Goal: Task Accomplishment & Management: Complete application form

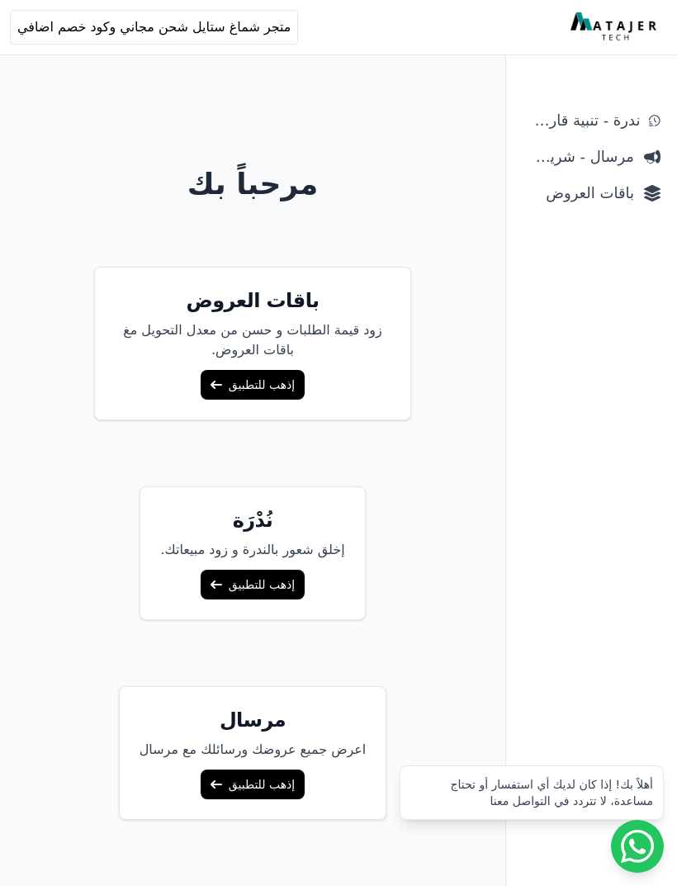
scroll to position [63, 0]
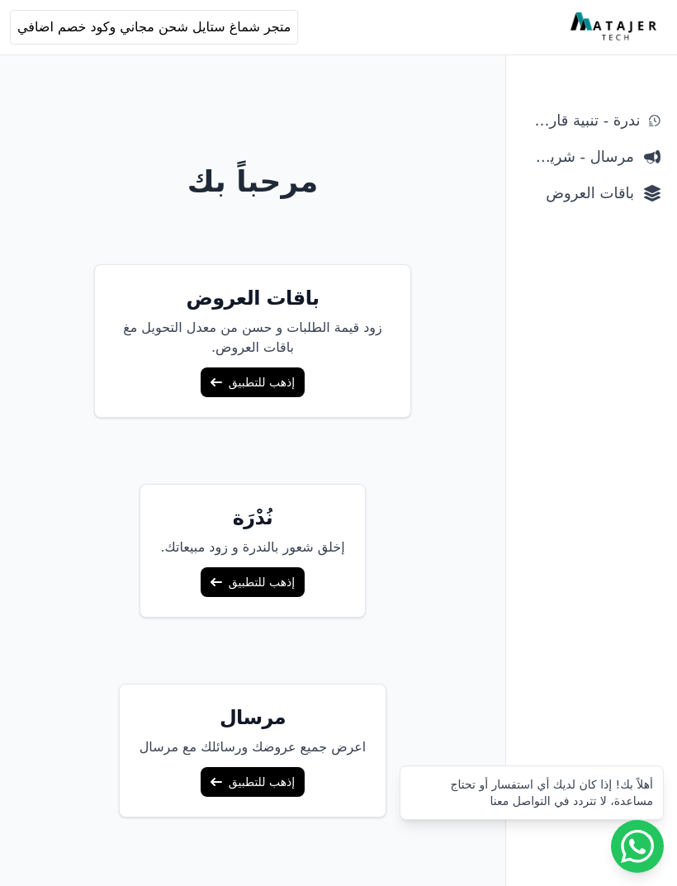
click at [234, 382] on link "إذهب للتطبيق" at bounding box center [253, 382] width 104 height 30
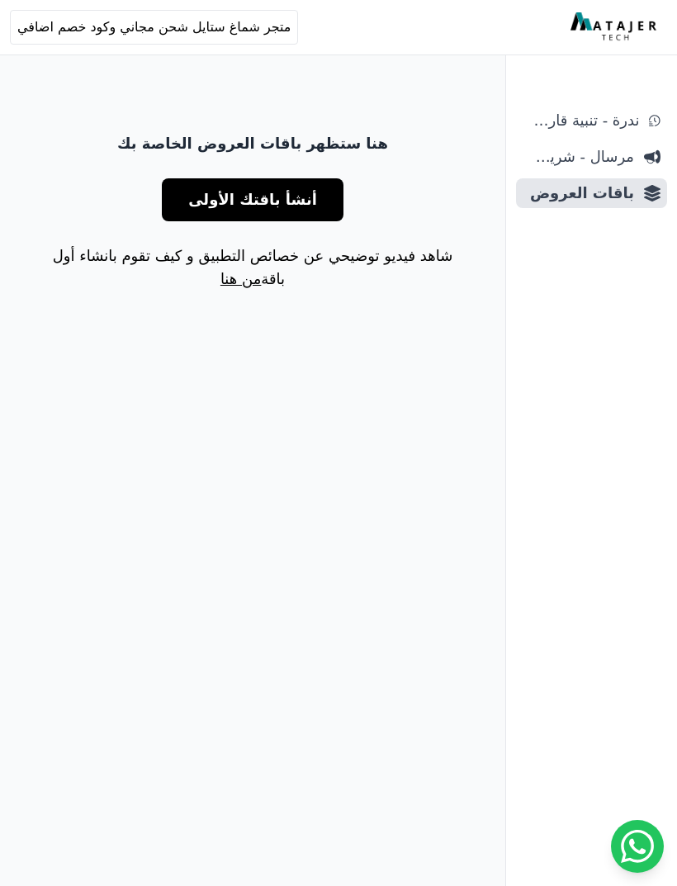
scroll to position [0, -1]
click at [228, 206] on span "أنشأ باقتك الأولى" at bounding box center [252, 199] width 129 height 23
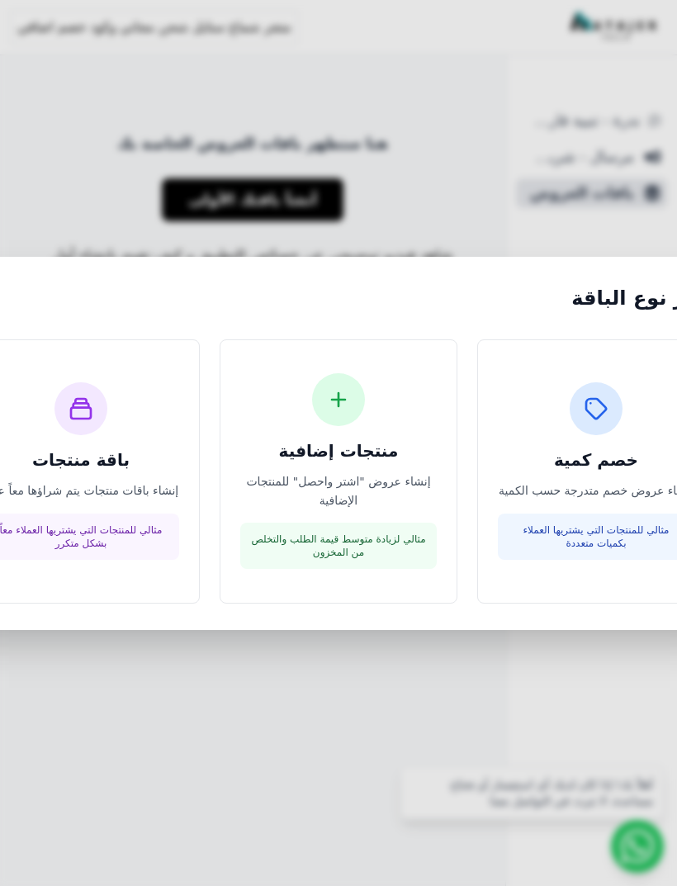
click at [323, 426] on div at bounding box center [338, 399] width 53 height 53
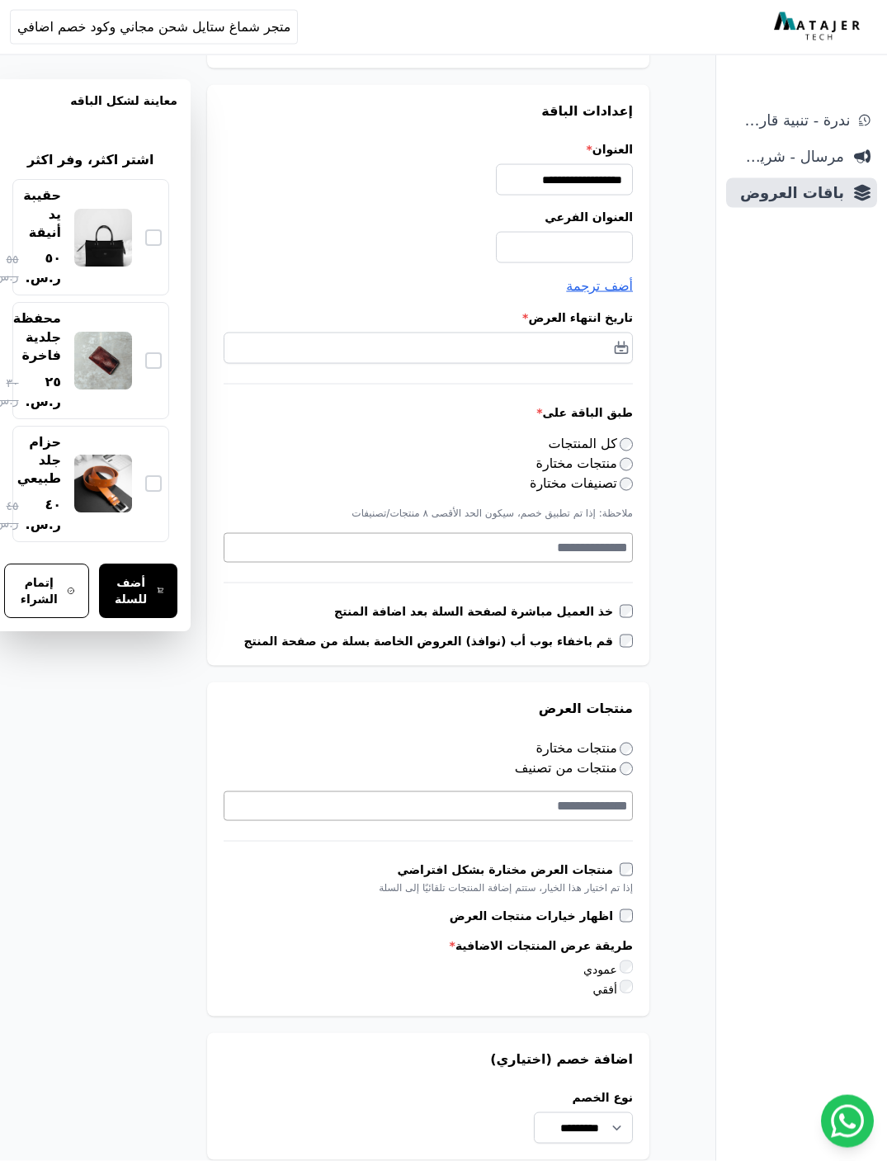
scroll to position [152, 0]
click at [611, 447] on label "كل المنتجات" at bounding box center [591, 443] width 85 height 16
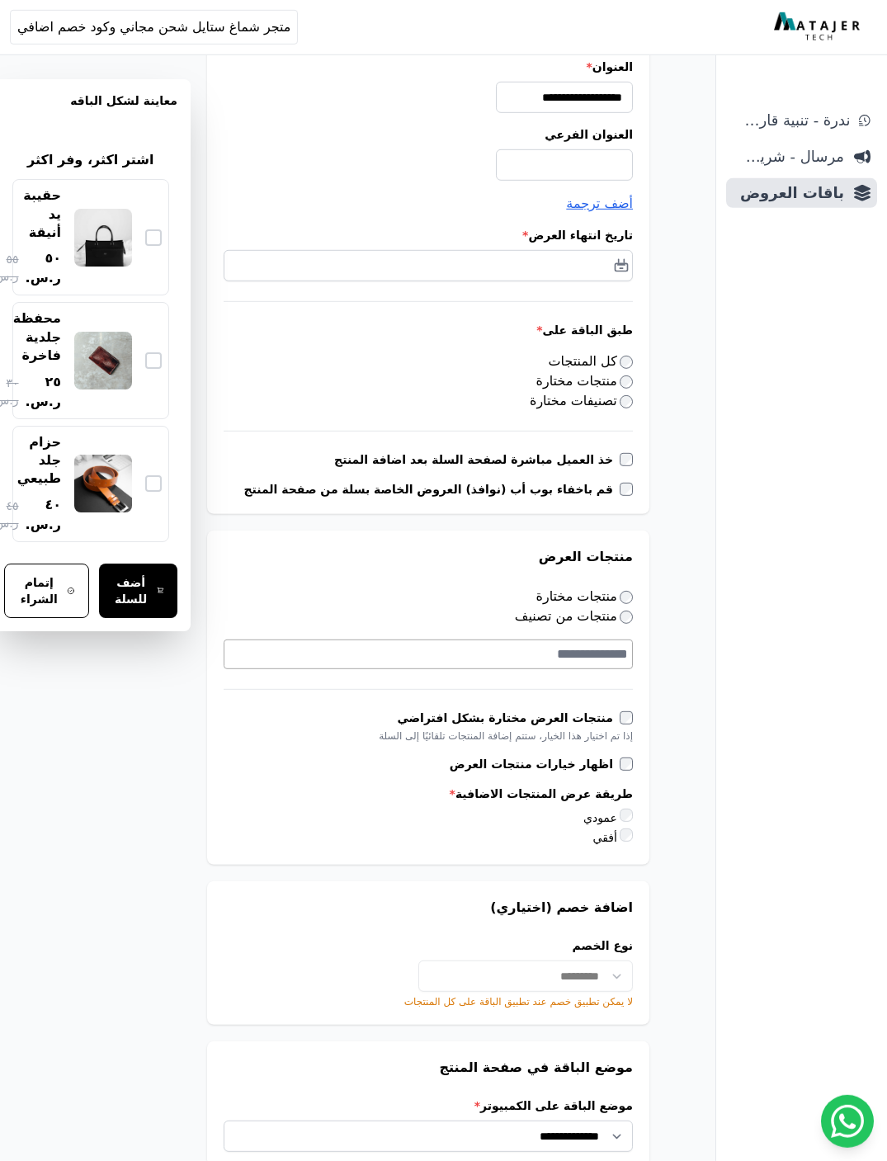
scroll to position [234, 0]
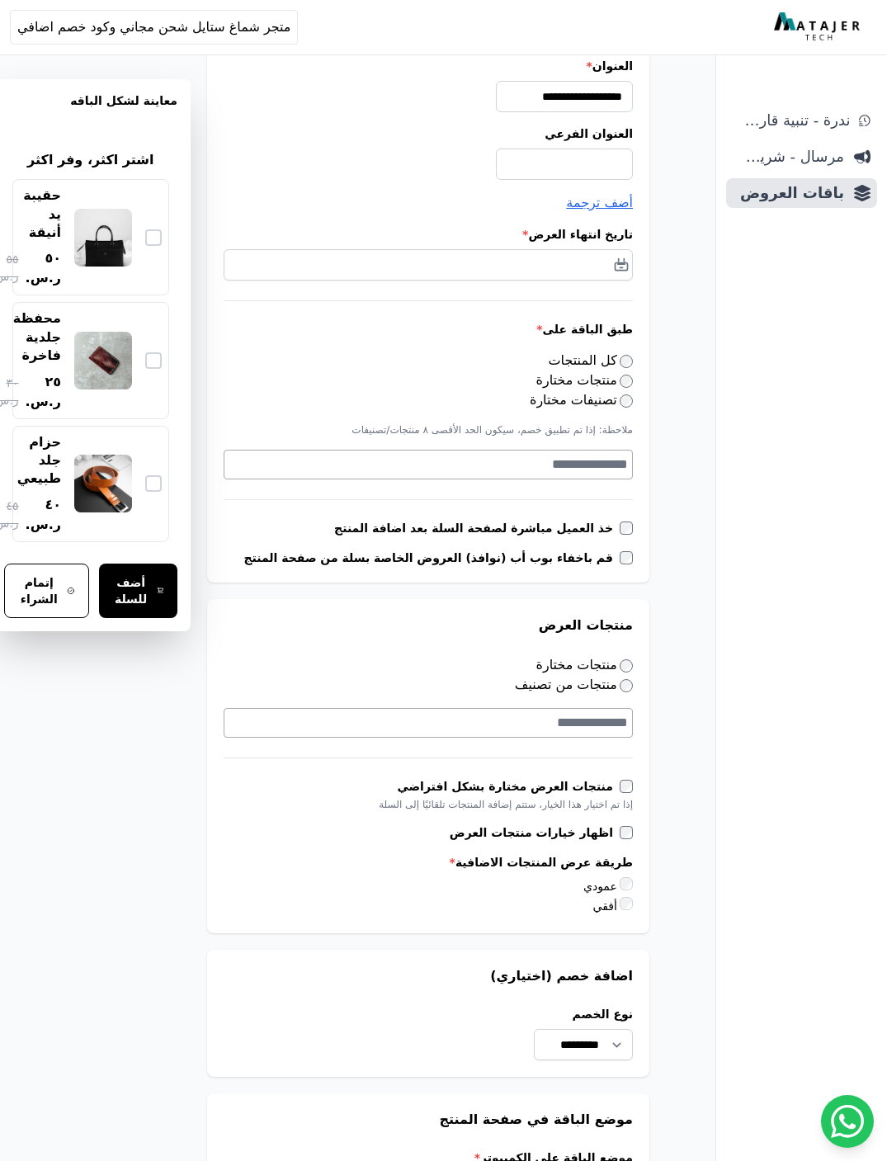
click at [604, 456] on textarea "Search" at bounding box center [427, 465] width 404 height 20
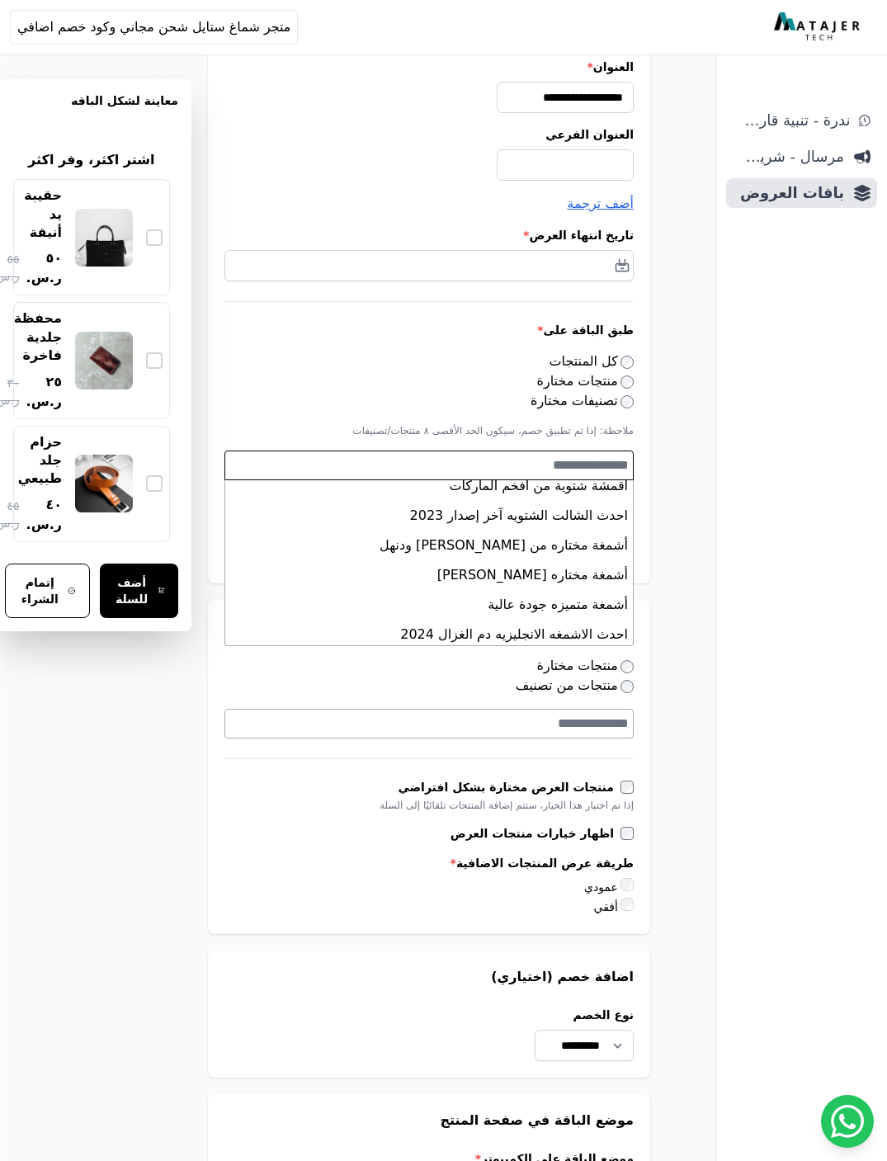
scroll to position [380, 0]
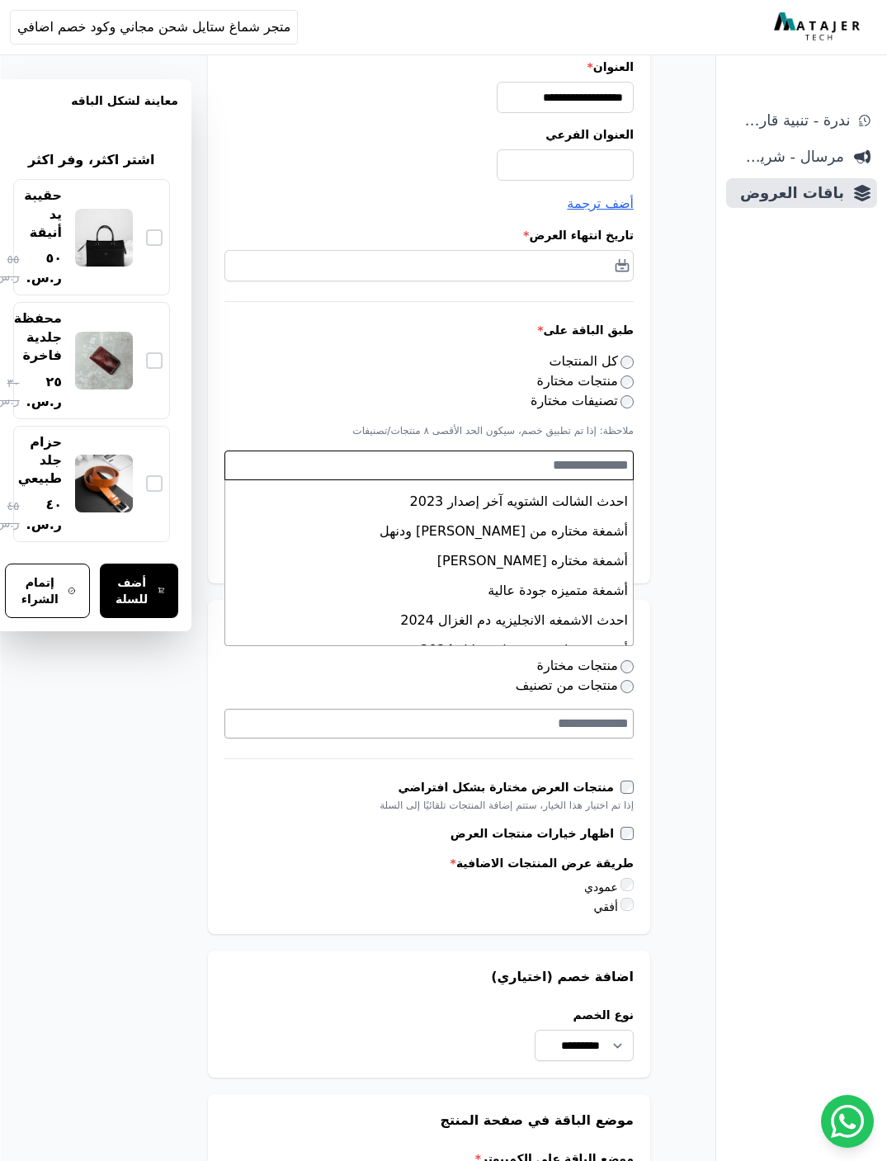
click at [414, 537] on li "أشمغة مختاره من [PERSON_NAME] ودنهل" at bounding box center [429, 532] width 408 height 30
select select "**********"
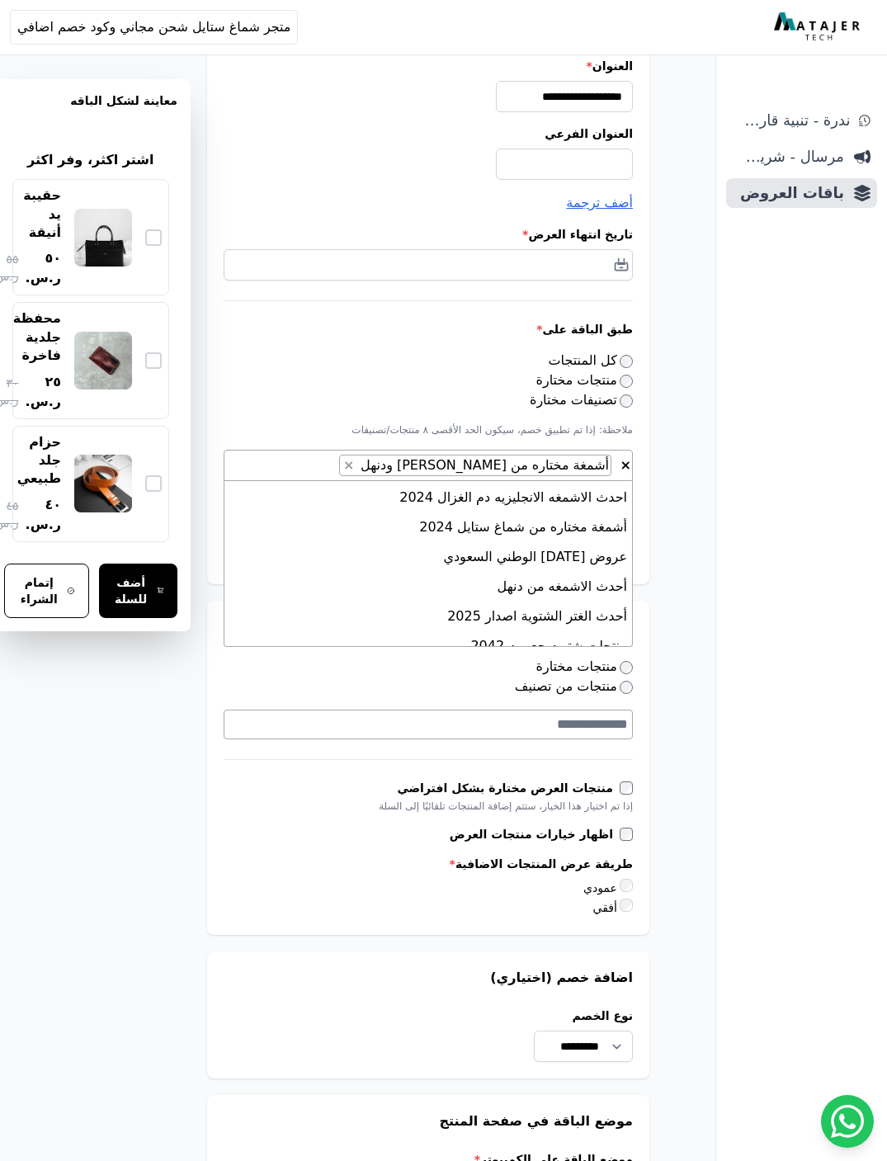
scroll to position [506, 0]
click at [425, 556] on li "عروض [DATE] الوطني السعودي" at bounding box center [429, 555] width 408 height 30
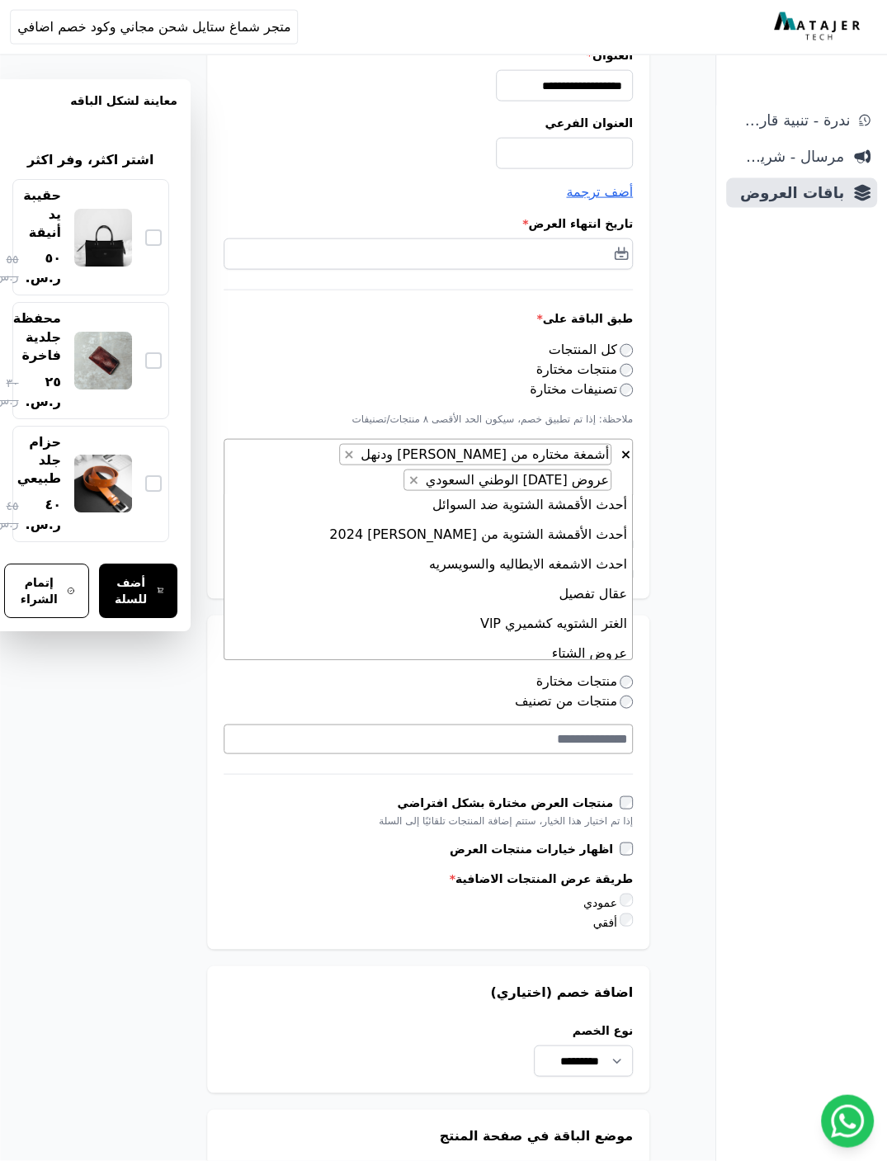
scroll to position [249, 1]
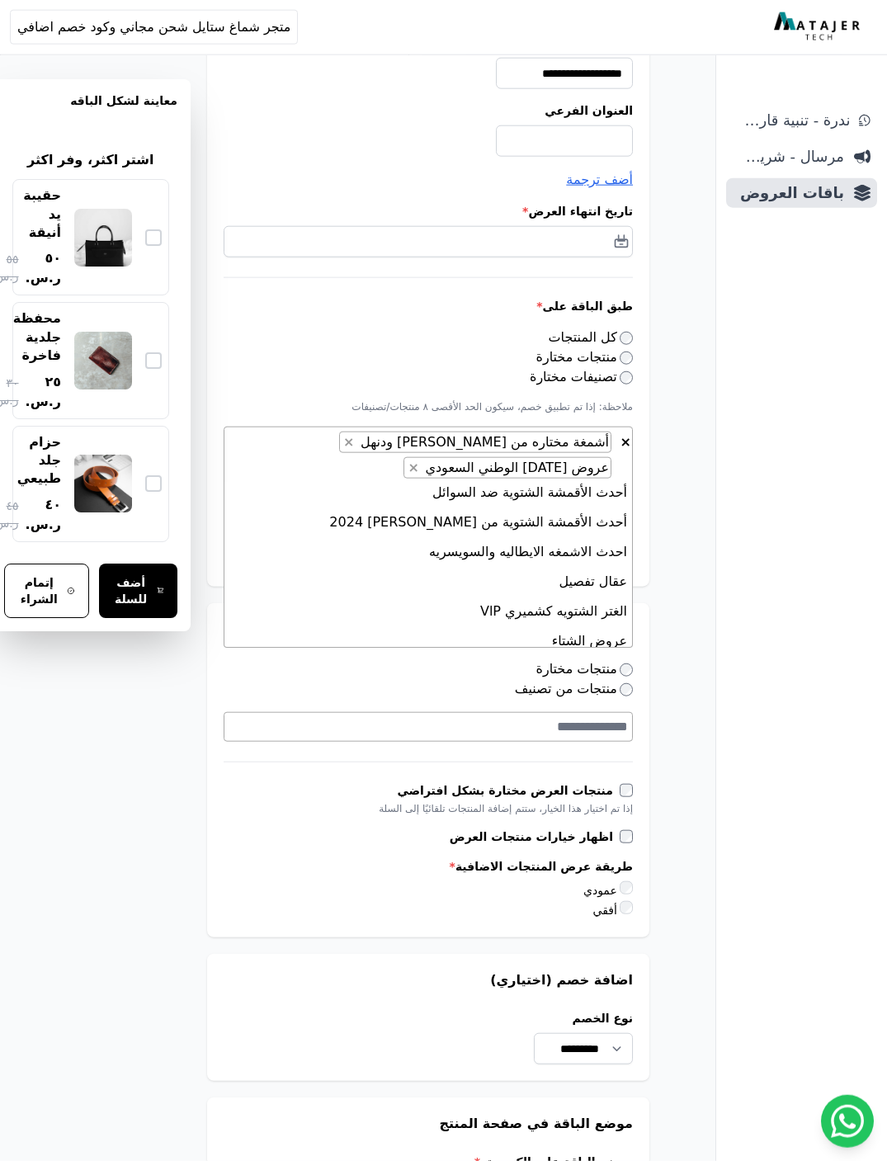
click at [419, 556] on li "احدث الاشمغه الايطاليه والسويسريه" at bounding box center [429, 552] width 408 height 30
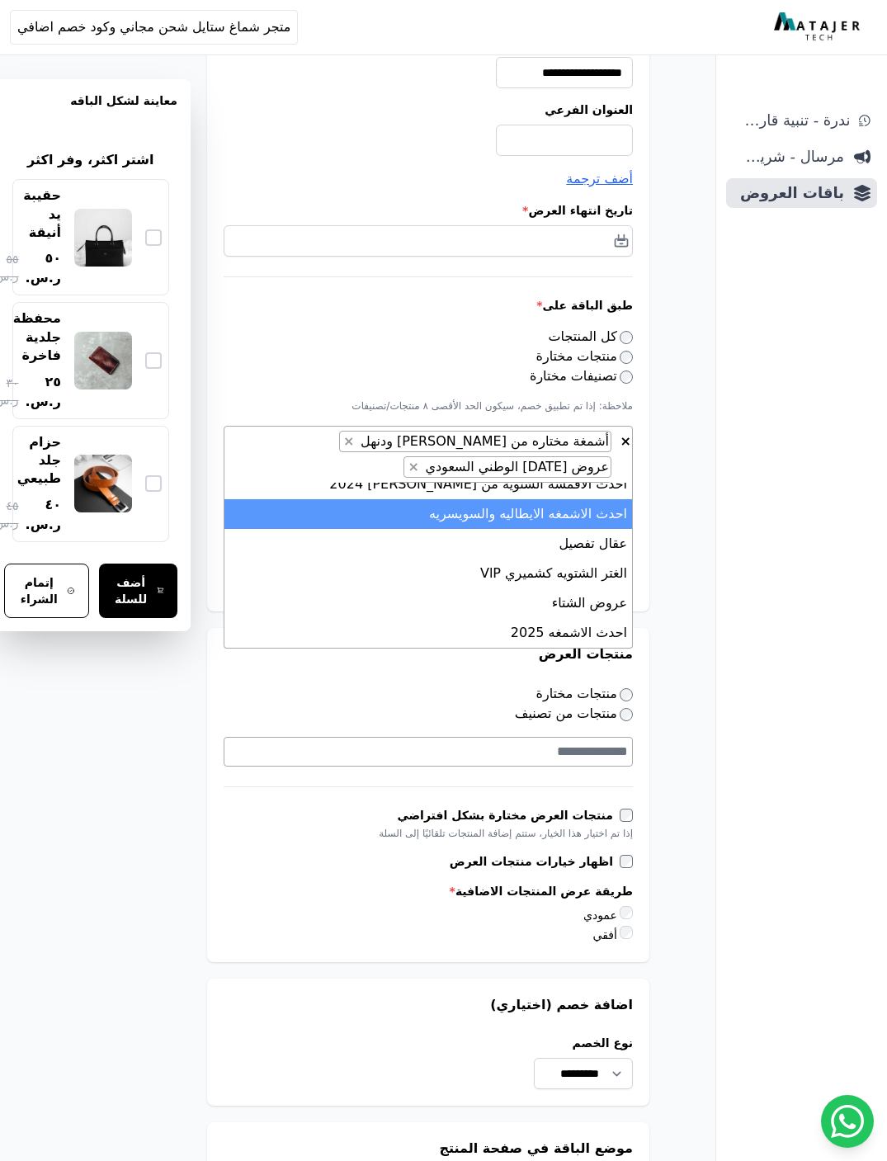
scroll to position [726, 0]
click at [431, 627] on li "احدث الاشمغه 2025" at bounding box center [429, 633] width 408 height 30
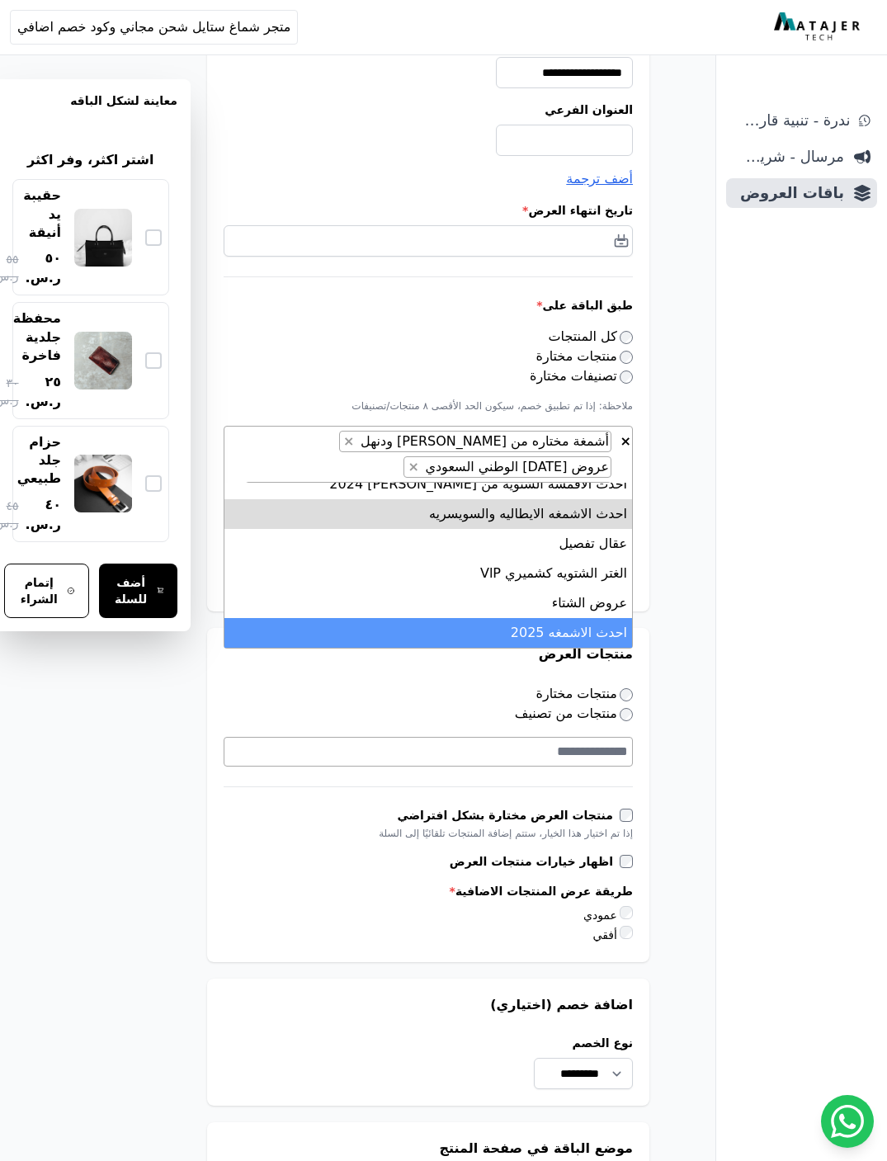
click at [366, 704] on div "منتجات من تصنيف" at bounding box center [428, 714] width 409 height 20
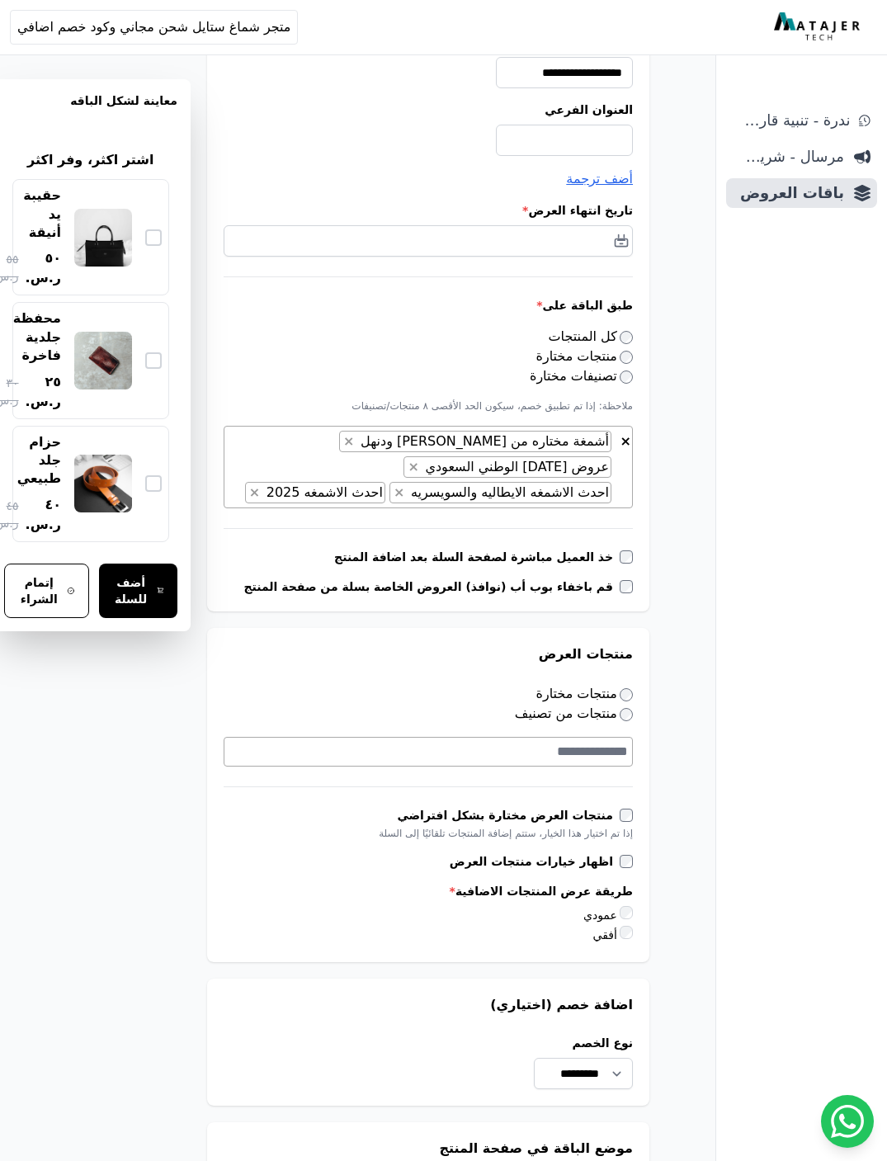
click at [387, 742] on textarea "Search" at bounding box center [427, 752] width 404 height 20
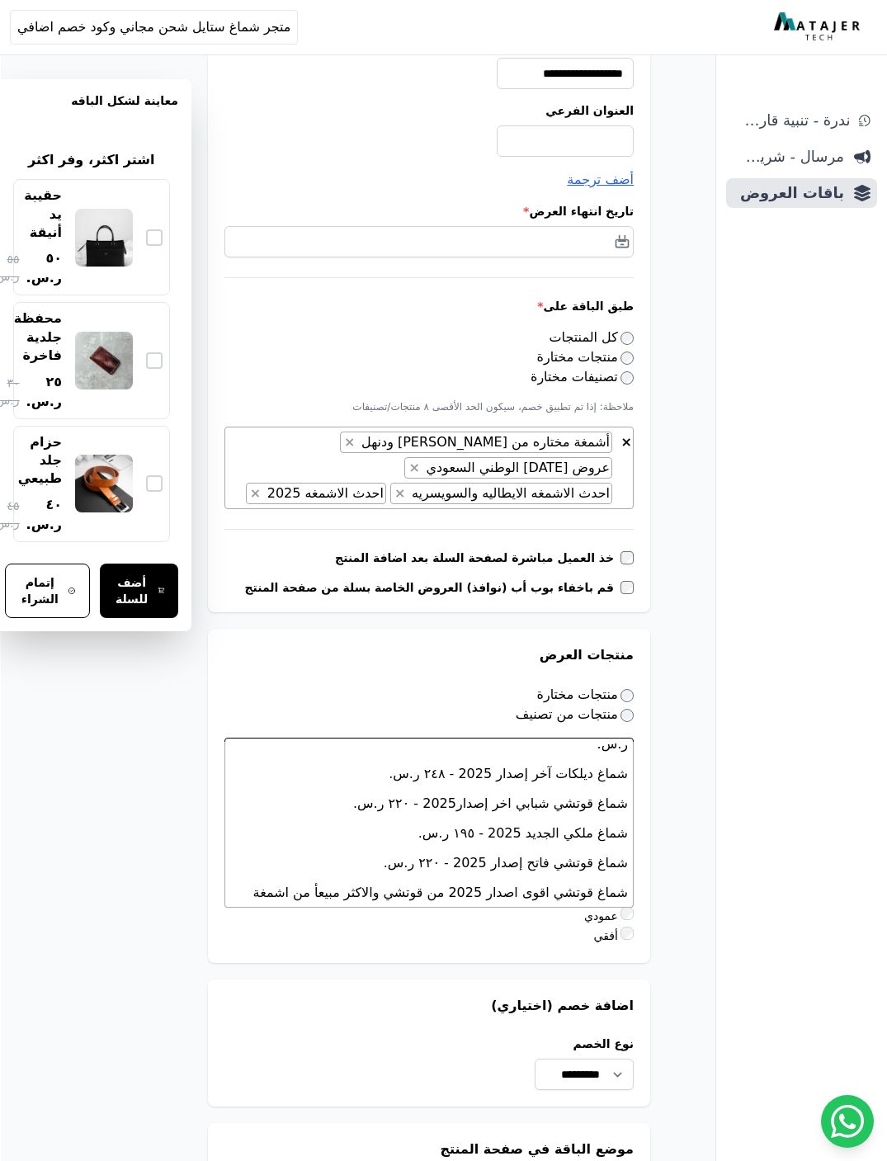
scroll to position [291, 0]
type textarea "****"
click at [364, 817] on li "شماغ ملكي الجديد 2025 - ١٩٥ ر.س." at bounding box center [429, 832] width 408 height 30
select select "*********"
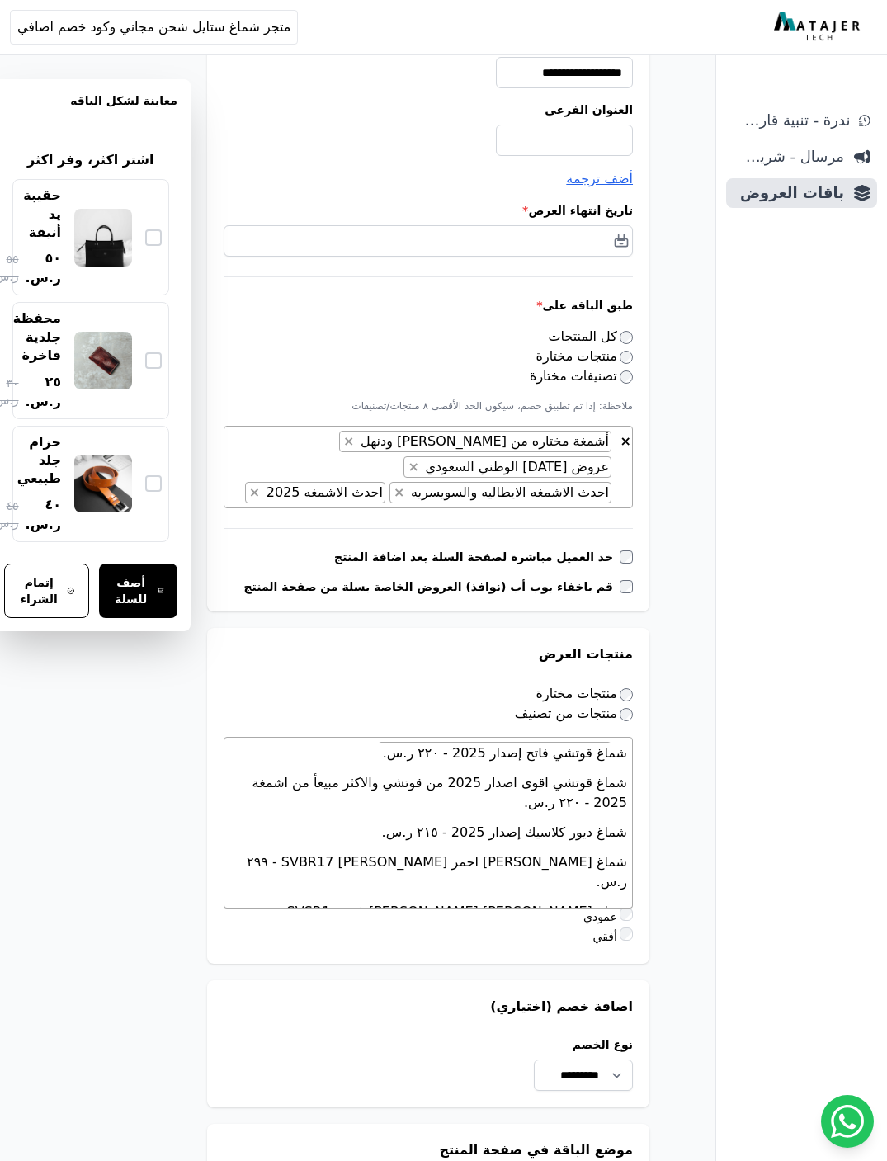
scroll to position [408, 0]
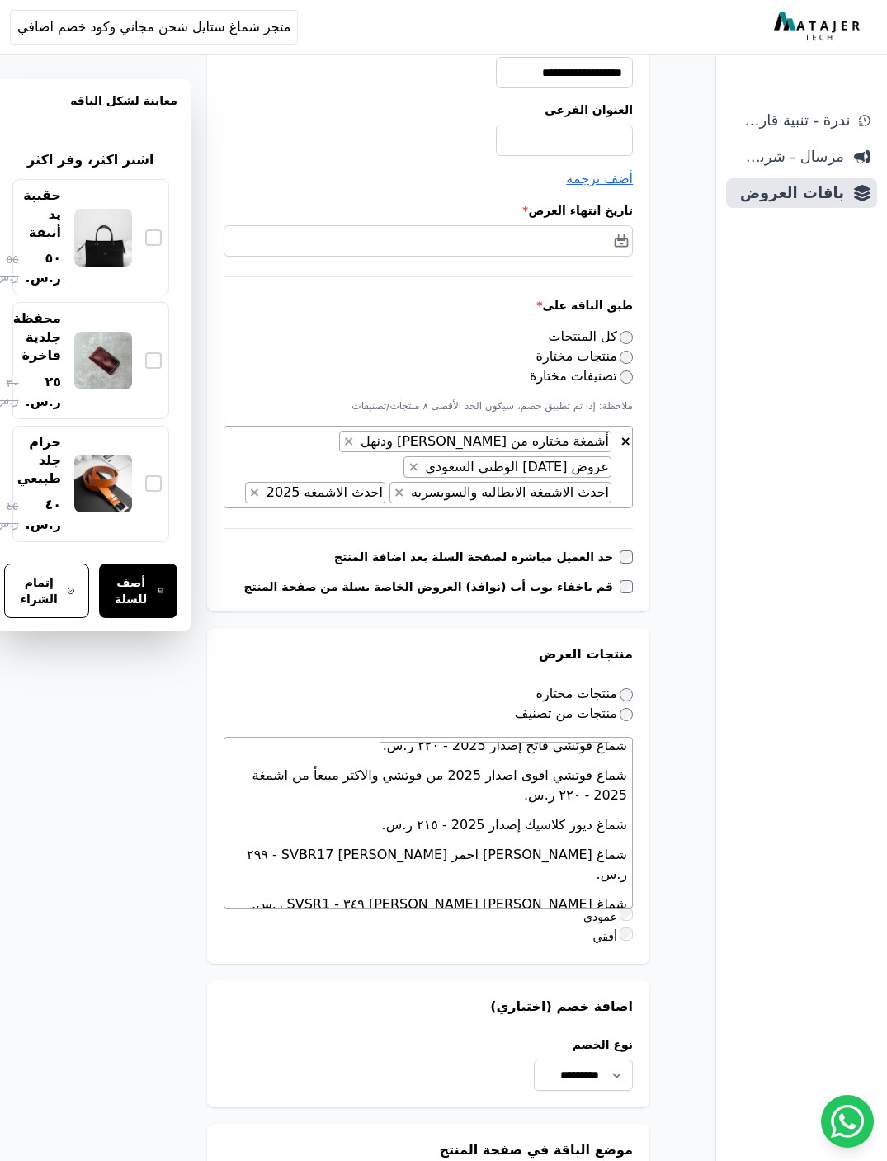
click at [316, 840] on li "شماغ ماريو فالنتينو احمر MARIO VALENTINO SVBR17 - ٢٩٩ ر.س." at bounding box center [429, 865] width 408 height 50
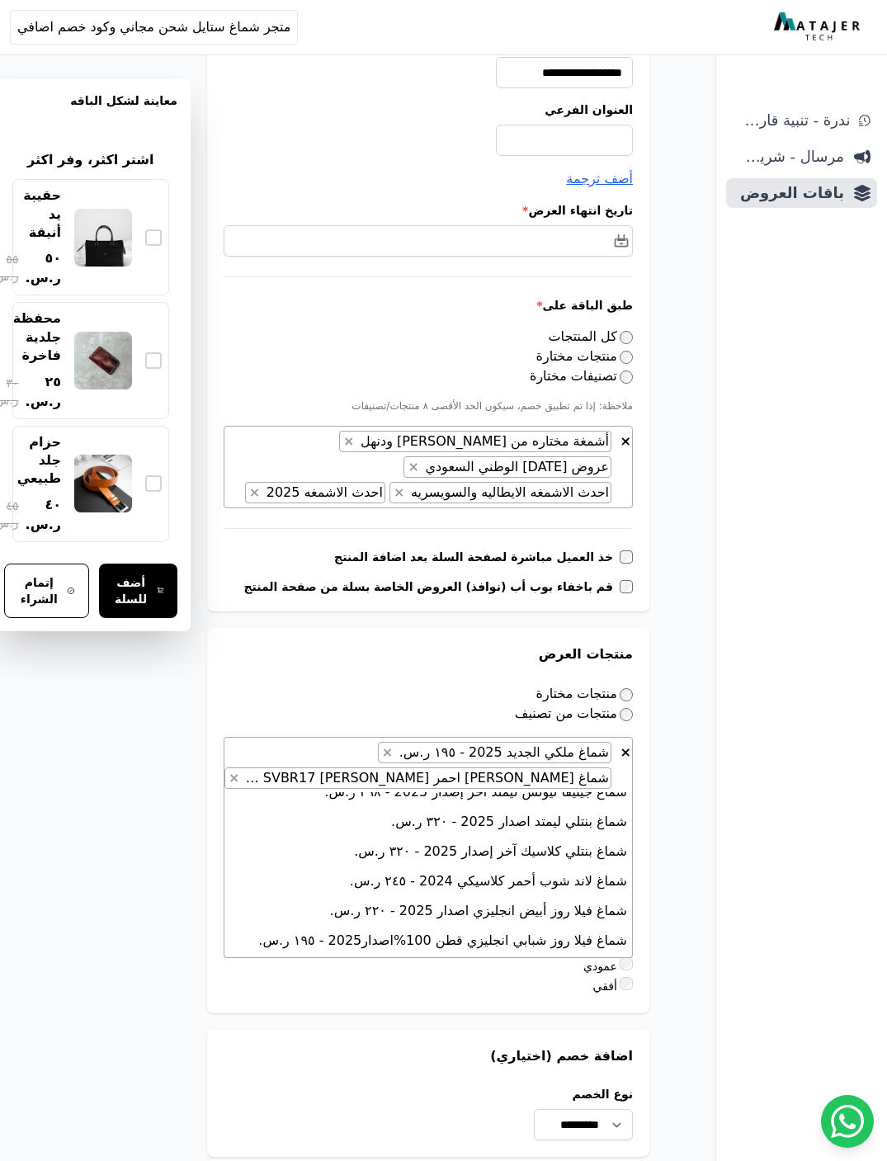
scroll to position [700, 0]
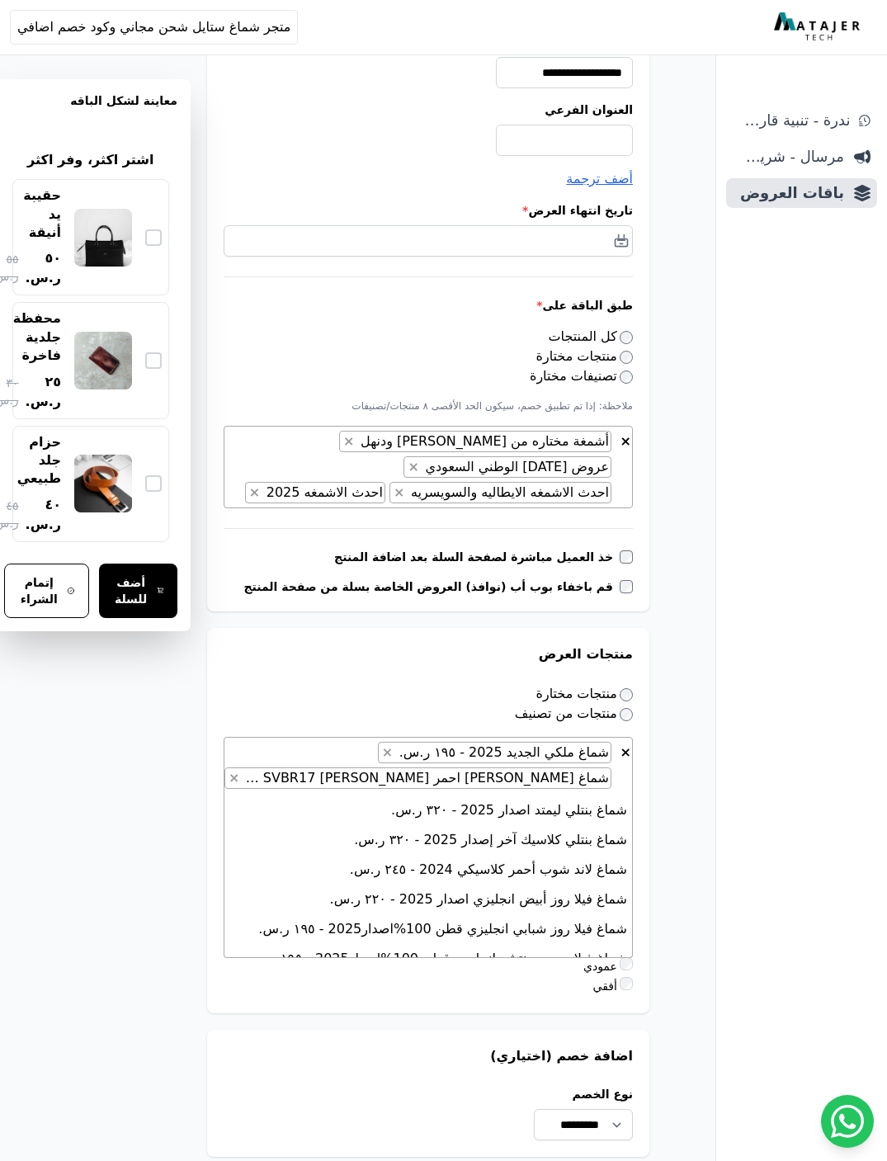
click at [372, 885] on li "شماغ فيلا روز أبيض انجليزي اصدار 2025 - ٢٢۰ ر.س." at bounding box center [429, 900] width 408 height 30
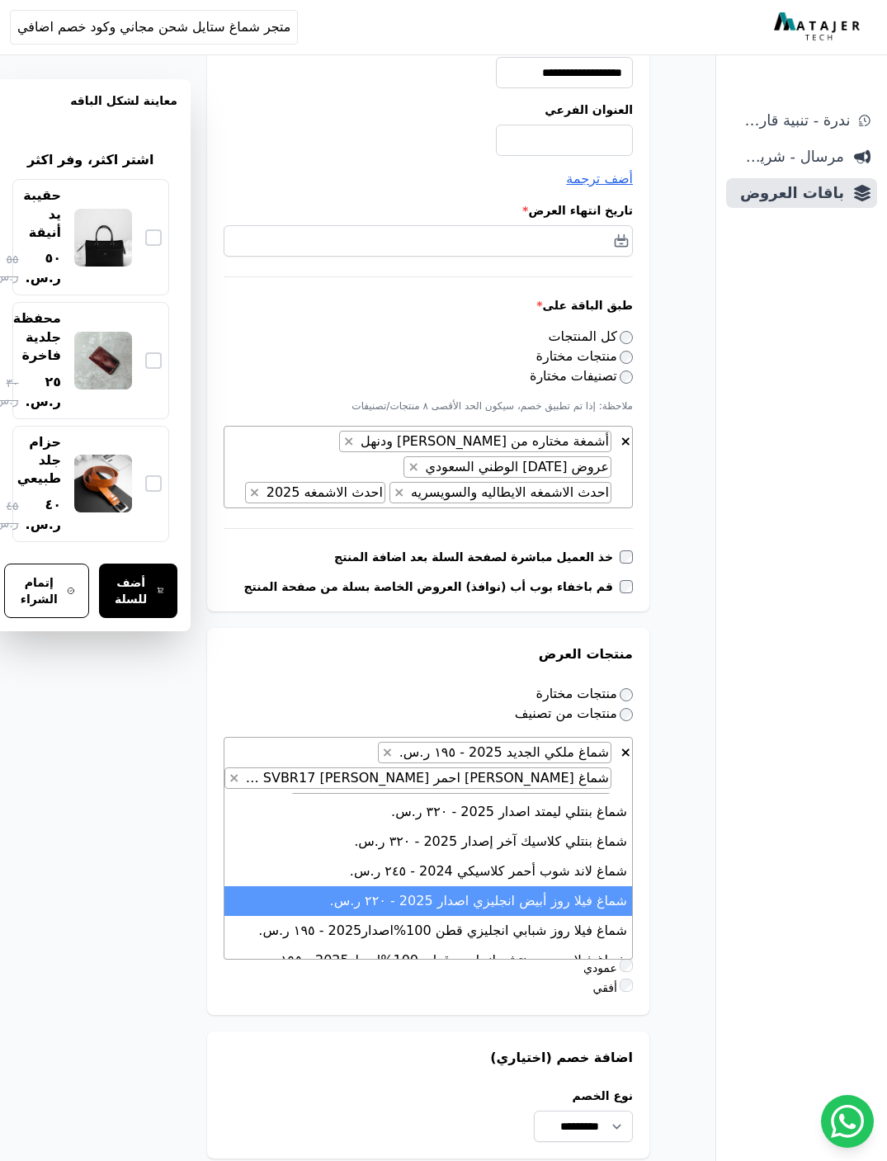
click at [363, 916] on li "شماغ فيلا روز شبابي انجليزي قطن 100%اصدار2025 - ١٩٥ ر.س." at bounding box center [429, 931] width 408 height 30
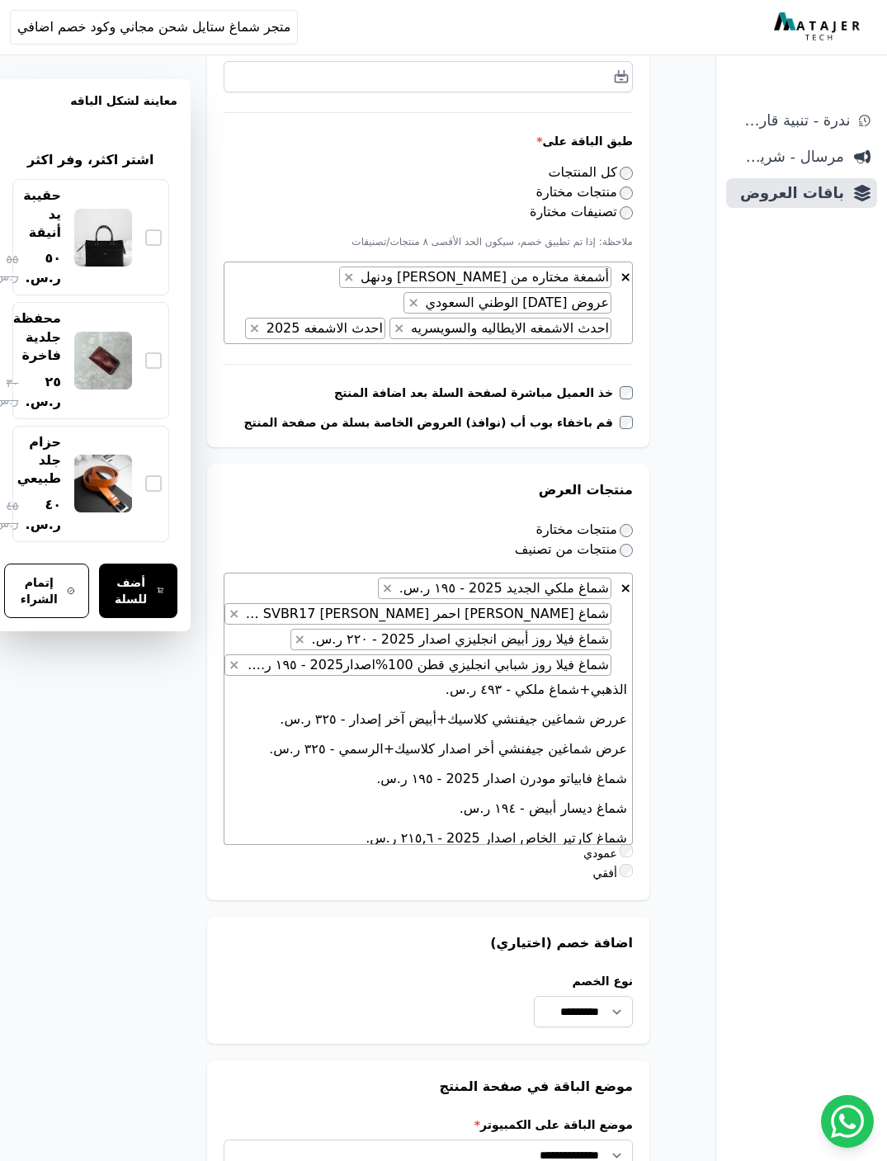
scroll to position [1047, 0]
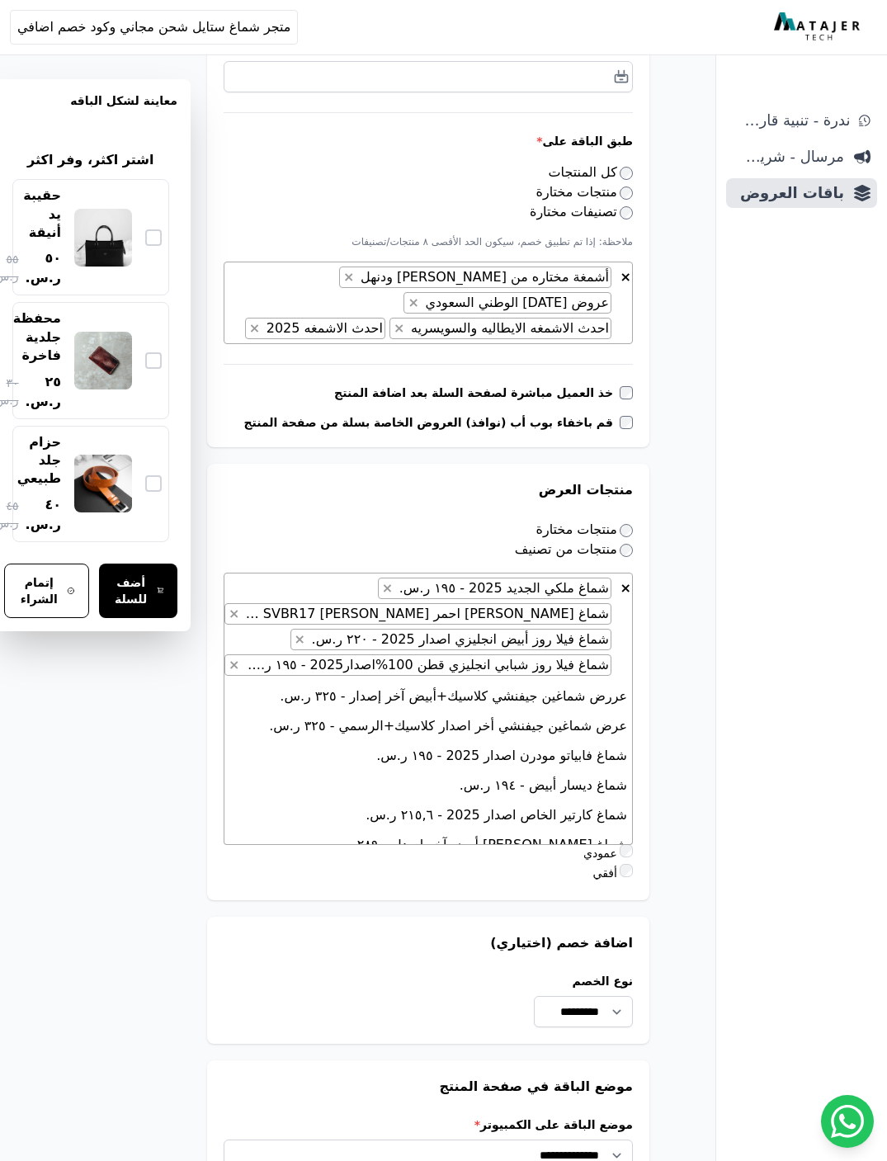
click at [463, 771] on li "شماغ ديسار أبيض - ١٩٤ ر.س." at bounding box center [429, 786] width 408 height 30
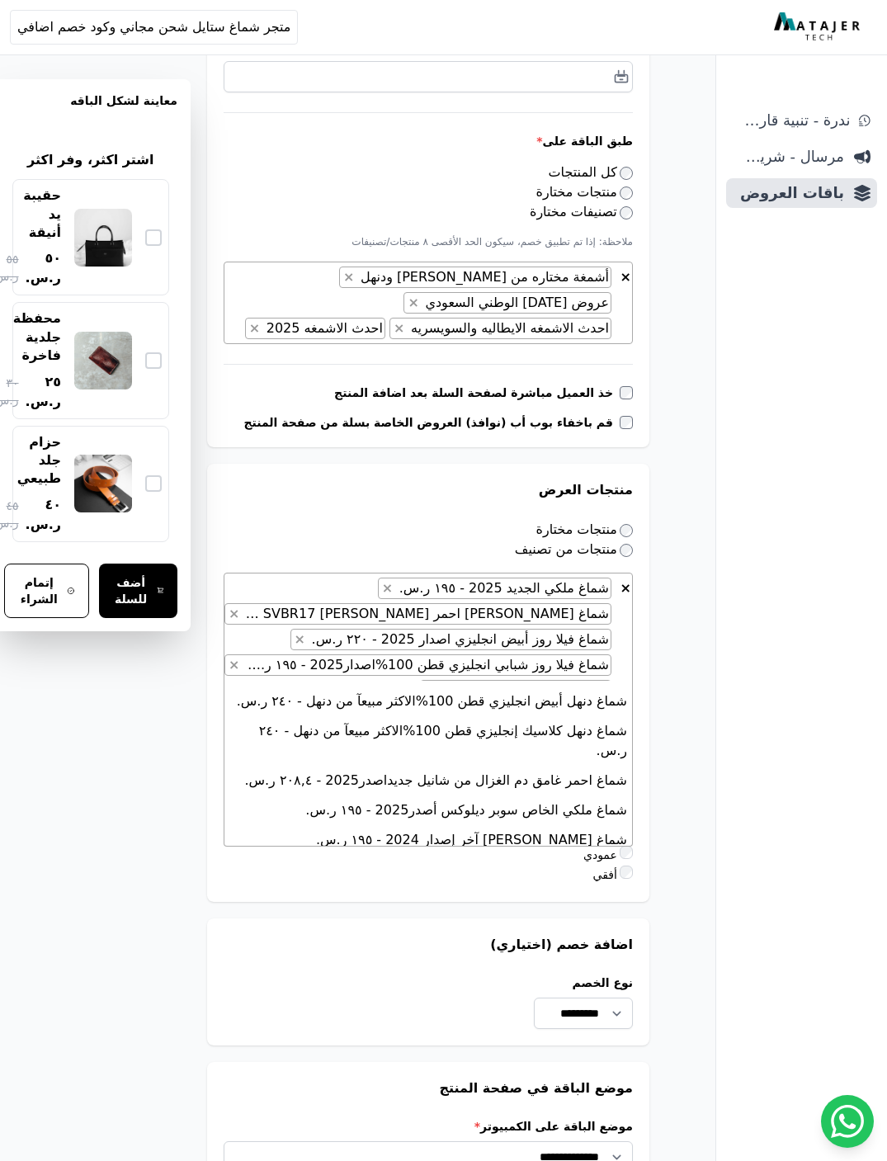
scroll to position [1283, 0]
click at [350, 795] on li "شماغ ملكي الخاص سوبر ديلوكس أصدر2025 - ١٩٥ ر.س." at bounding box center [429, 810] width 408 height 30
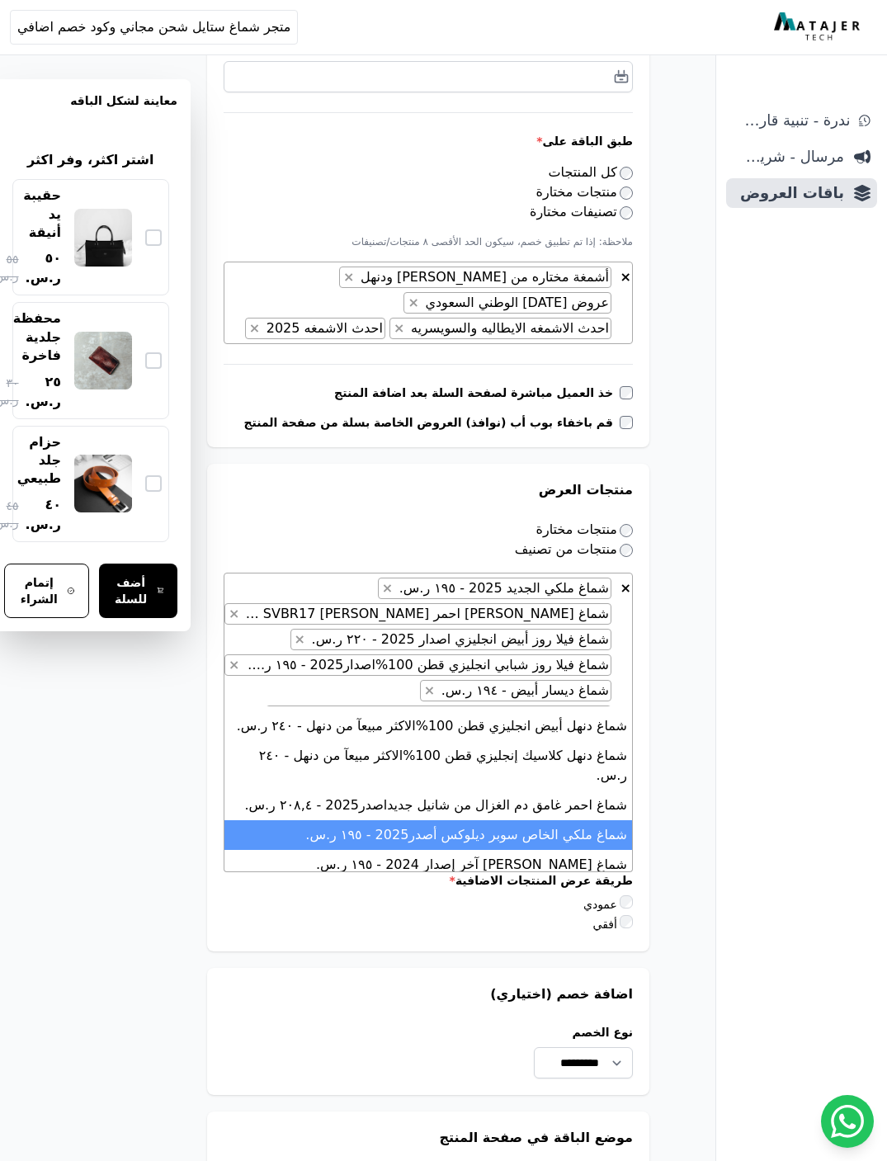
click at [402, 880] on li "شماغ فليفت اليت اخر إصدار 2025 - ١٩٥ ر.س." at bounding box center [429, 895] width 408 height 30
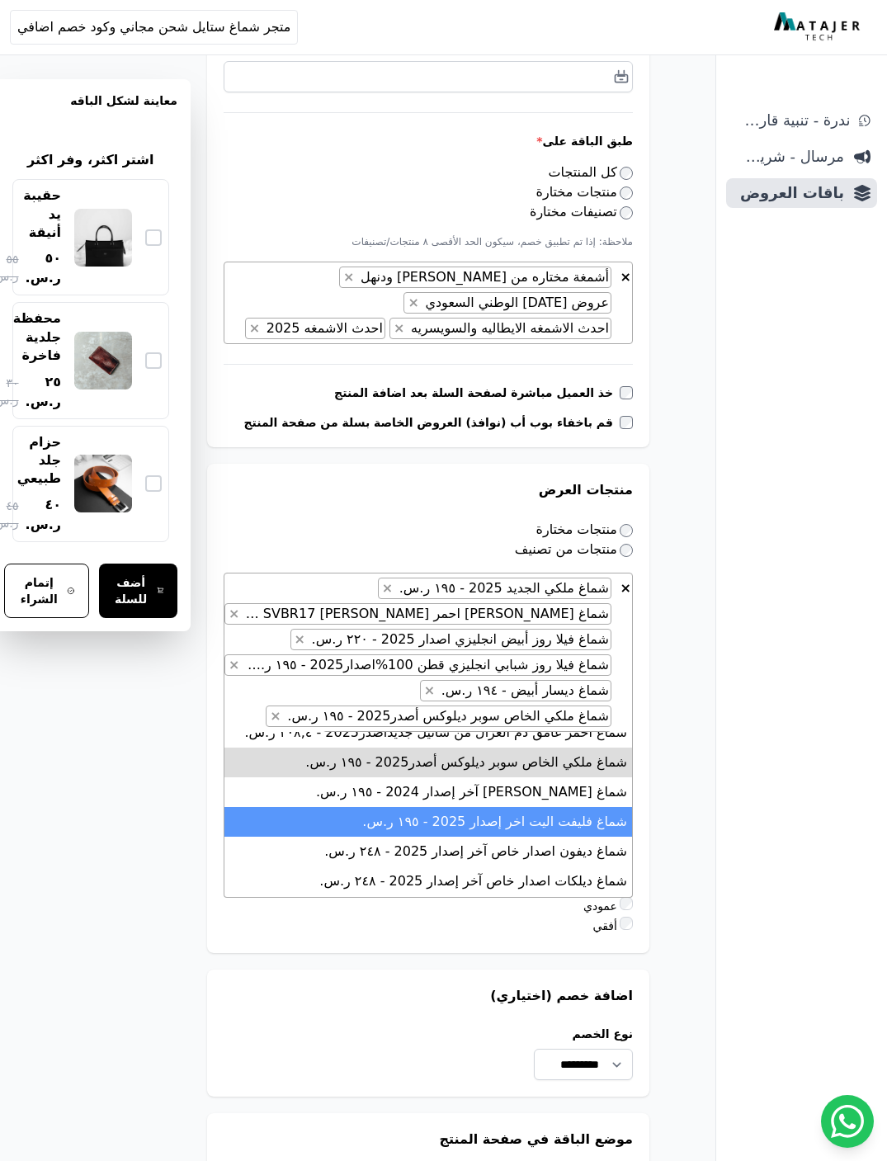
scroll to position [1383, 0]
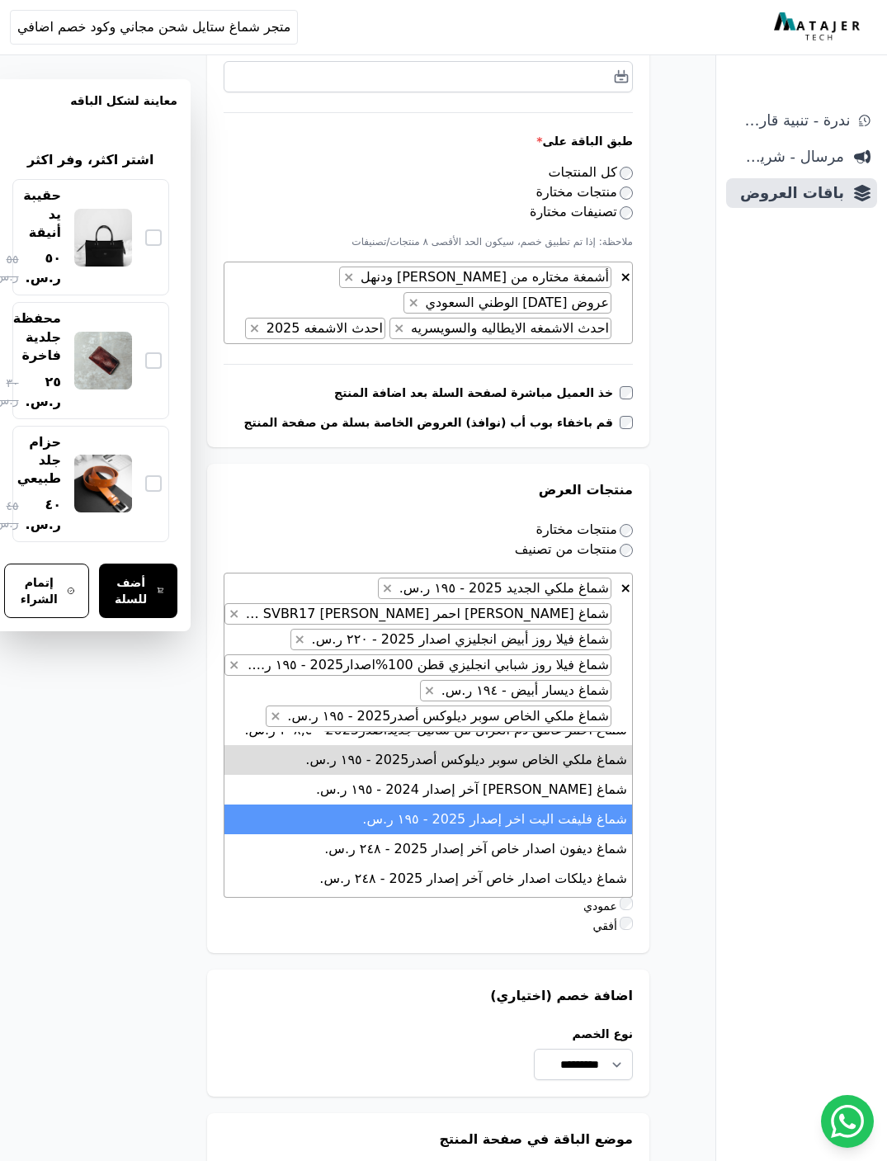
click at [404, 894] on li "شماغ شانيل اصدار خاص آخر إصدار 2025 - ١٨٨ ر.س." at bounding box center [429, 909] width 408 height 30
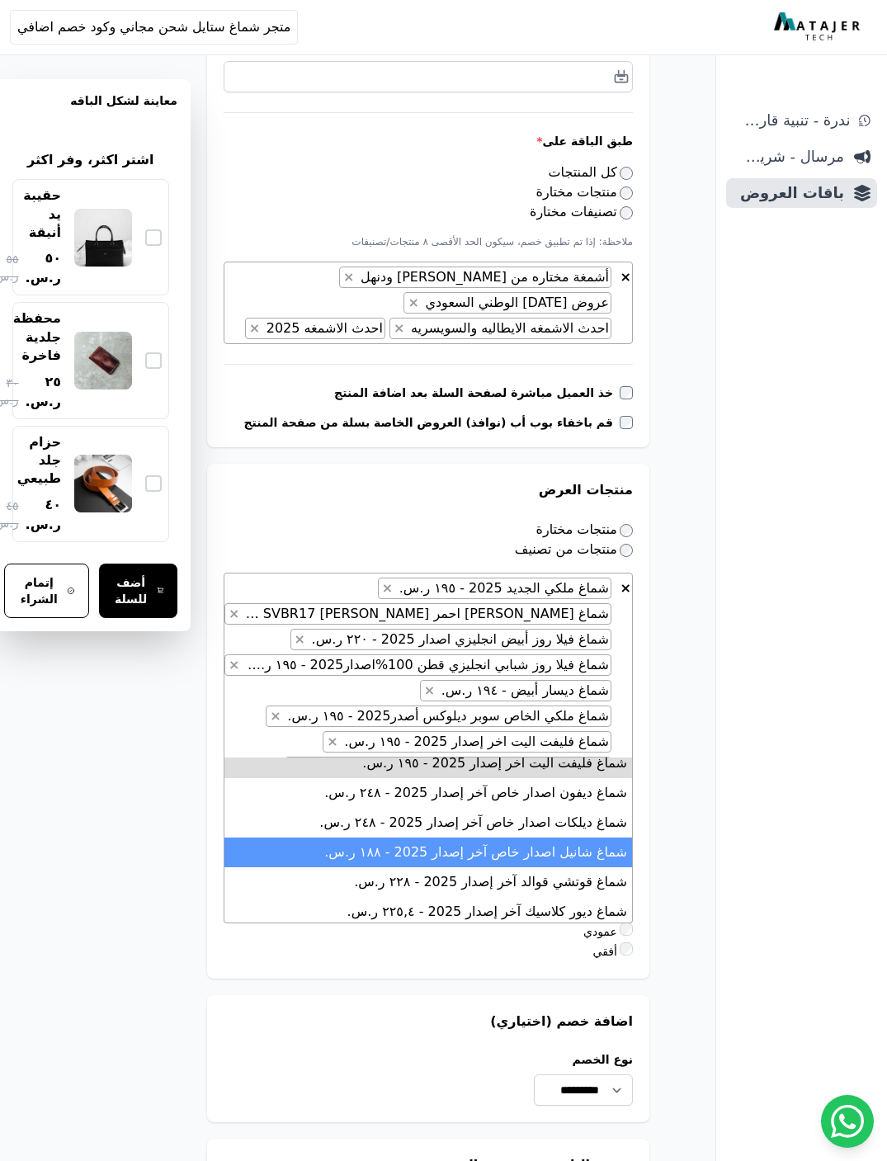
scroll to position [1470, 0]
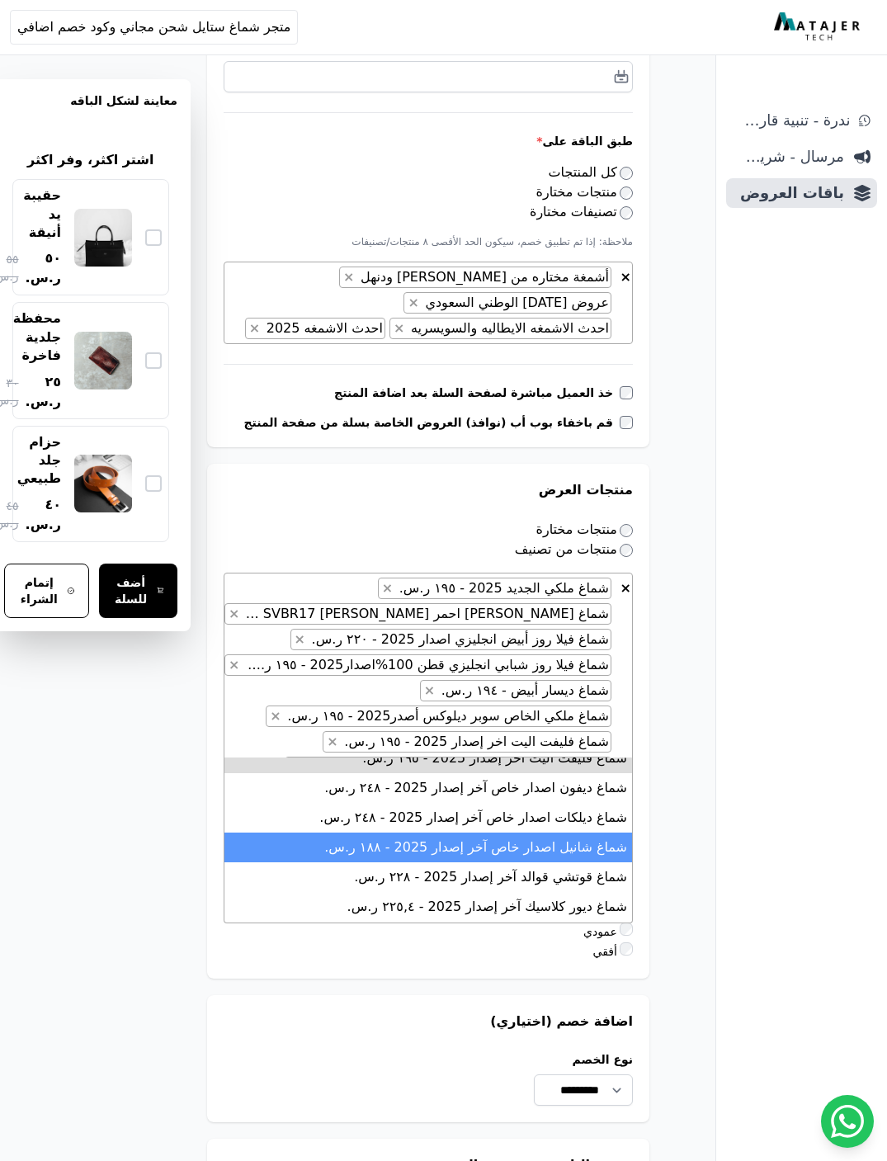
click at [399, 922] on li "شماغ ماريو فالنتينو أبيض آخر إصدار - ٢٨٩ ر.س." at bounding box center [429, 937] width 408 height 30
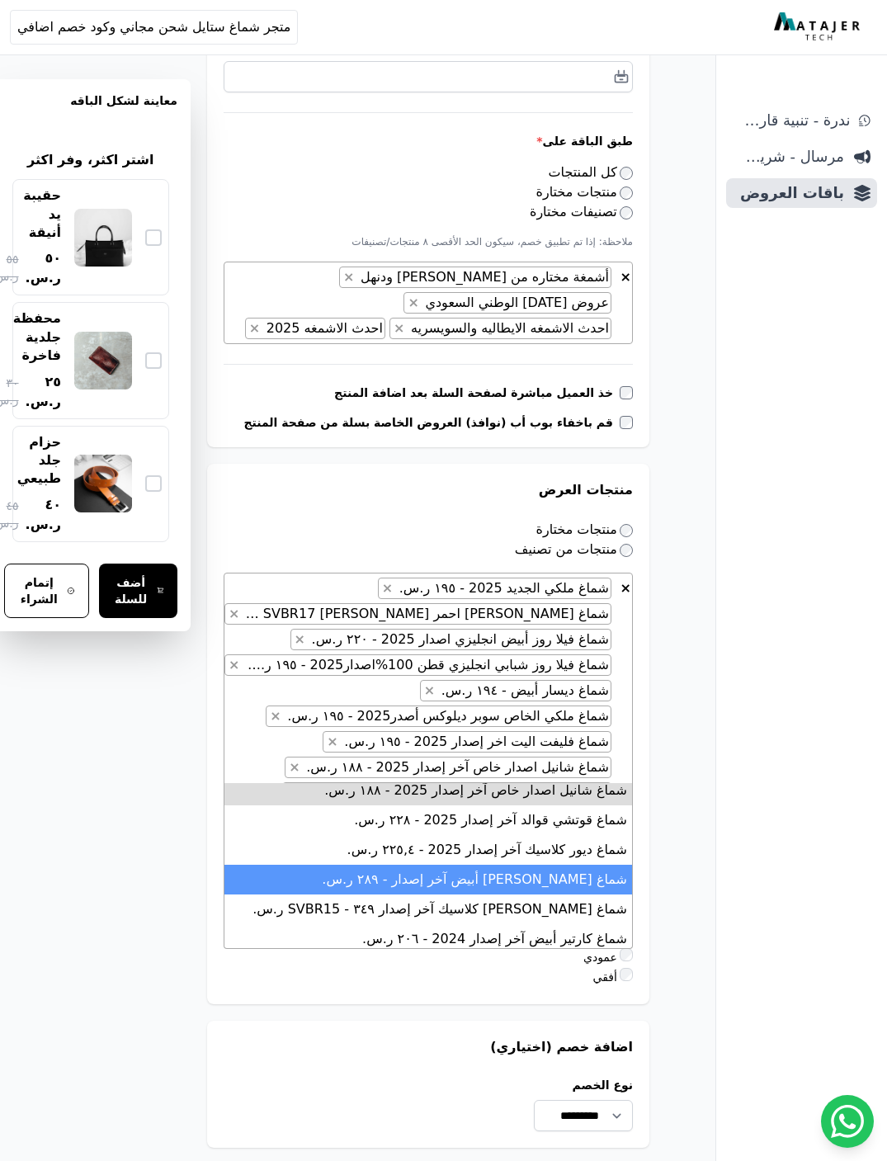
scroll to position [1558, 0]
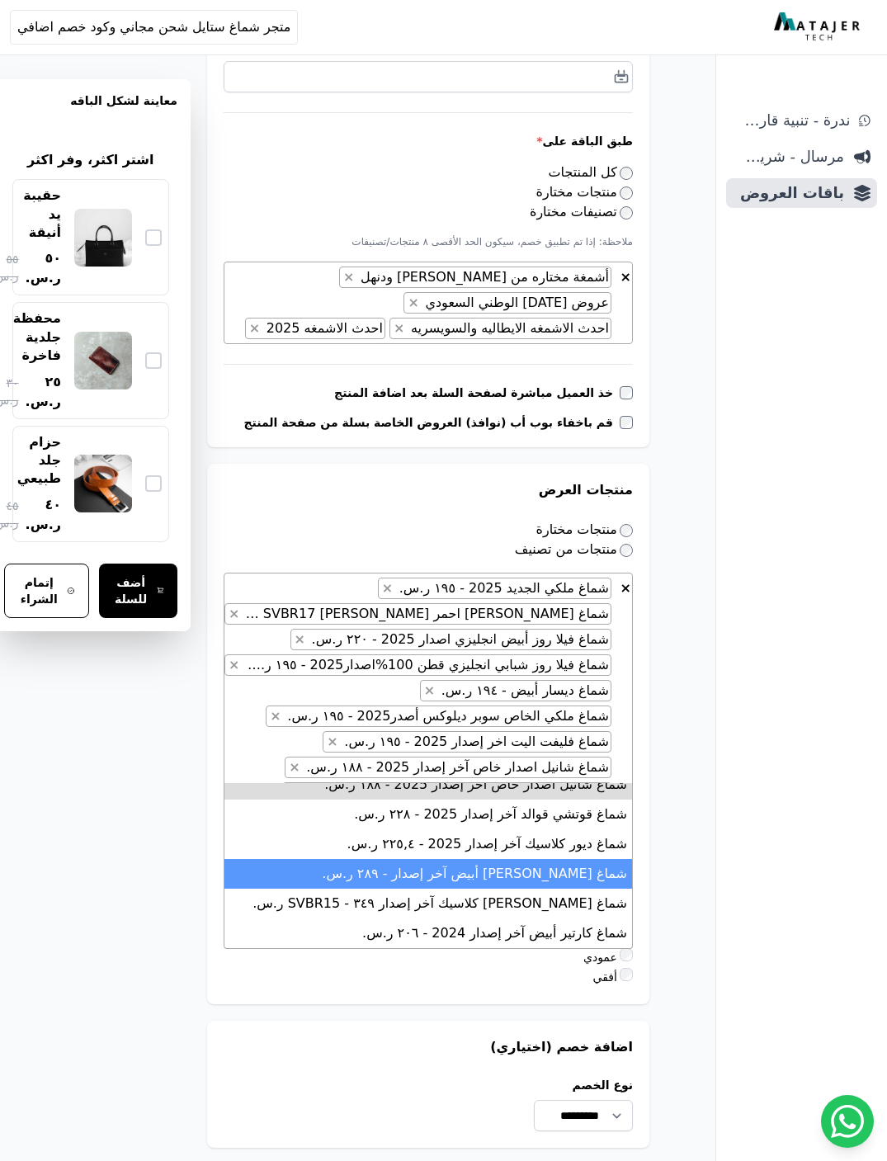
click at [407, 919] on li "شماغ كارتير أبيض آخر إصدار 2024 - ٢۰٦ ر.س." at bounding box center [429, 934] width 408 height 30
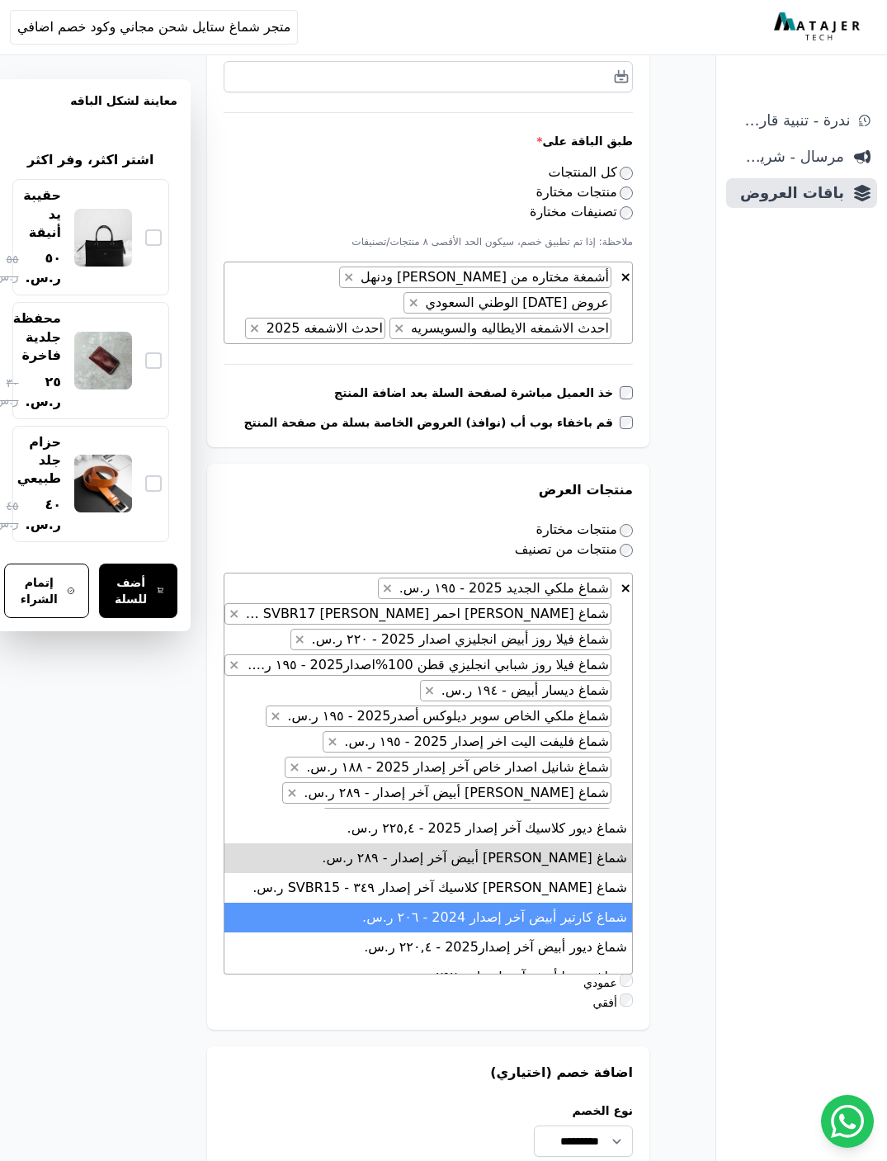
scroll to position [1601, 0]
click at [404, 931] on li "شماغ ديور أبيض آخر إصدار2025 - ٢٢۰,٤ ر.س." at bounding box center [429, 946] width 408 height 30
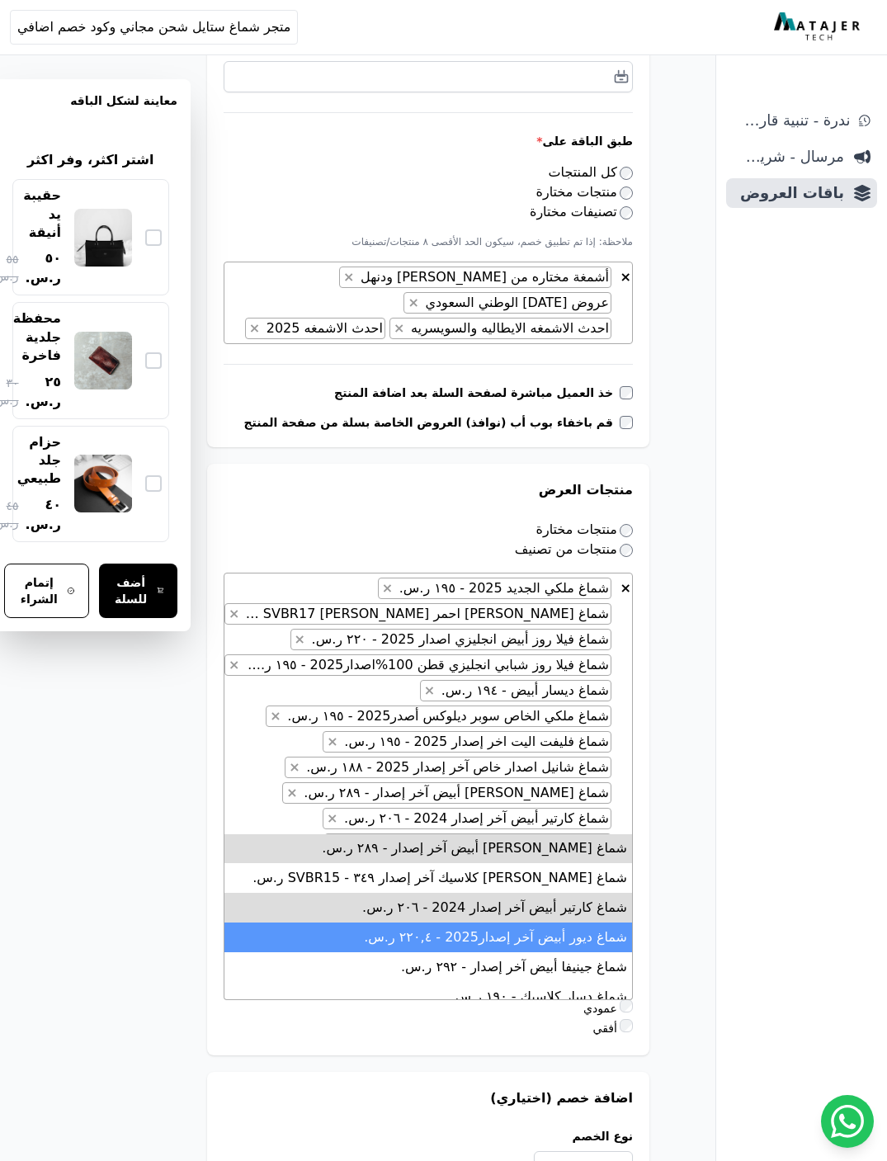
scroll to position [1667, 0]
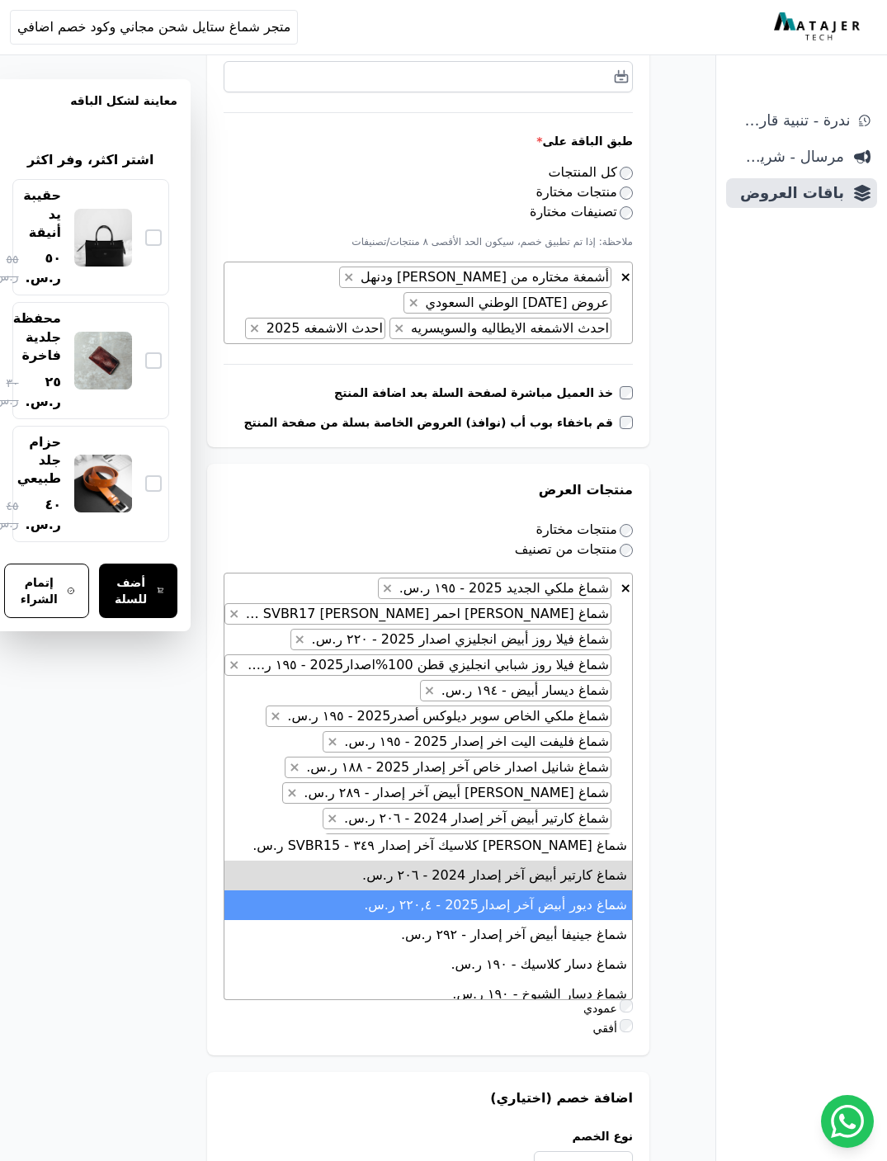
click at [435, 950] on li "شماغ دسار كلاسيك - ١٩۰ ر.س." at bounding box center [429, 965] width 408 height 30
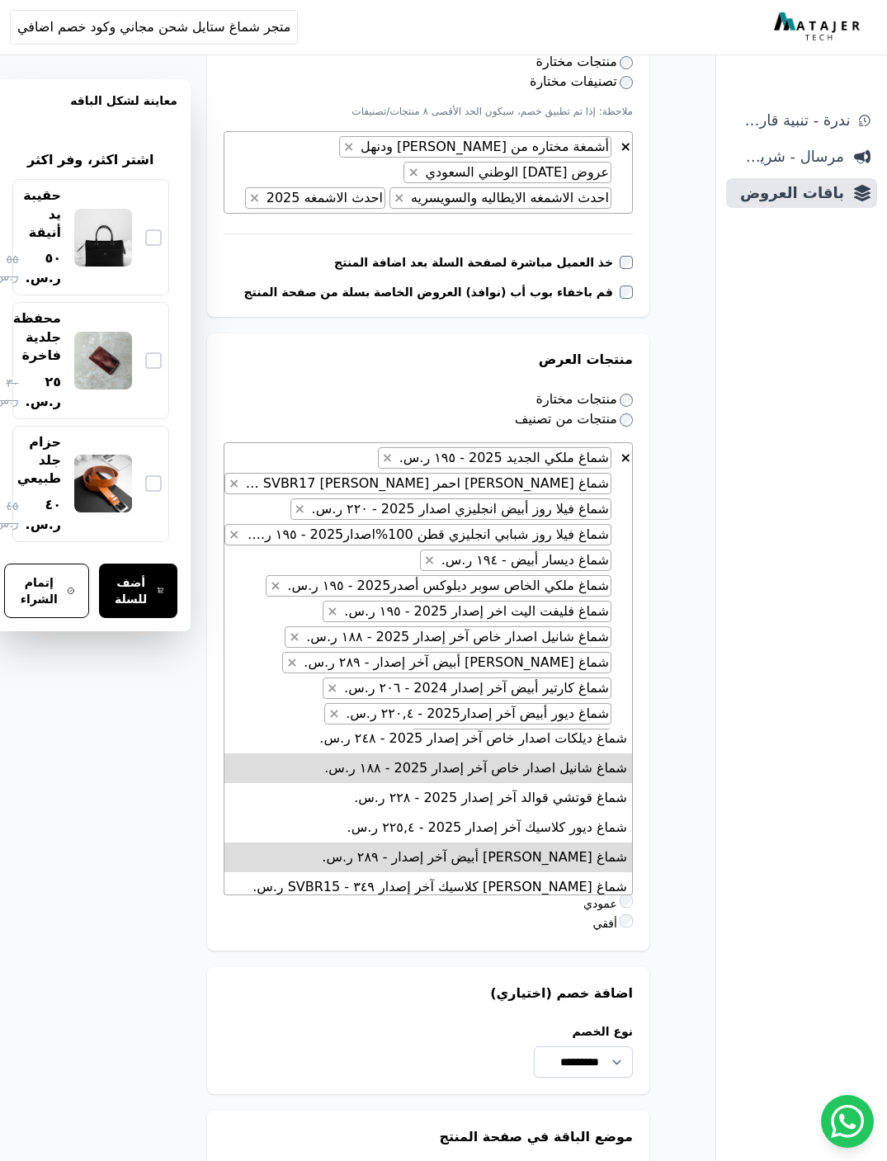
scroll to position [1520, 0]
click at [394, 874] on li "شماغ ماريو فالنتينو كلاسيك آخر إصدار SVBR15 - ۳٤٩ ر.س." at bounding box center [429, 889] width 408 height 30
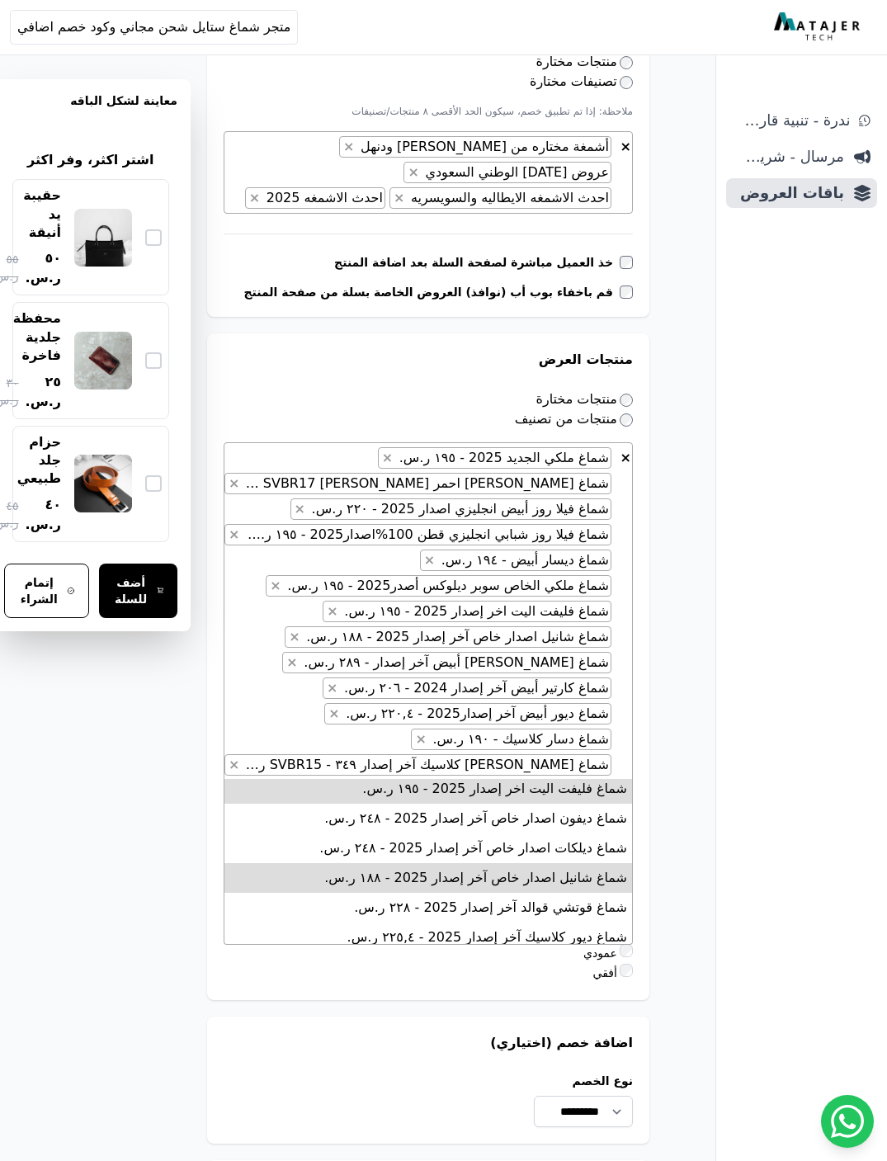
scroll to position [1460, 0]
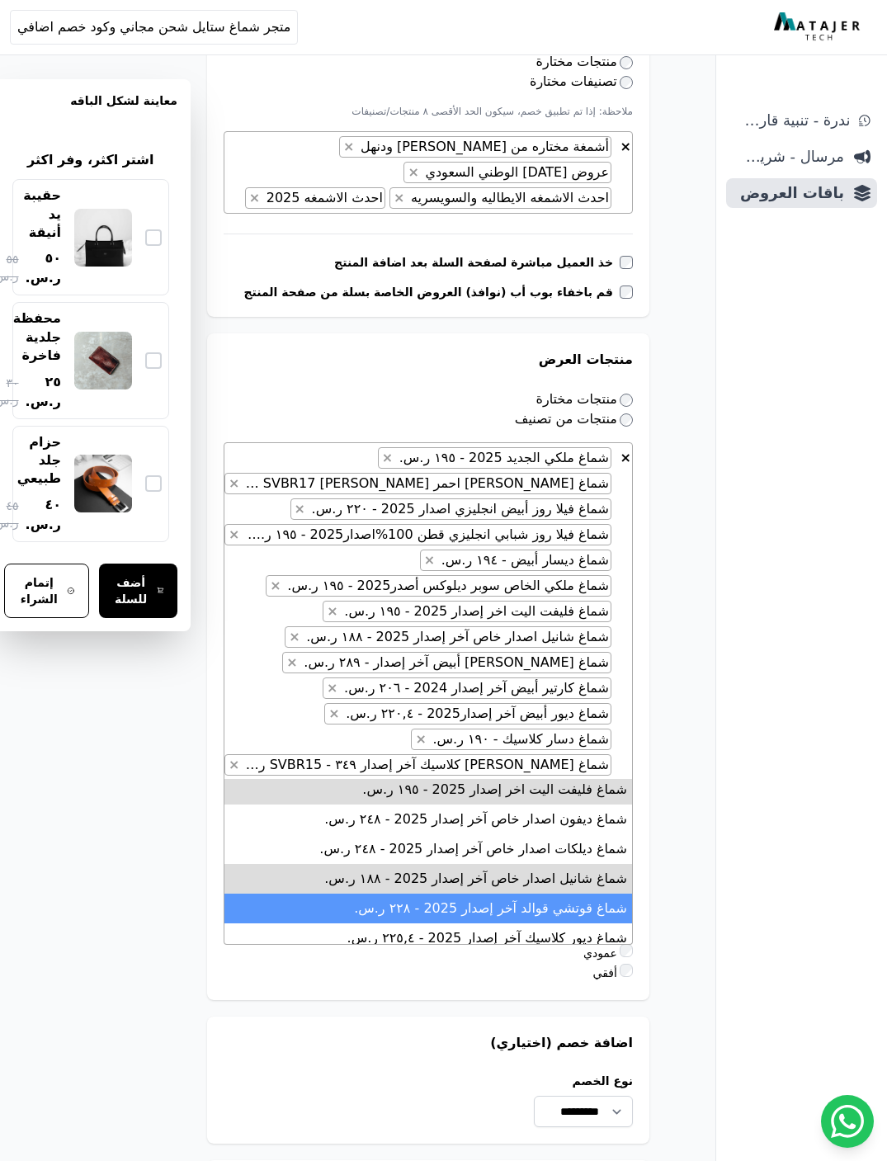
click at [397, 894] on li "شماغ قوتشي قوالد آخر إصدار 2025 - ٢٢٨ ر.س." at bounding box center [429, 909] width 408 height 30
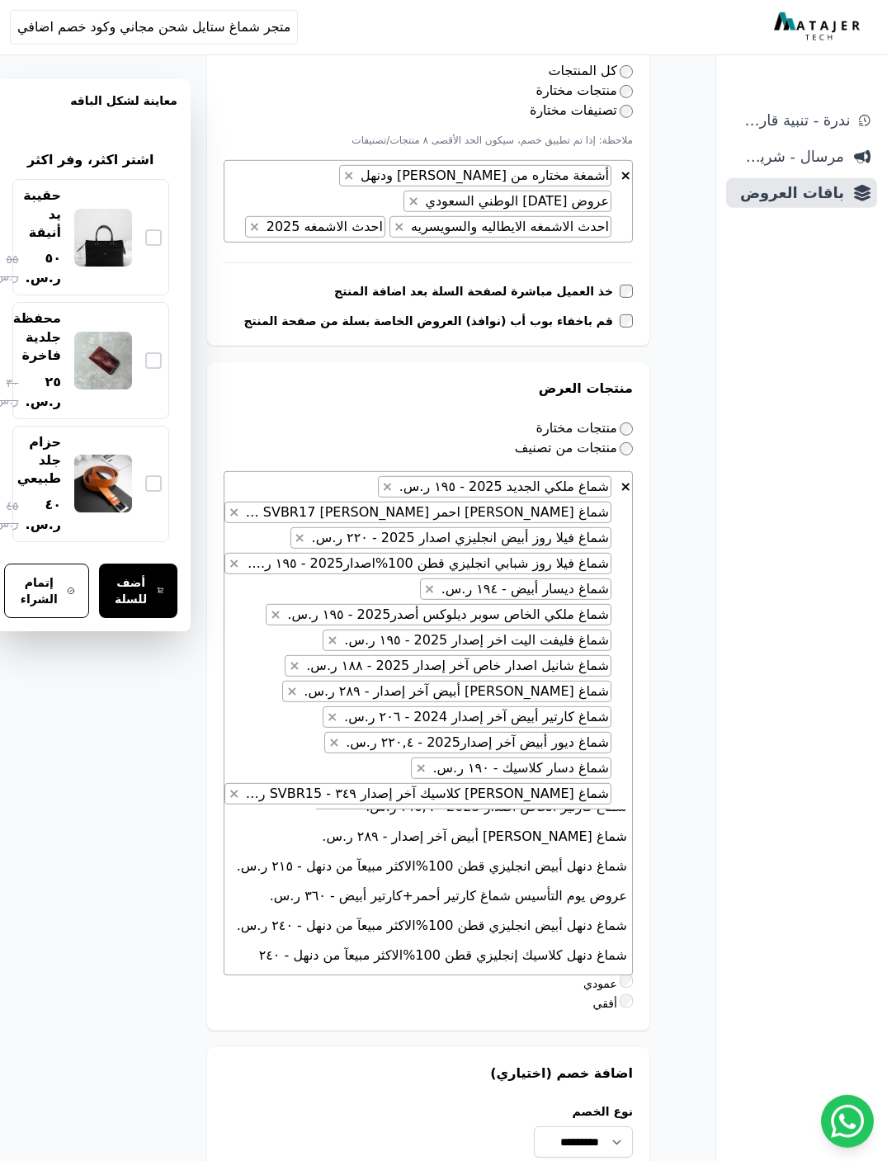
scroll to position [525, 0]
click at [408, 910] on li "شماغ دنهل أبيض انجليزي قطن 100%الاكثر مبيعآ من دنهل - ٢٤۰ ر.س." at bounding box center [429, 925] width 408 height 30
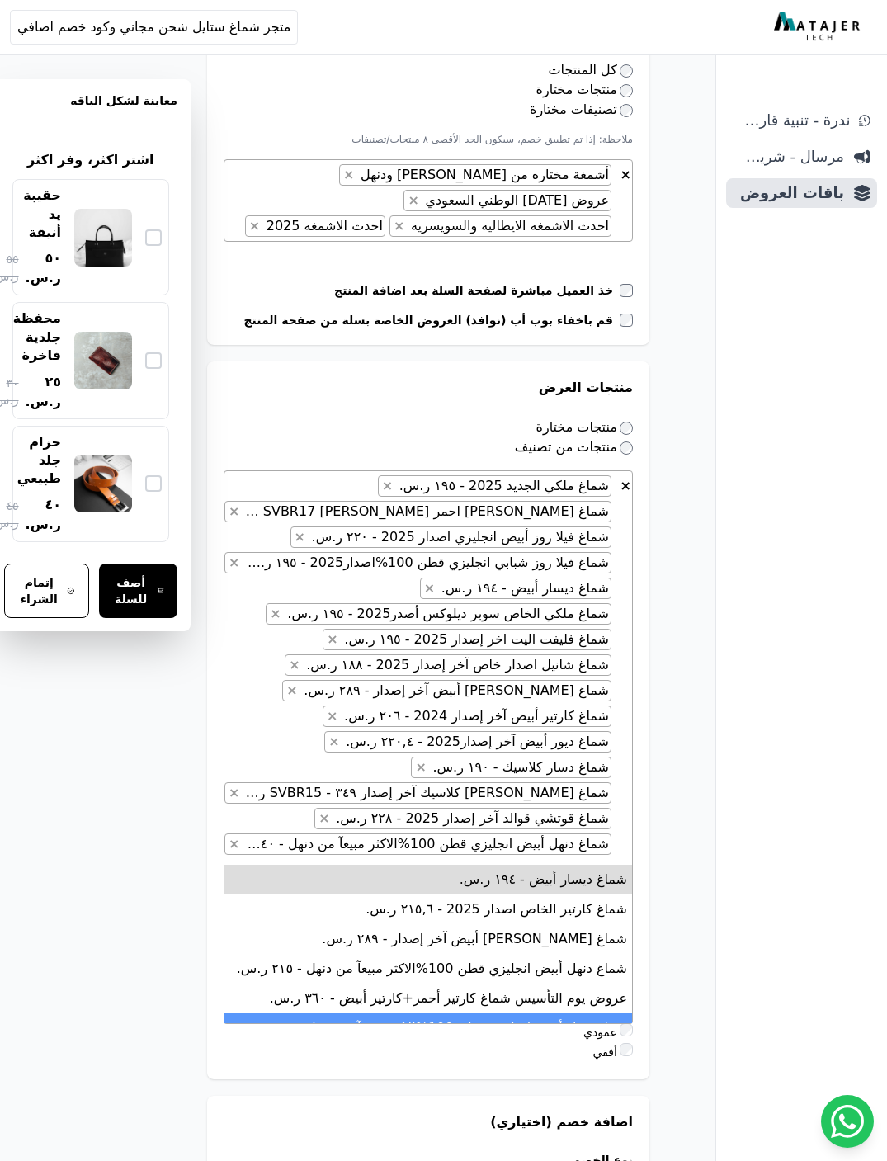
scroll to position [1132, 0]
click at [361, 1014] on li "شماغ دنهل أبيض انجليزي قطن 100%الاكثر مبيعآ من دنهل - ٢٤۰ ر.س." at bounding box center [429, 1029] width 408 height 30
click at [352, 955] on li "شماغ دنهل أبيض انجليزي قطن 100%الاكثر مبيعآ من دنهل - ٢١٥ ر.س." at bounding box center [429, 970] width 408 height 30
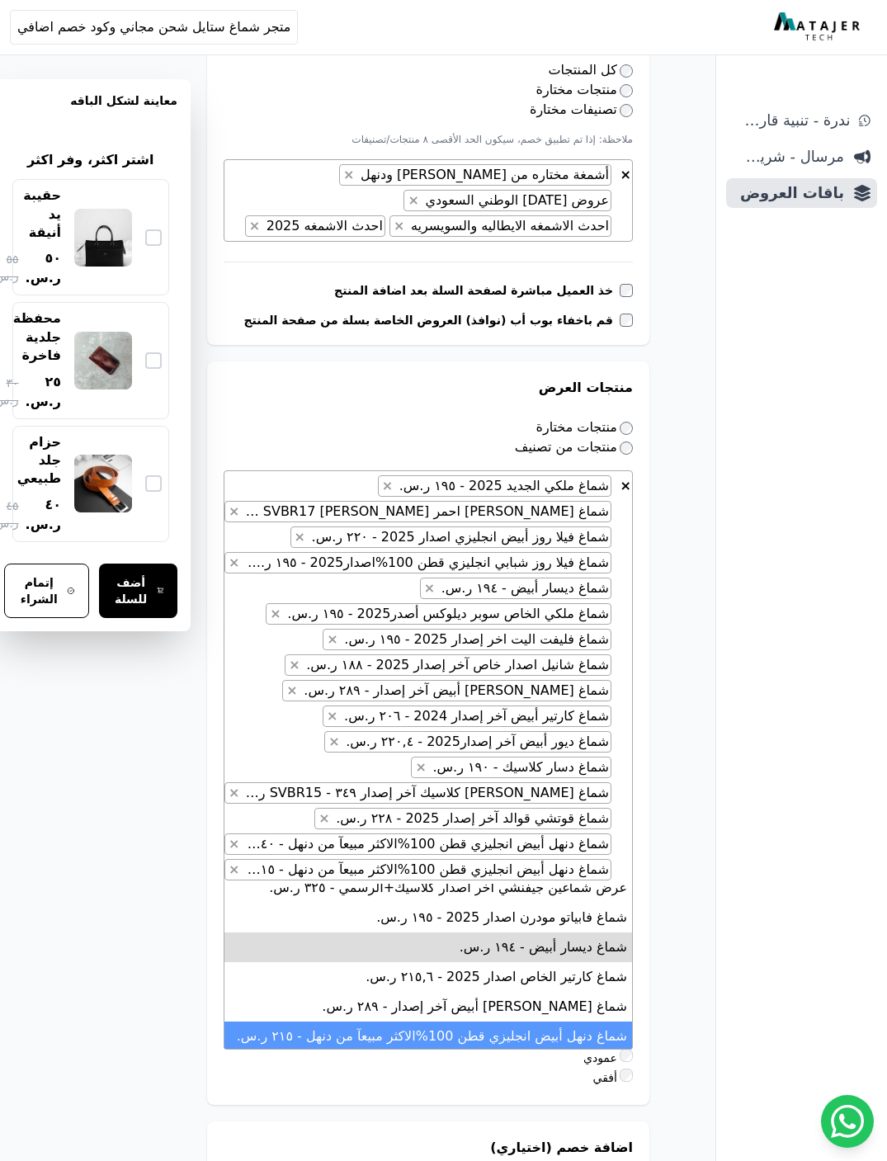
scroll to position [1090, 0]
click at [408, 993] on li "شماغ ماريو فالنتينو أبيض آخر إصدار - ٢٨٩ ر.س." at bounding box center [429, 1008] width 408 height 30
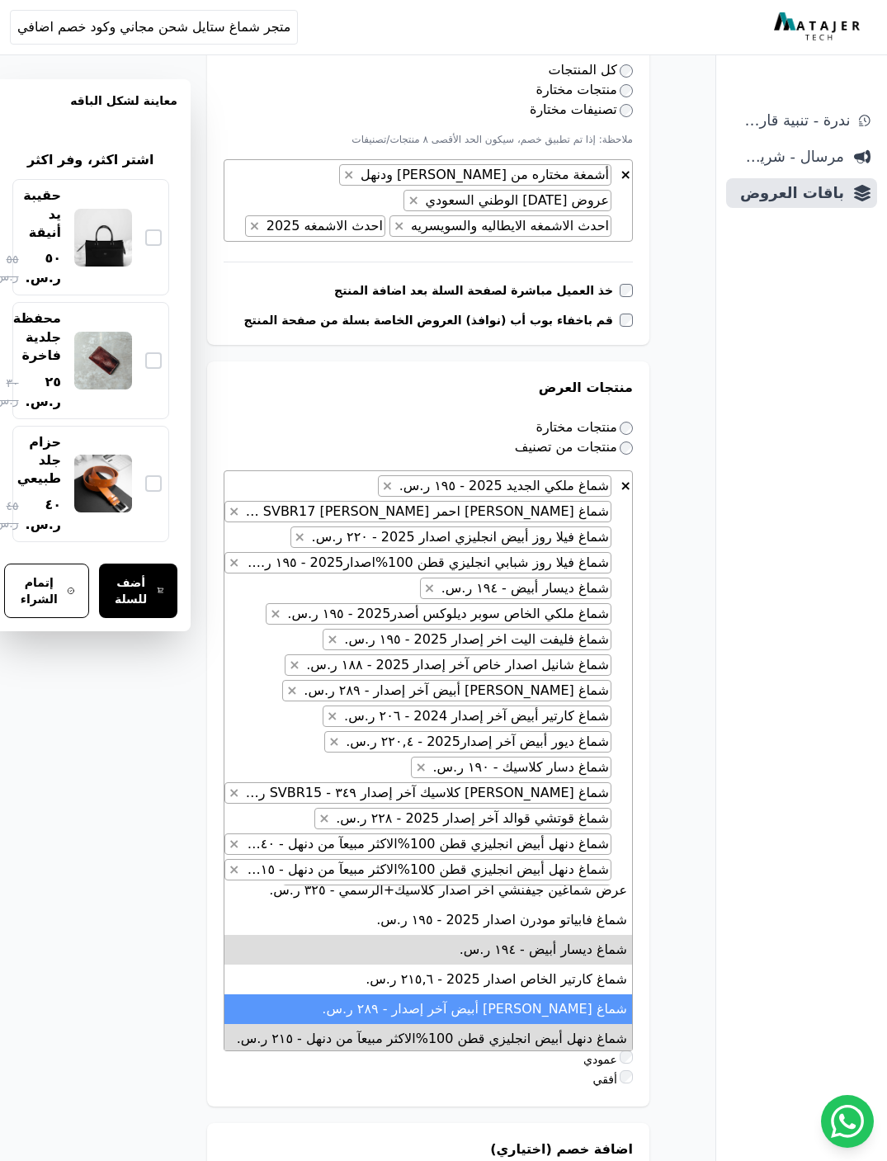
click at [405, 965] on li "شماغ كارتير الخاص اصدار 2025 - ٢١٥,٦ ر.س." at bounding box center [429, 980] width 408 height 30
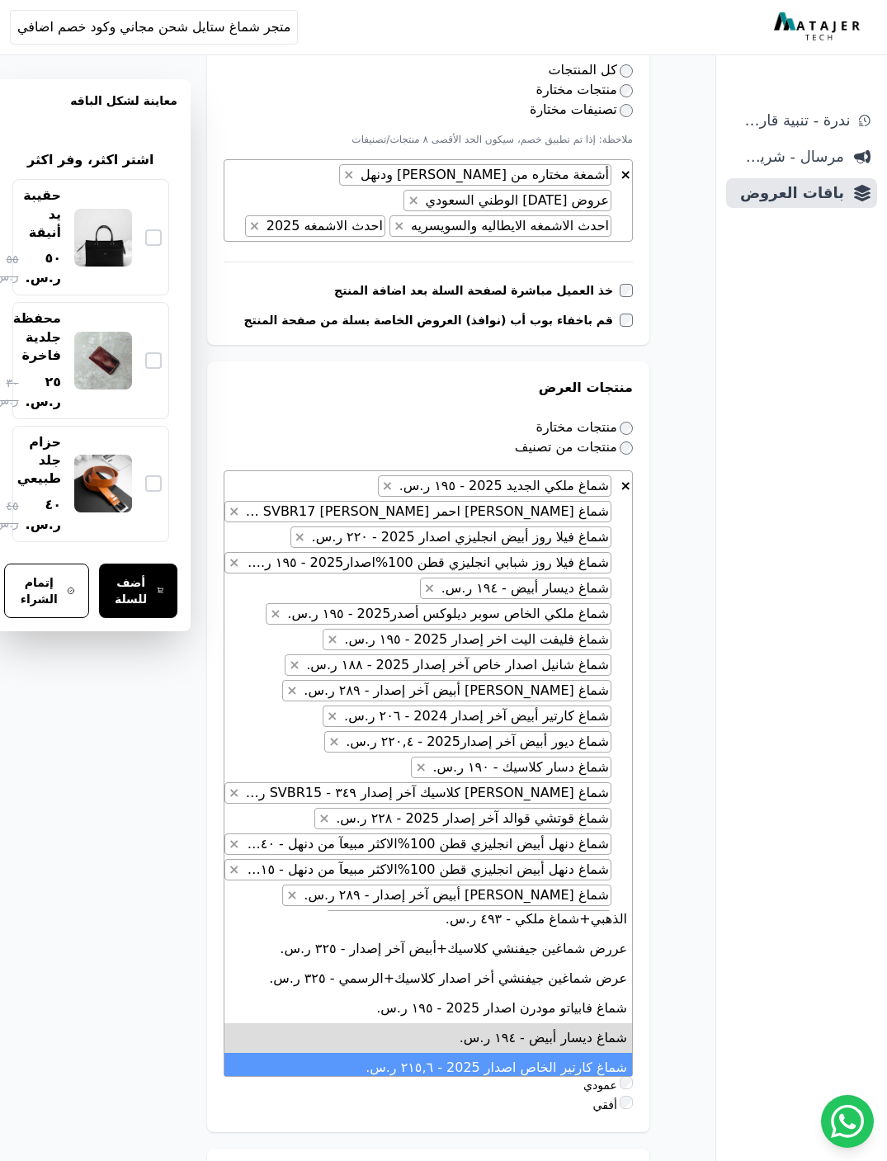
scroll to position [967, 0]
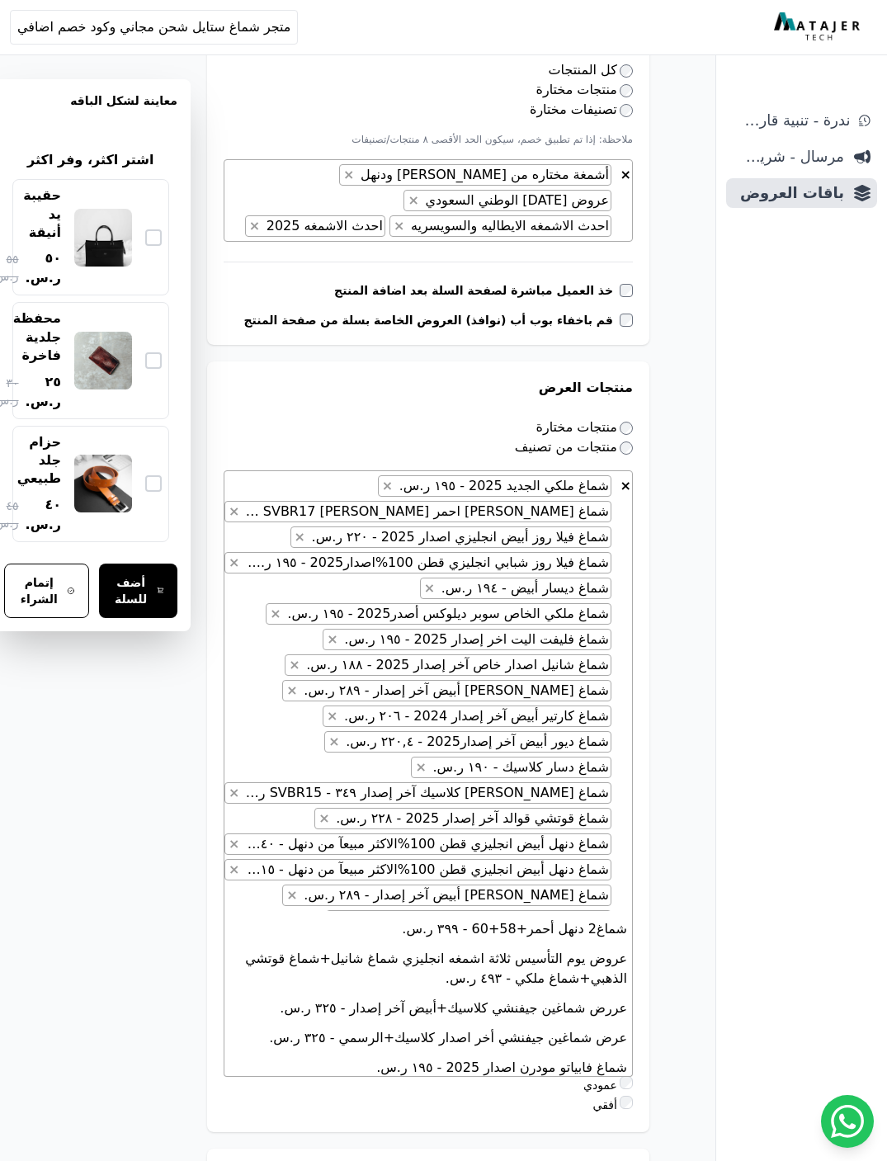
click at [400, 1053] on li "شماغ فابياتو مودرن اصدار 2025 - ١٩٥ ر.س." at bounding box center [429, 1068] width 408 height 30
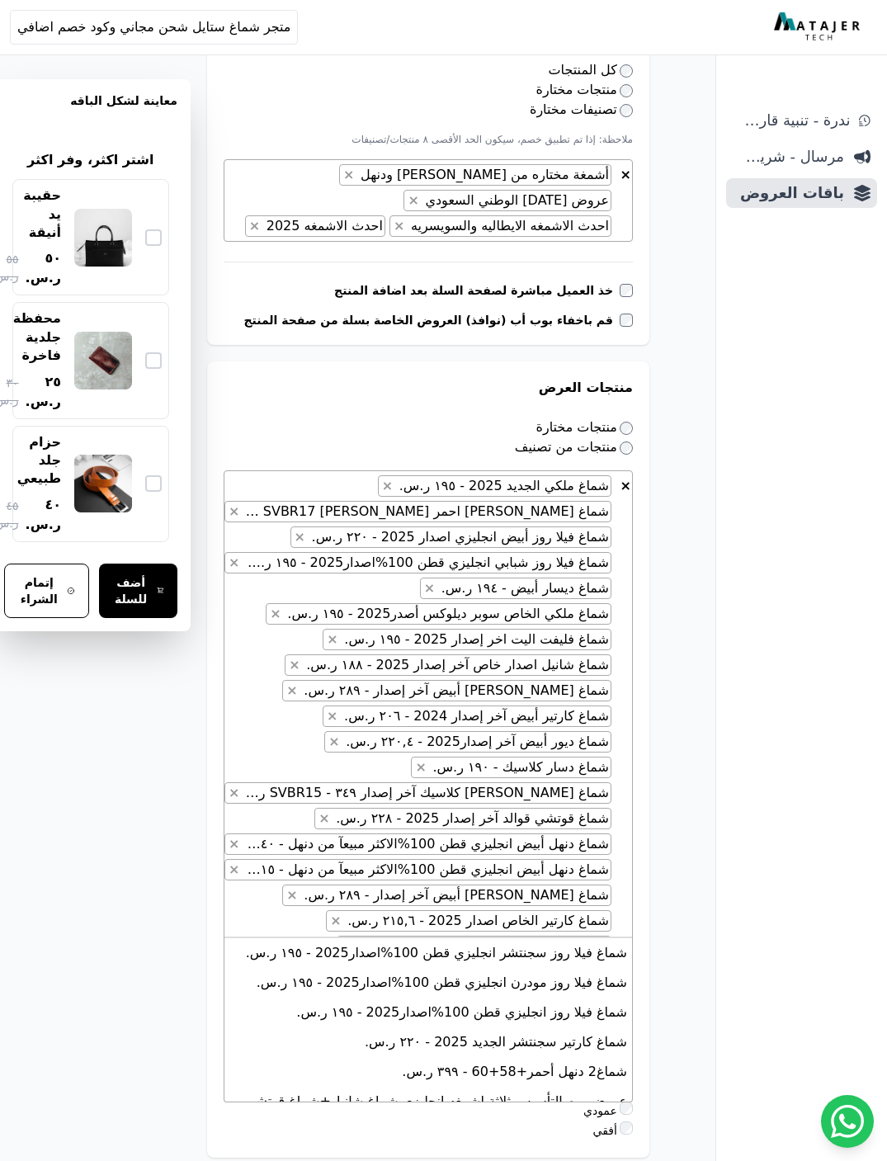
scroll to position [844, 0]
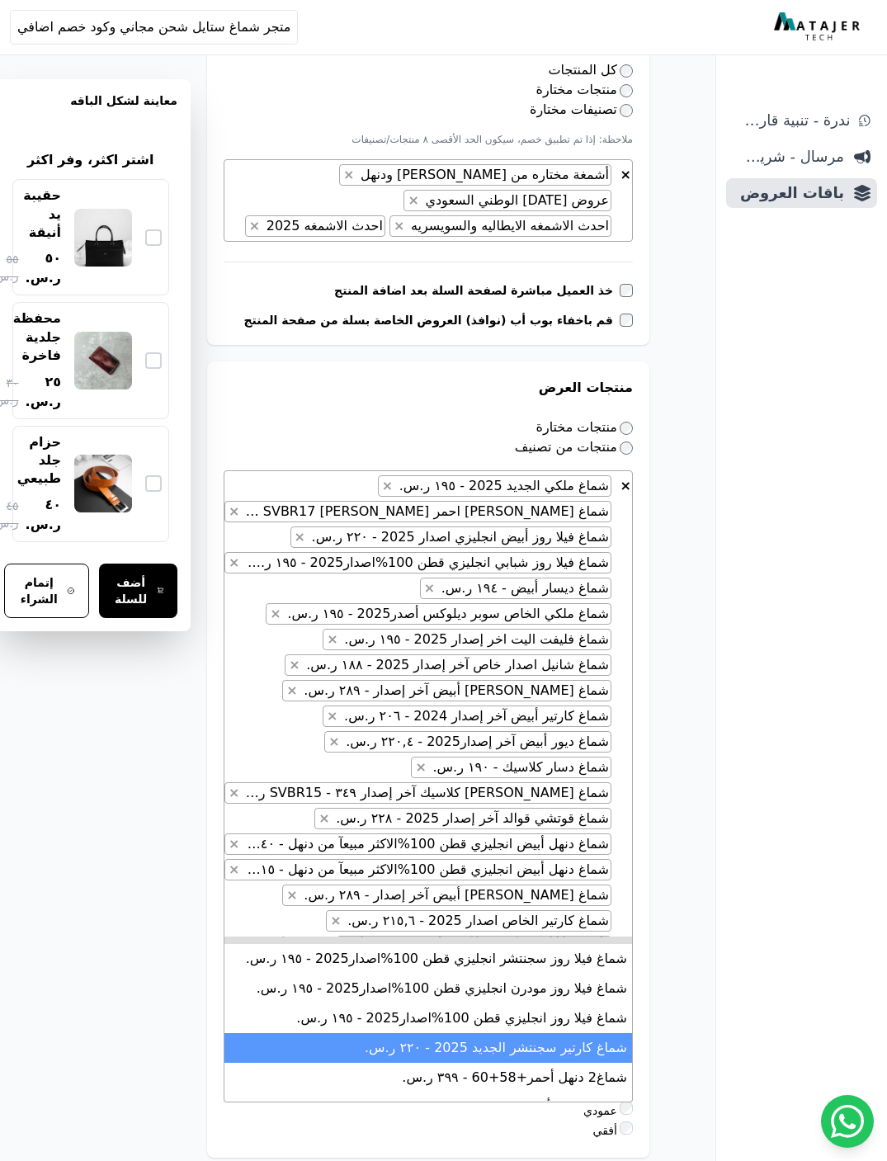
click at [409, 1033] on li "شماغ كارتير سجنتشر الجديد 2025 - ٢٢۰ ر.س." at bounding box center [429, 1048] width 408 height 30
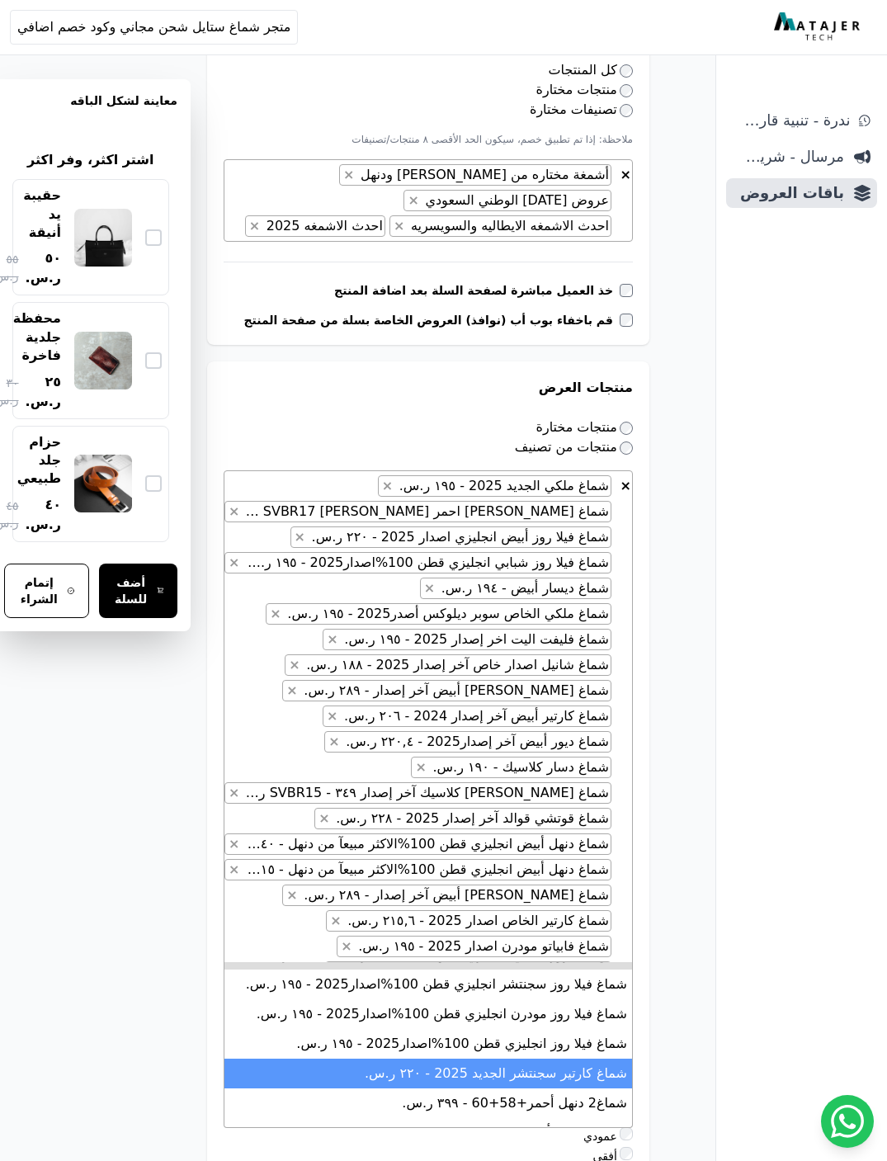
click at [394, 1029] on li "شماغ فيلا روز انجليزي قطن 100%اصدار2025 - ١٩٥ ر.س." at bounding box center [429, 1044] width 408 height 30
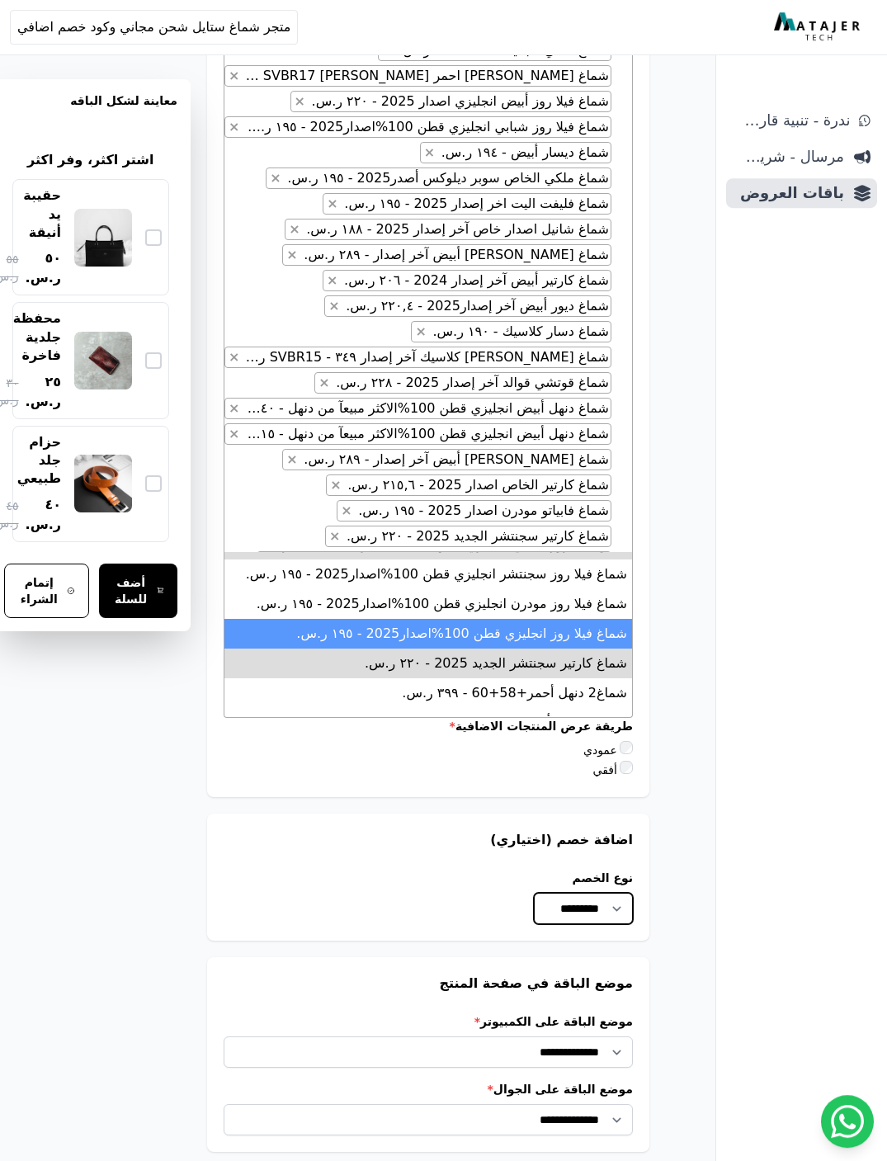
click at [563, 893] on select "********* ********* *****" at bounding box center [583, 908] width 99 height 31
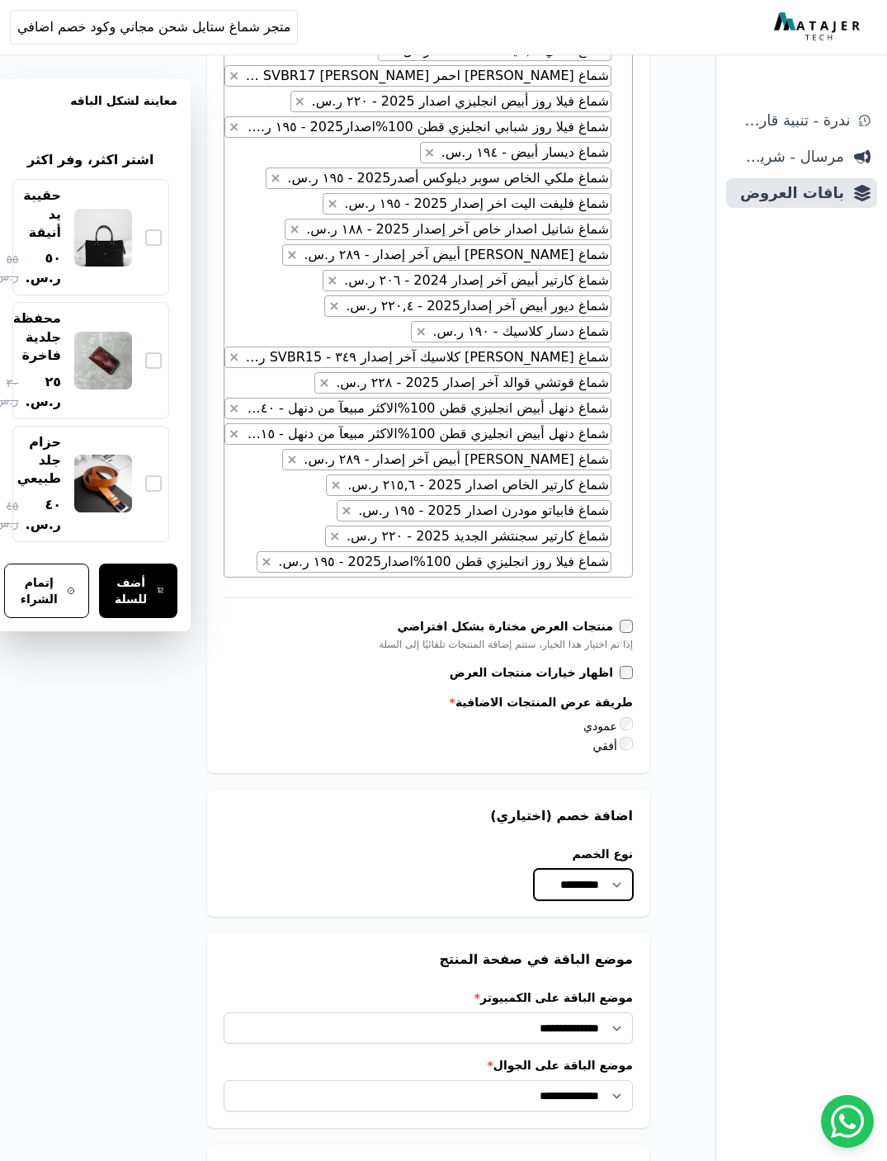
scroll to position [1387, 0]
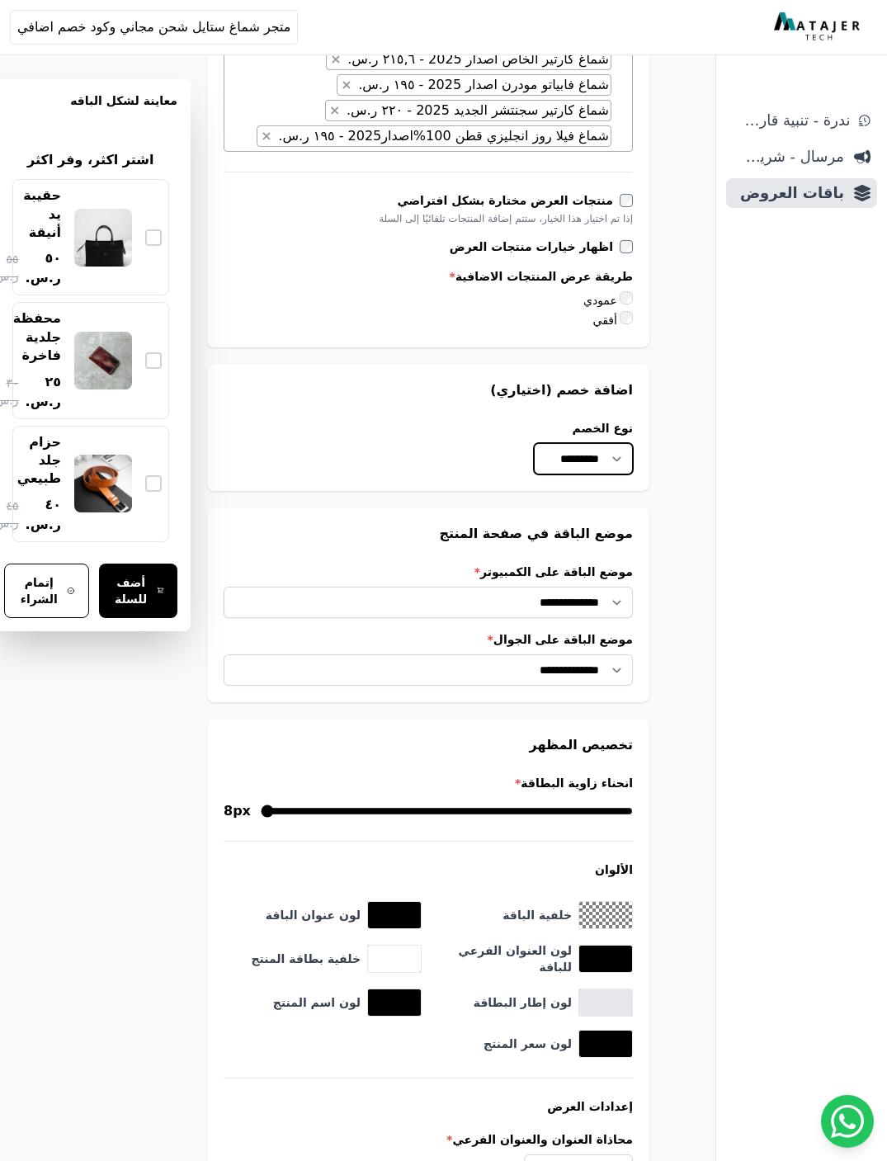
select select "**********"
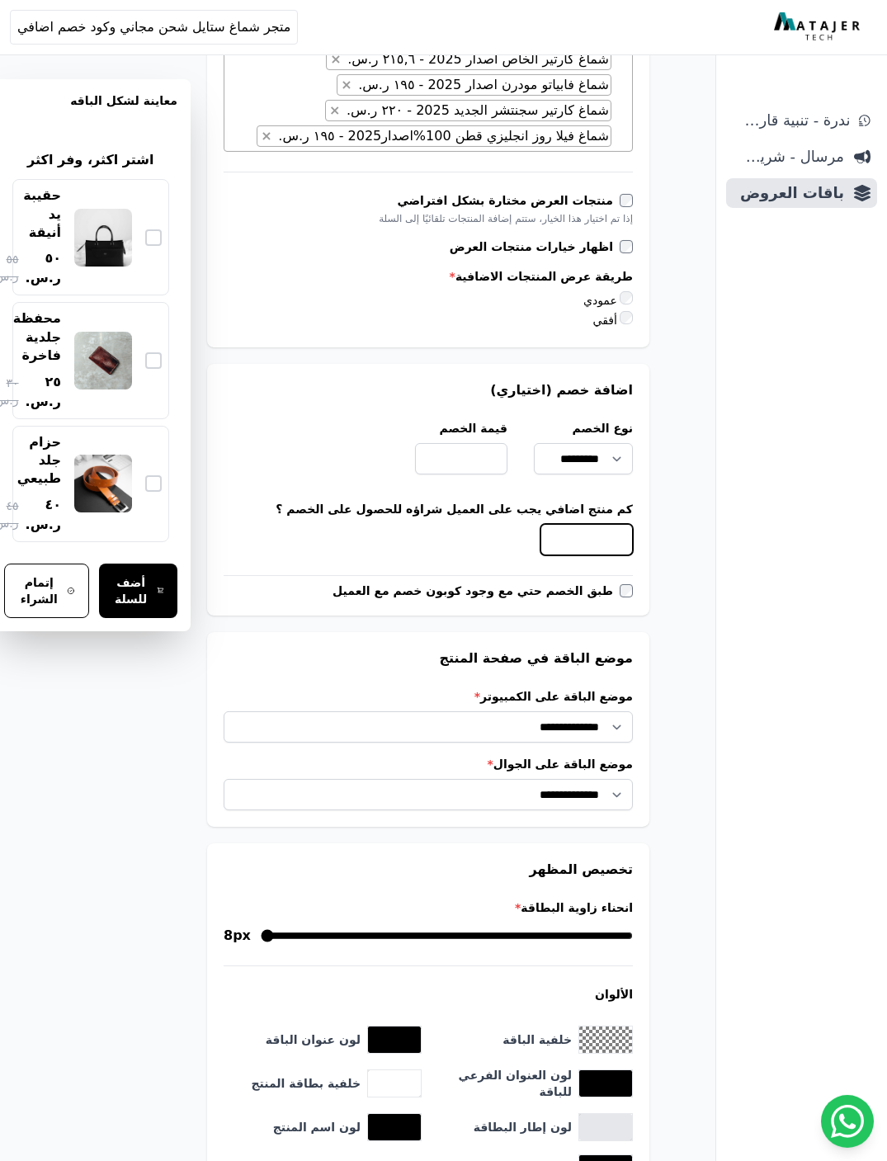
click at [574, 524] on input "*" at bounding box center [587, 539] width 92 height 31
click at [434, 443] on input "قيمة الخصم" at bounding box center [461, 458] width 92 height 31
type input "**"
click at [573, 443] on select "********* ********* *****" at bounding box center [583, 458] width 99 height 31
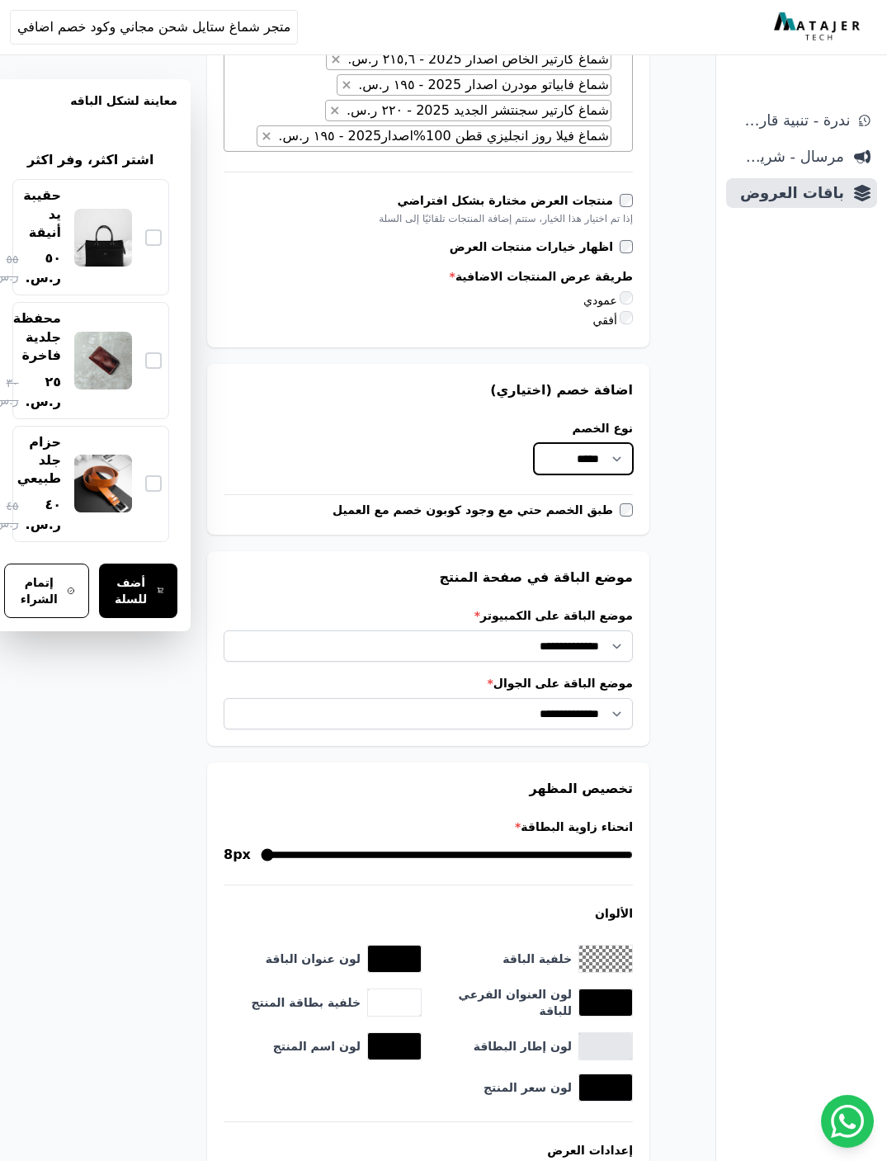
click at [564, 443] on select "********* ********* *****" at bounding box center [583, 458] width 99 height 31
select select "**********"
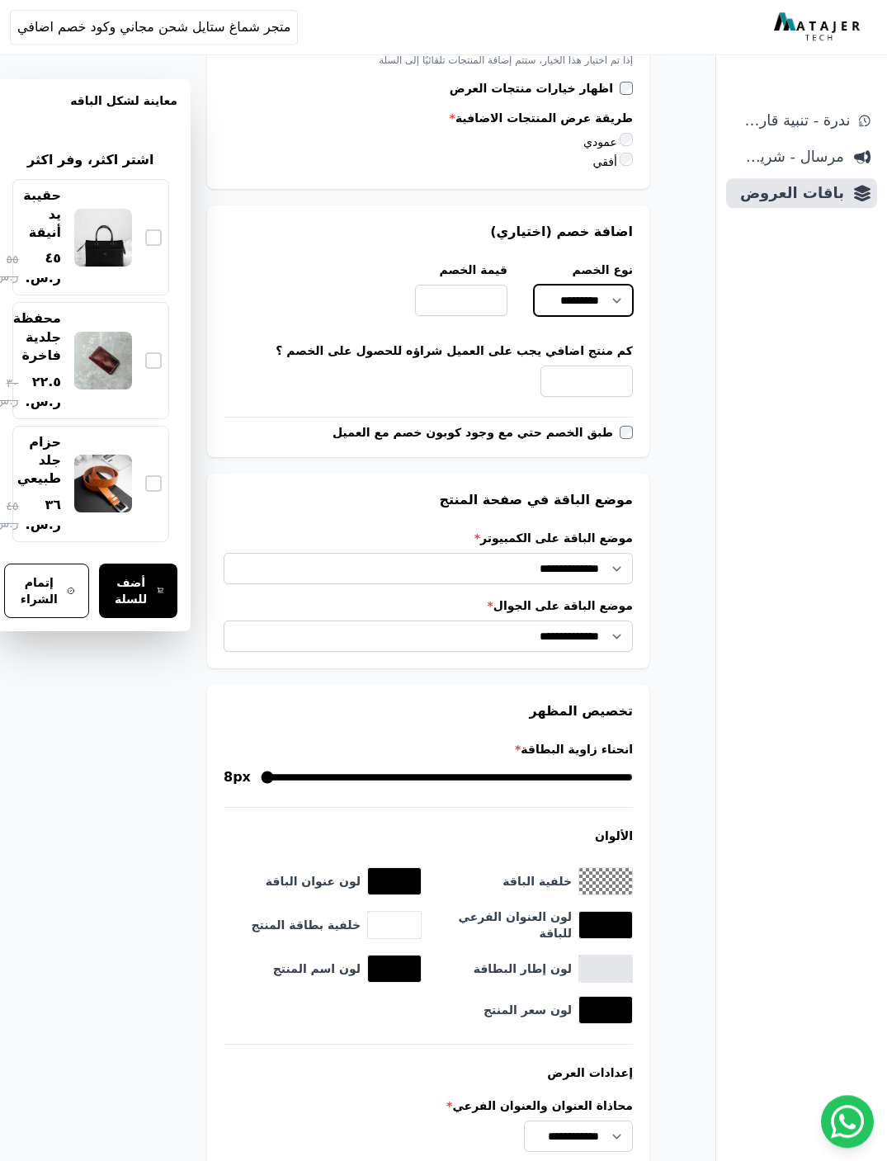
scroll to position [1545, 0]
click at [591, 553] on select "**********" at bounding box center [428, 568] width 409 height 31
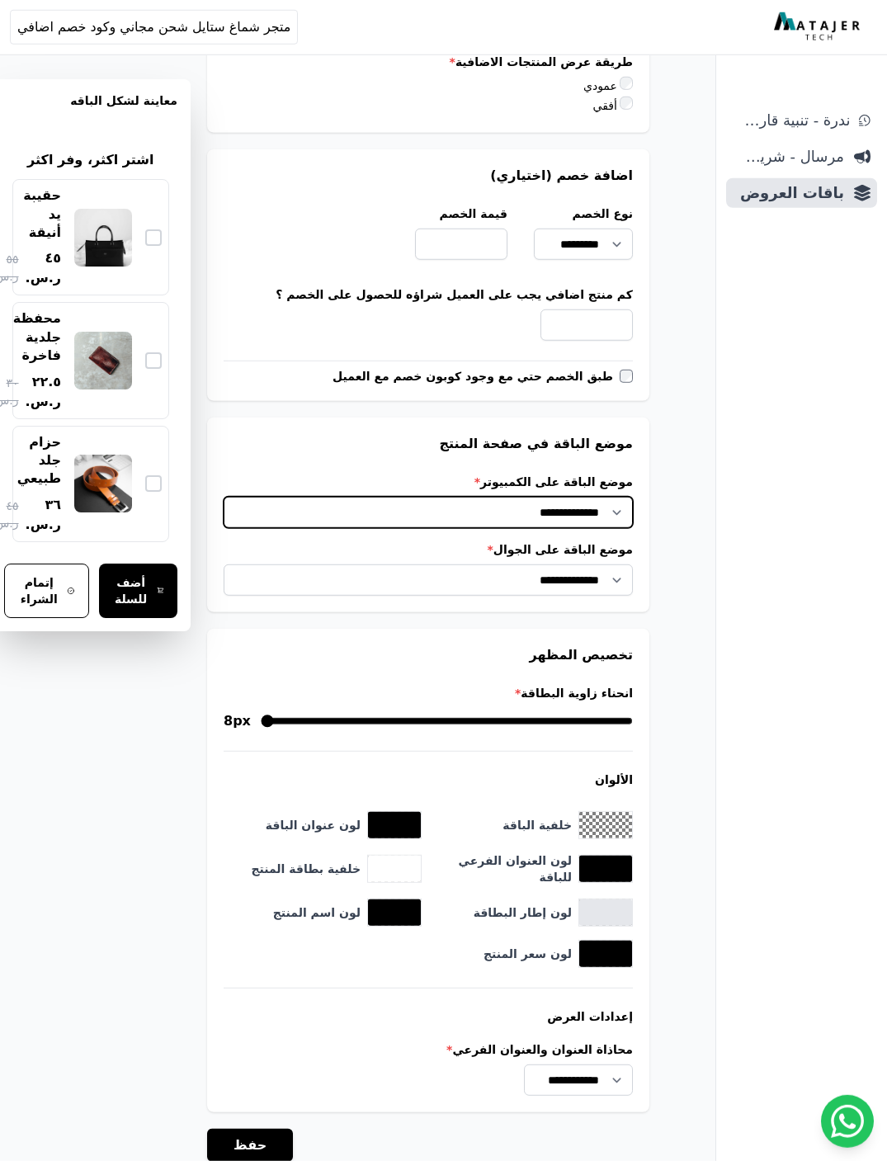
scroll to position [1601, 0]
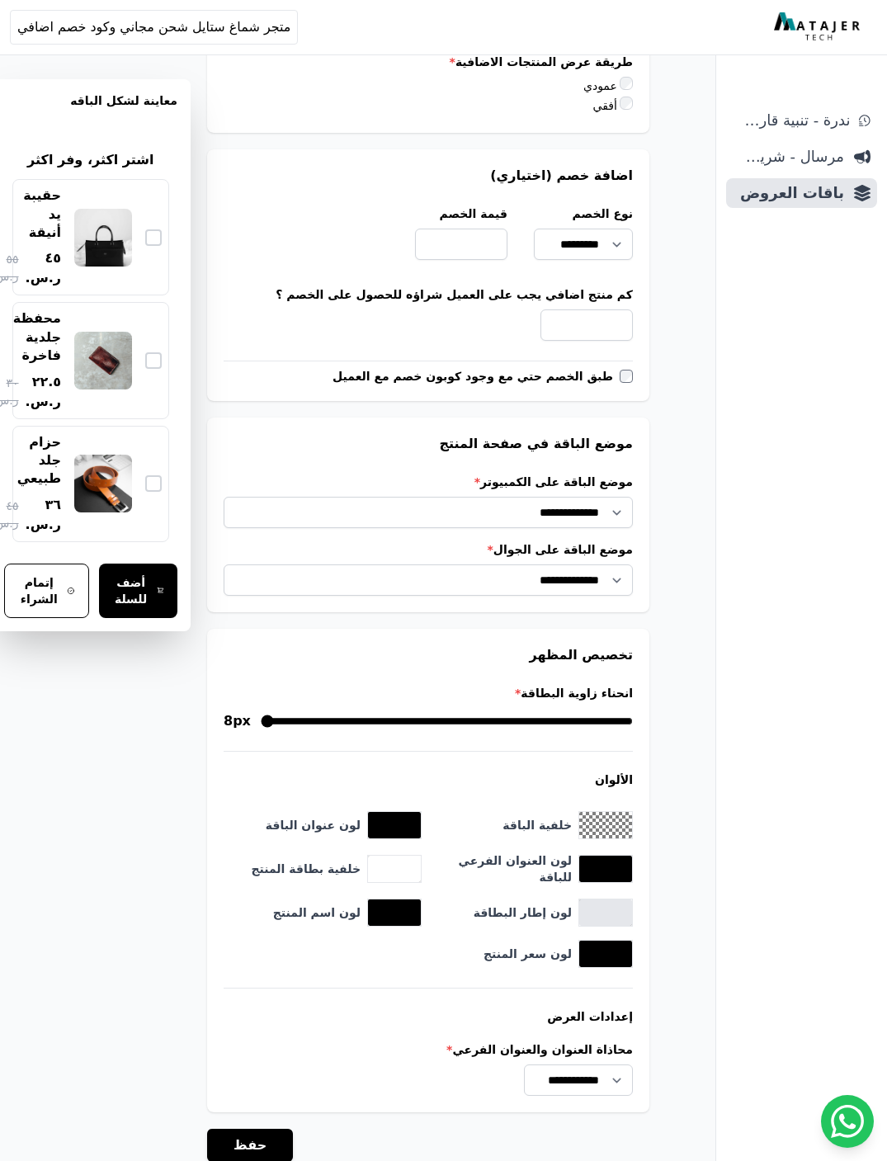
click at [236, 1129] on button "حفظ" at bounding box center [250, 1145] width 86 height 33
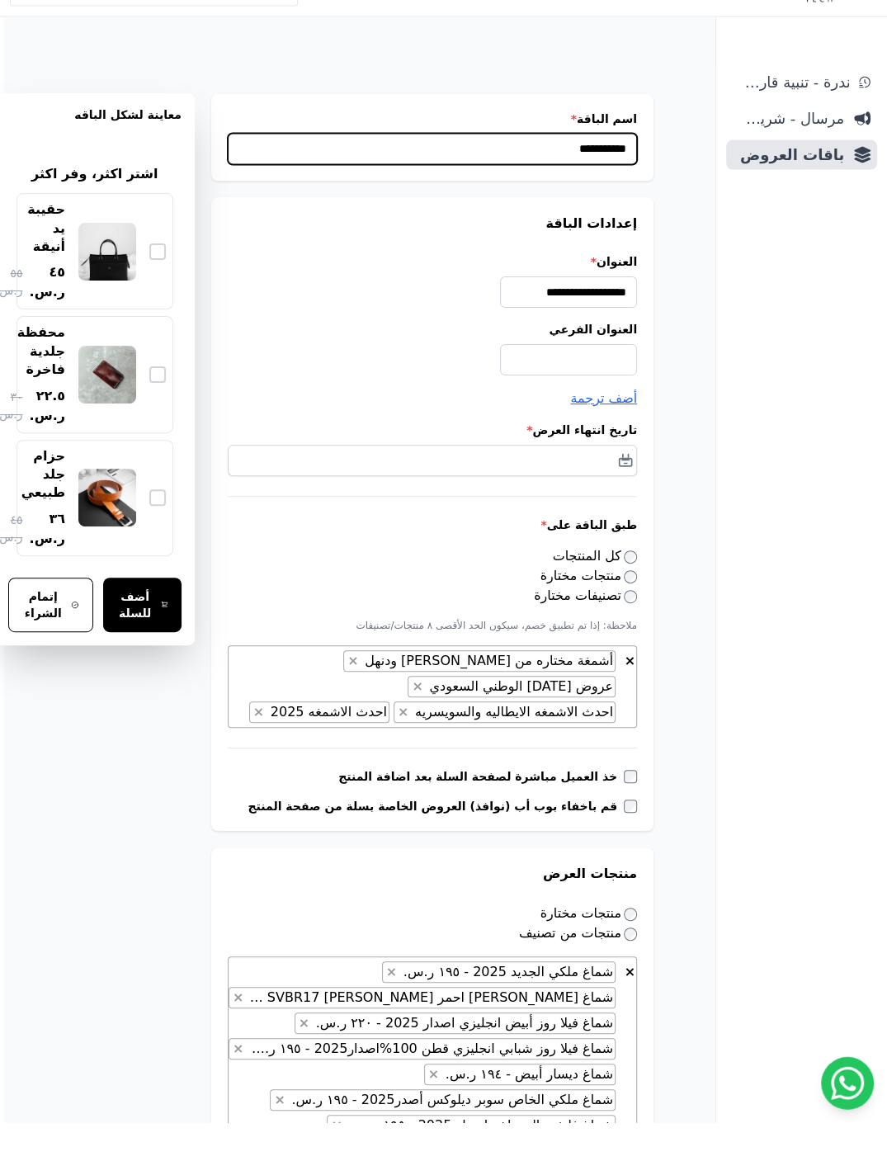
type input "**********"
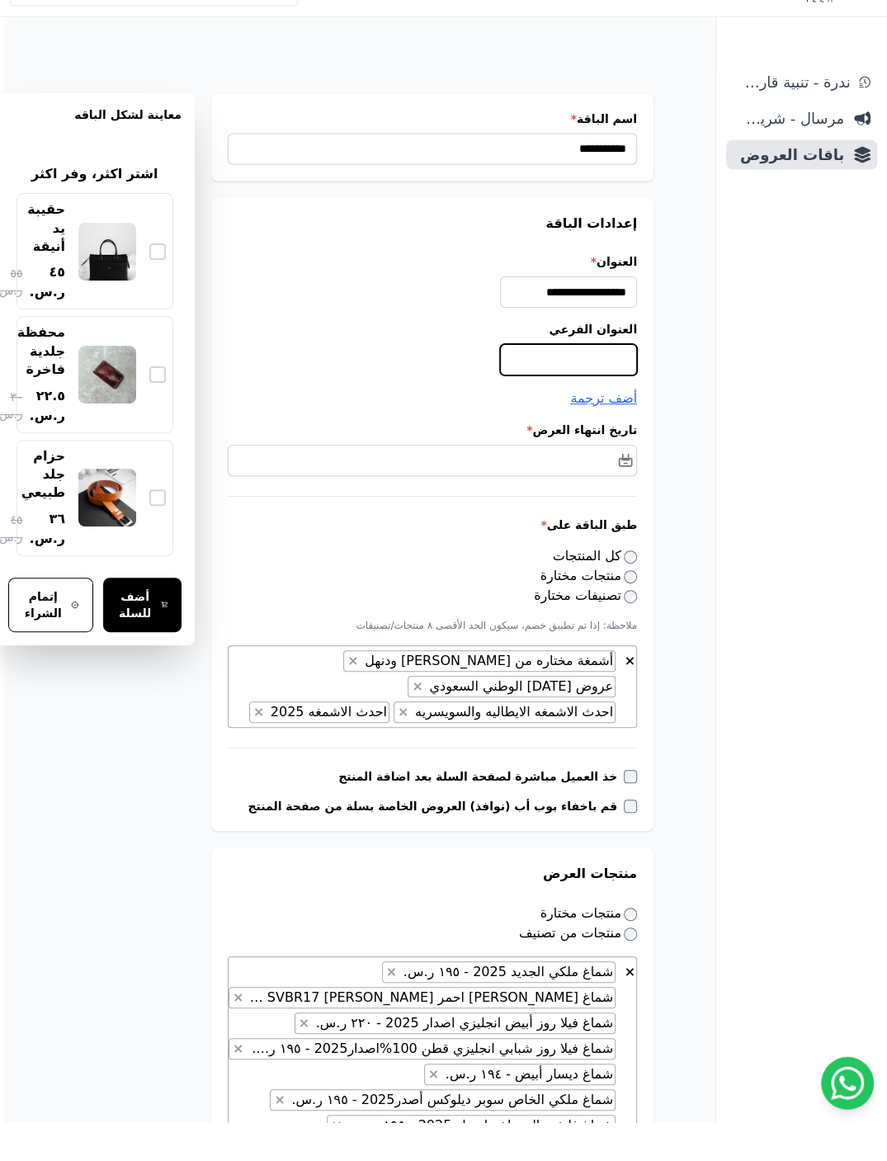
click at [516, 383] on input "العنوان الفرعي" at bounding box center [568, 398] width 137 height 31
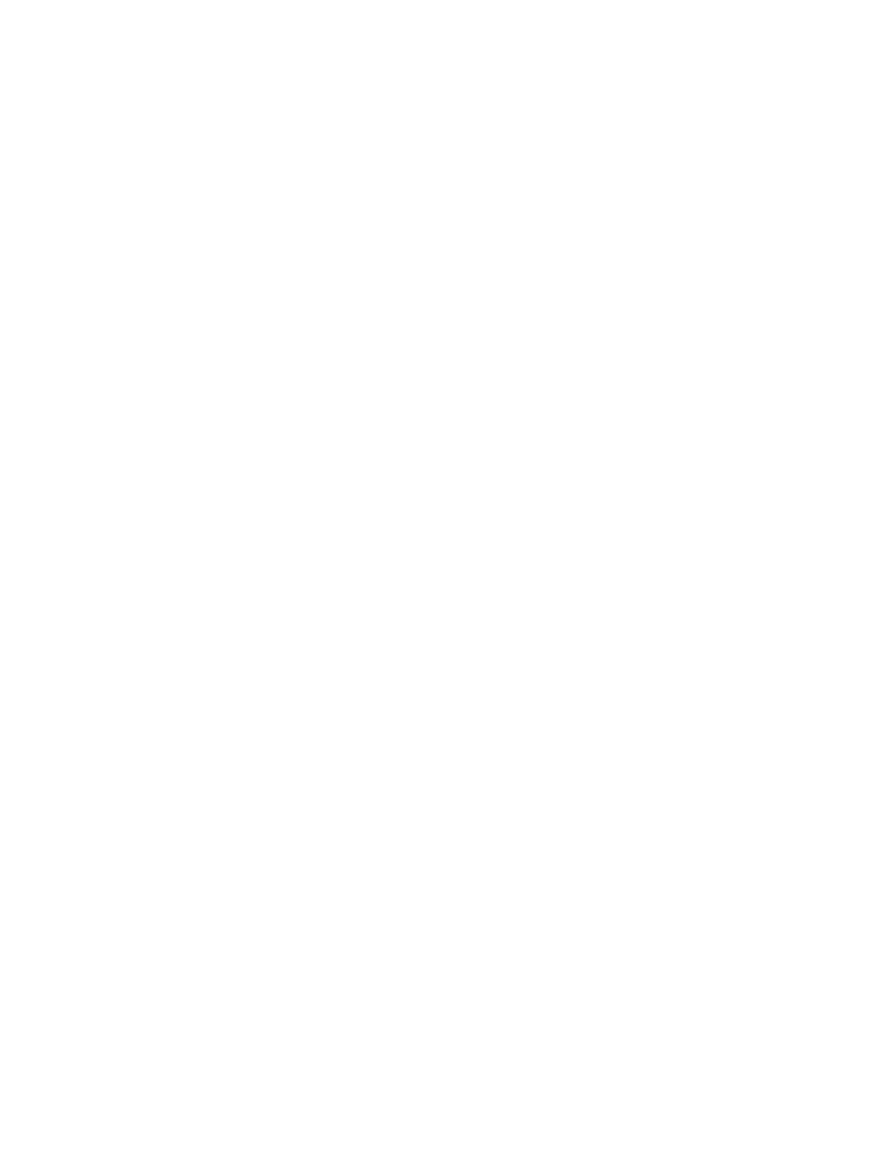
scroll to position [1671, 0]
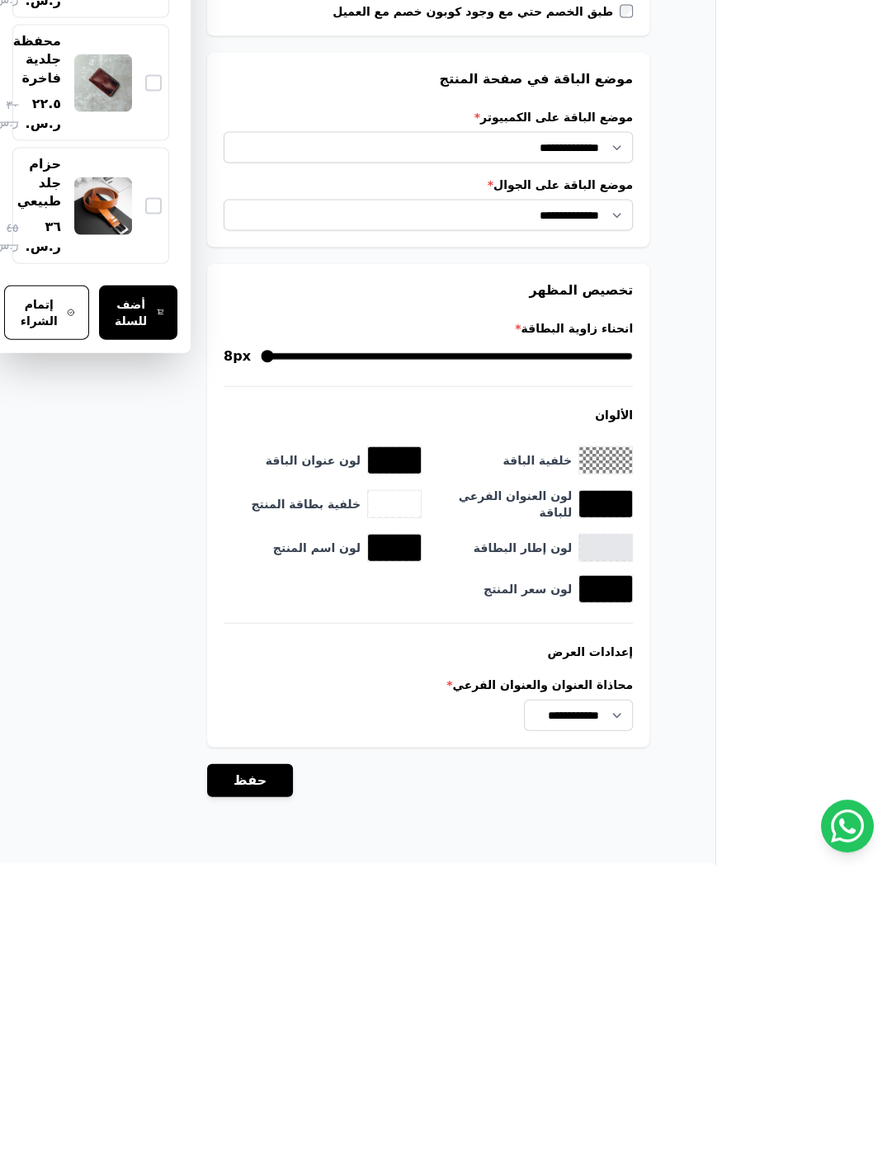
type input "**********"
click at [239, 1060] on button "حفظ" at bounding box center [250, 1076] width 86 height 33
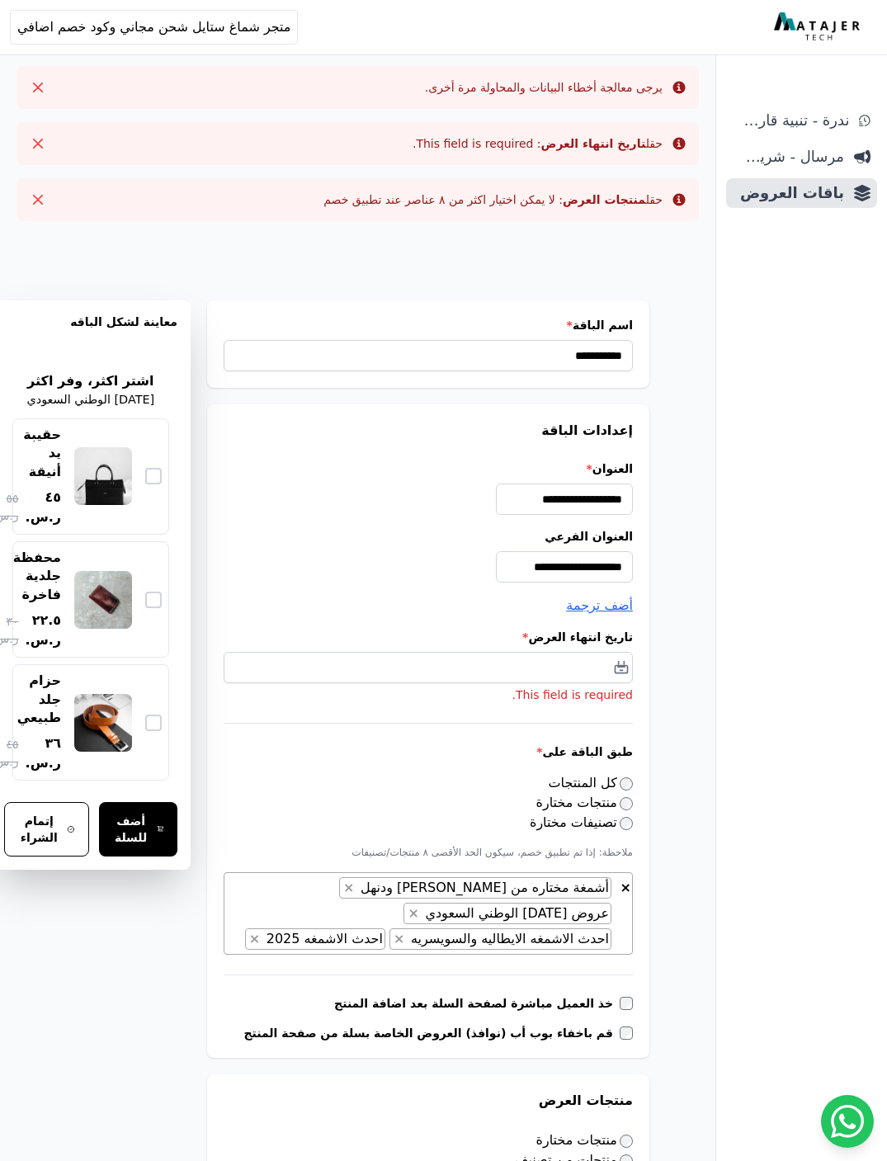
select select "**********"
click at [282, 662] on input "text" at bounding box center [428, 667] width 409 height 31
click at [461, 698] on icon at bounding box center [464, 699] width 12 height 12
select select "*"
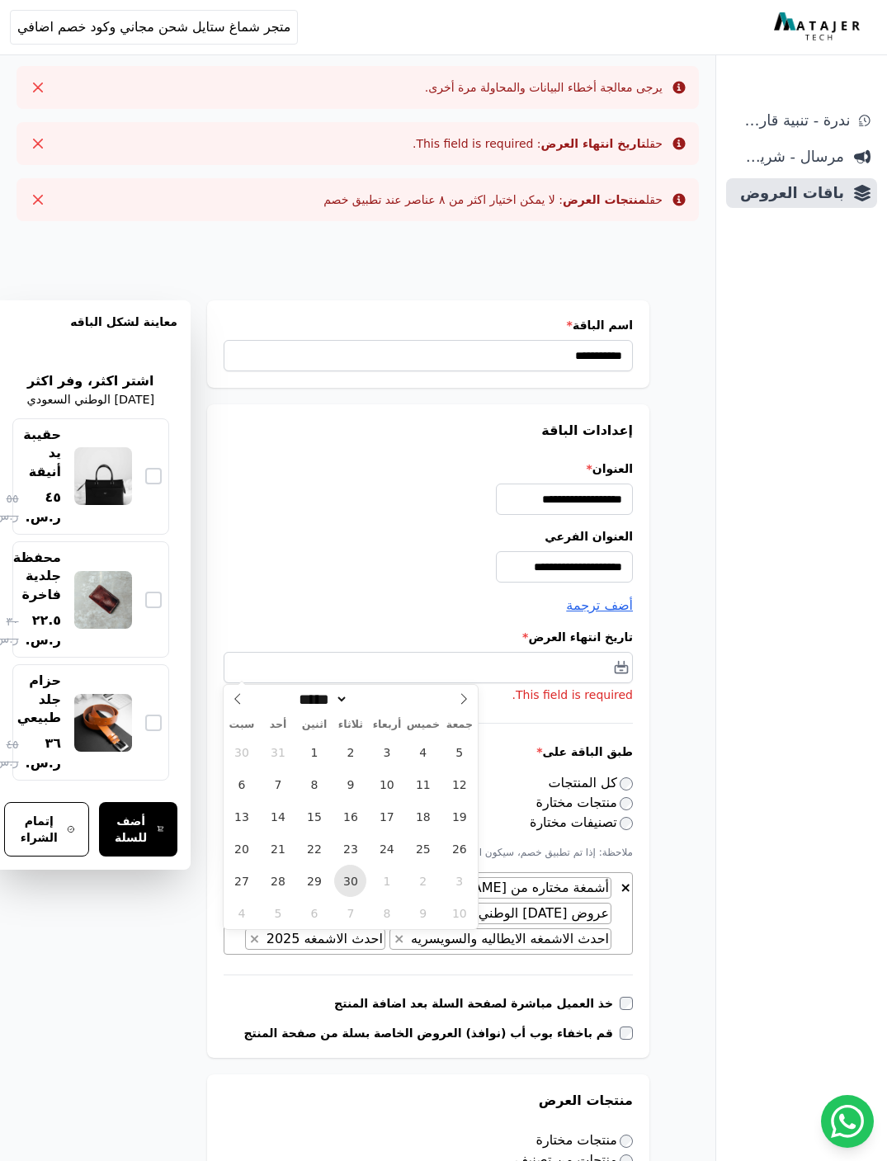
click at [358, 879] on span "30" at bounding box center [350, 881] width 32 height 32
type input "**********"
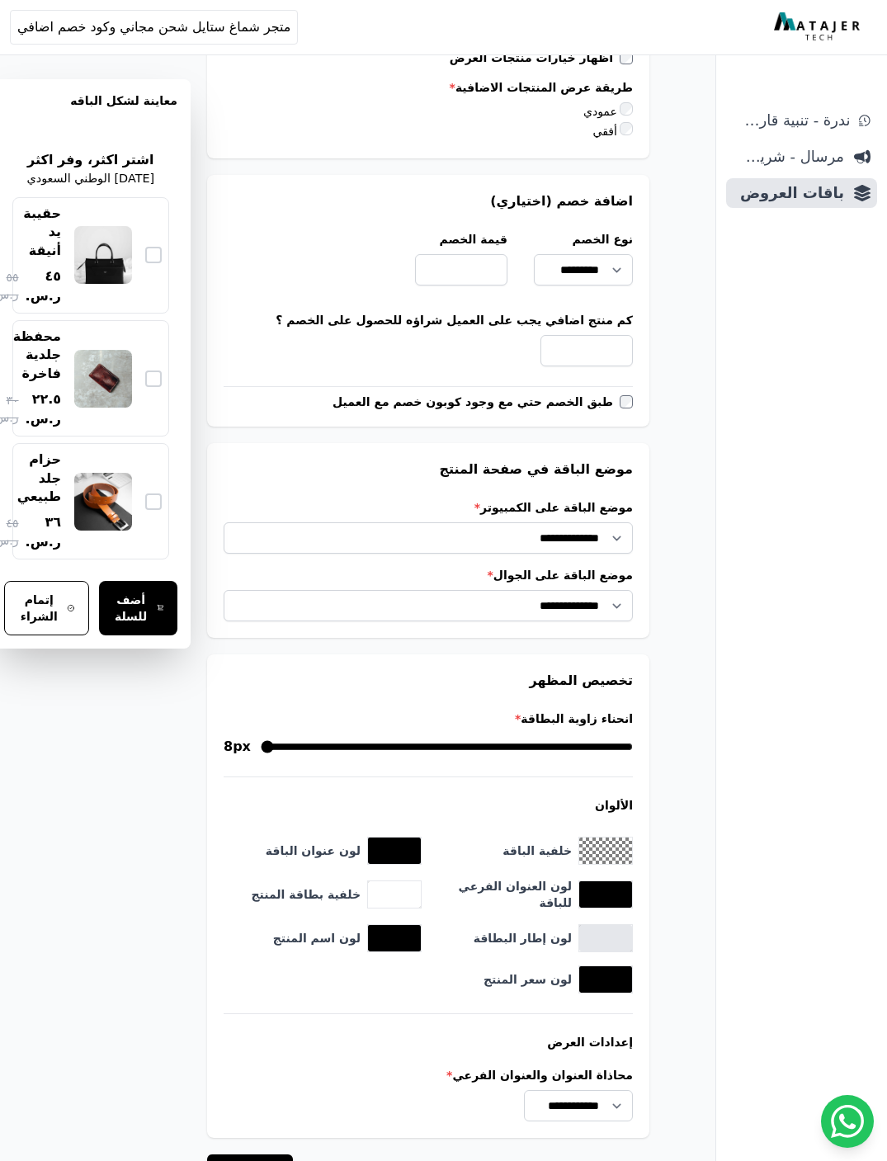
scroll to position [1732, 0]
click at [249, 1155] on button "حفظ" at bounding box center [250, 1171] width 86 height 33
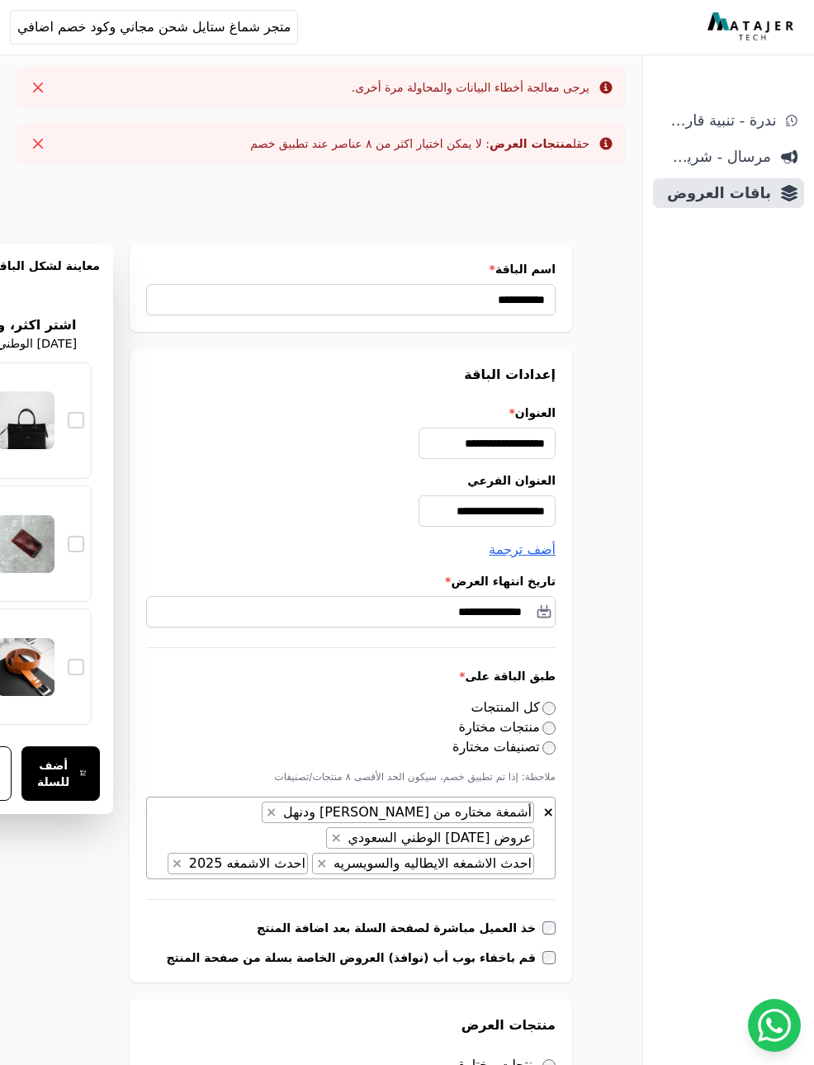
select select "**********"
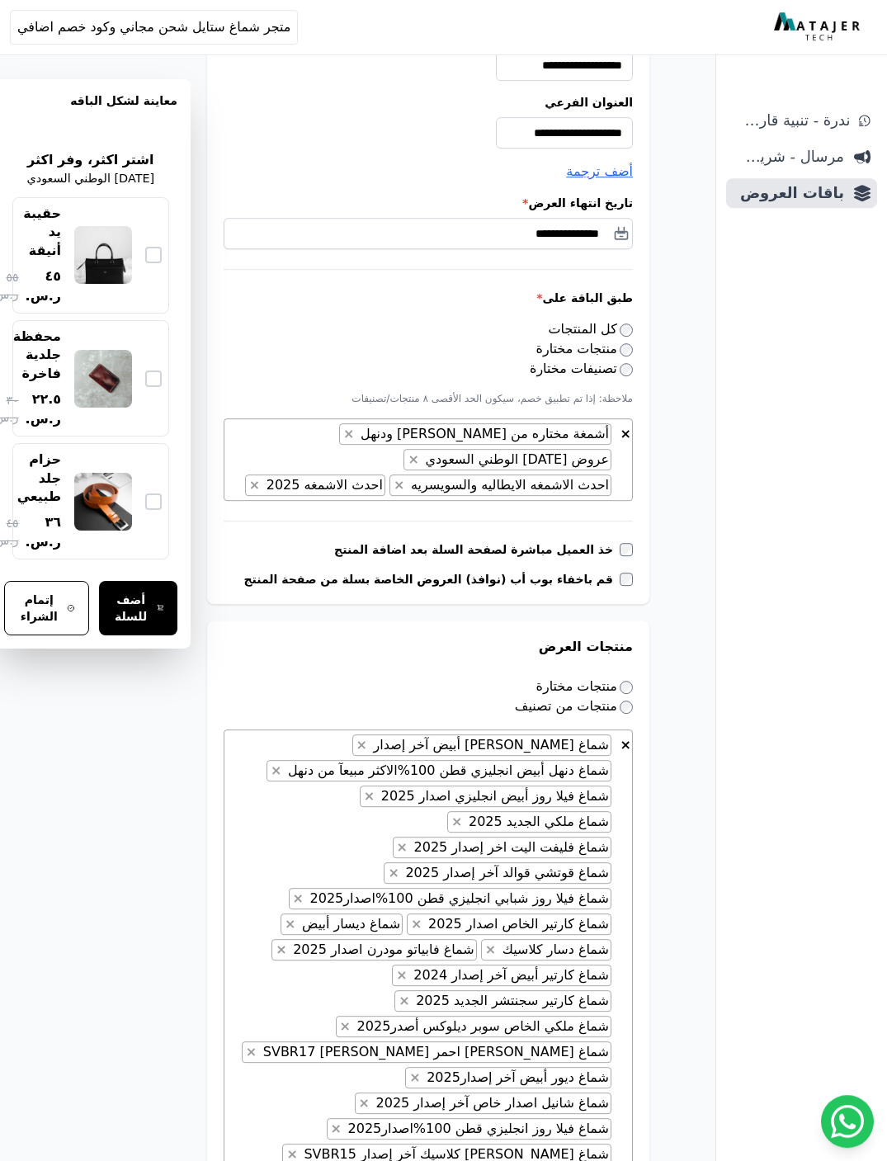
scroll to position [395, 0]
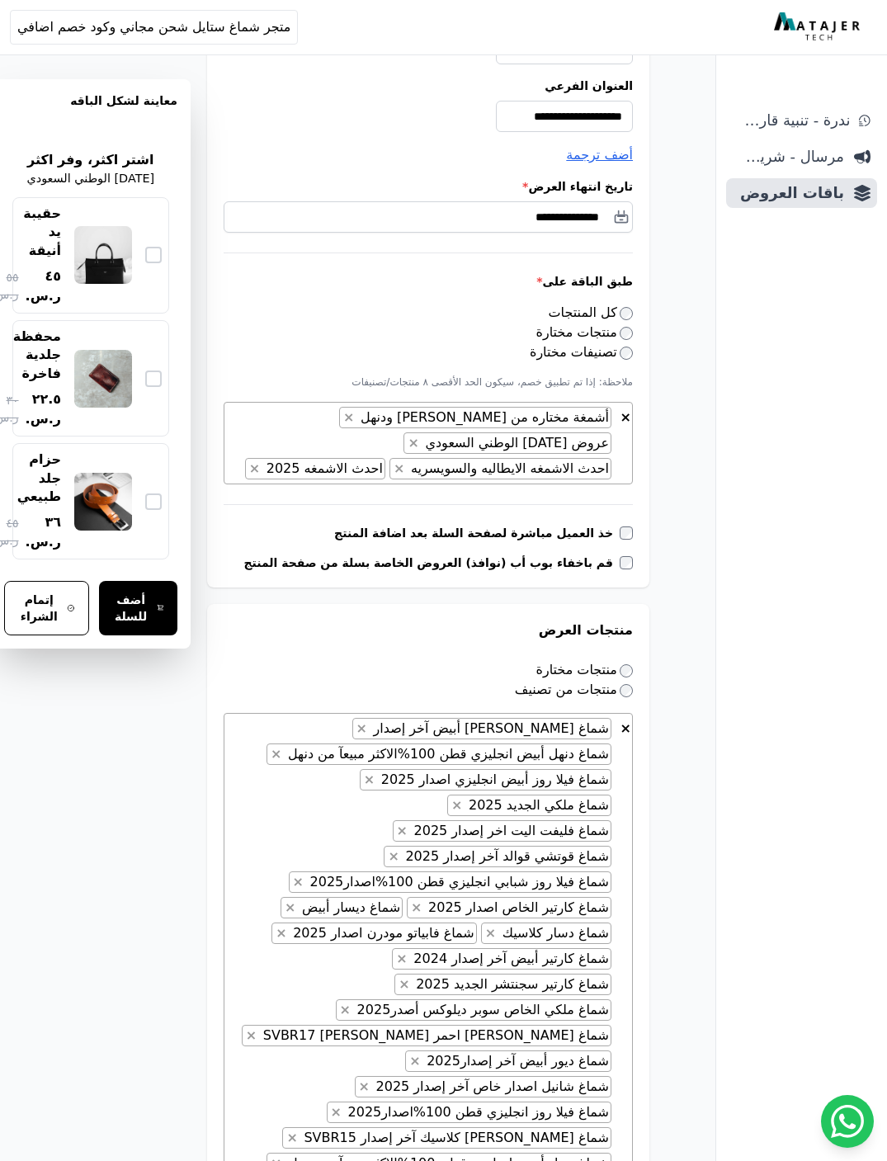
click at [402, 847] on button "×" at bounding box center [393, 857] width 17 height 20
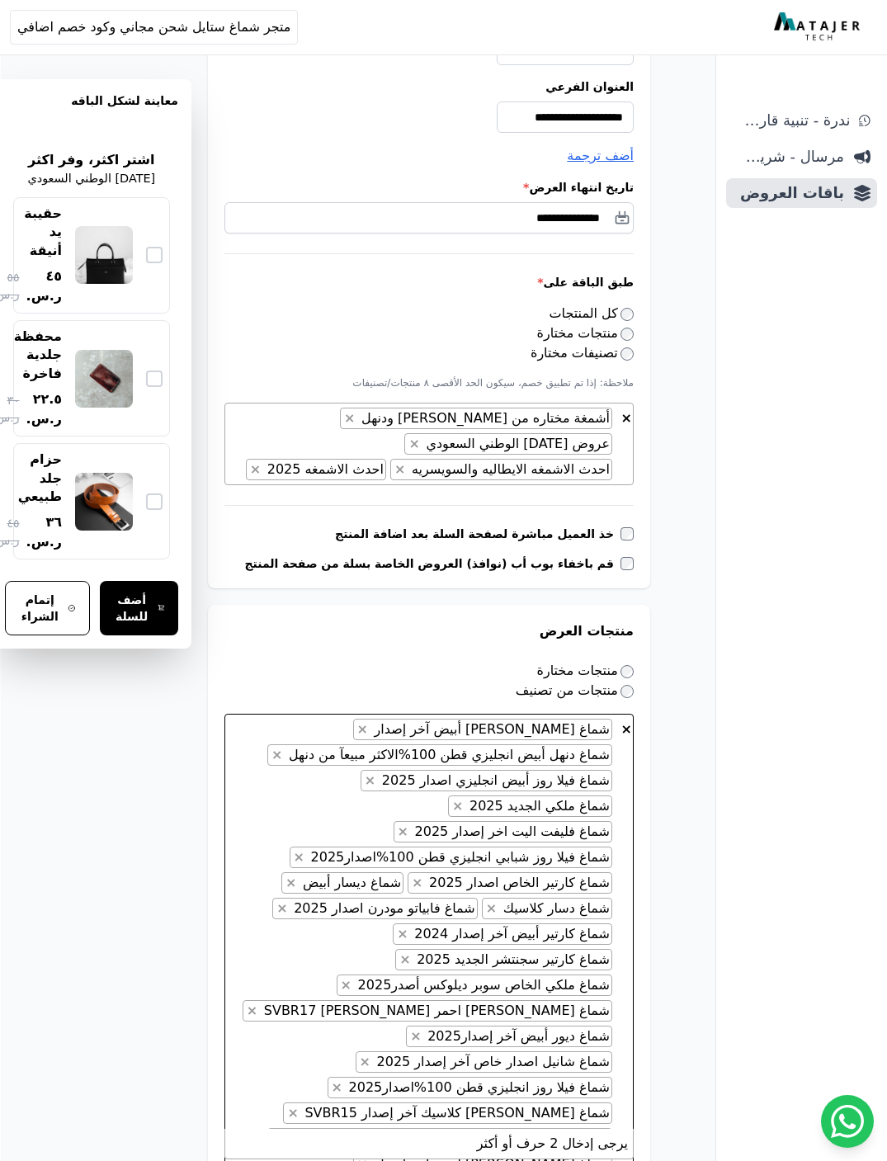
scroll to position [735, -4]
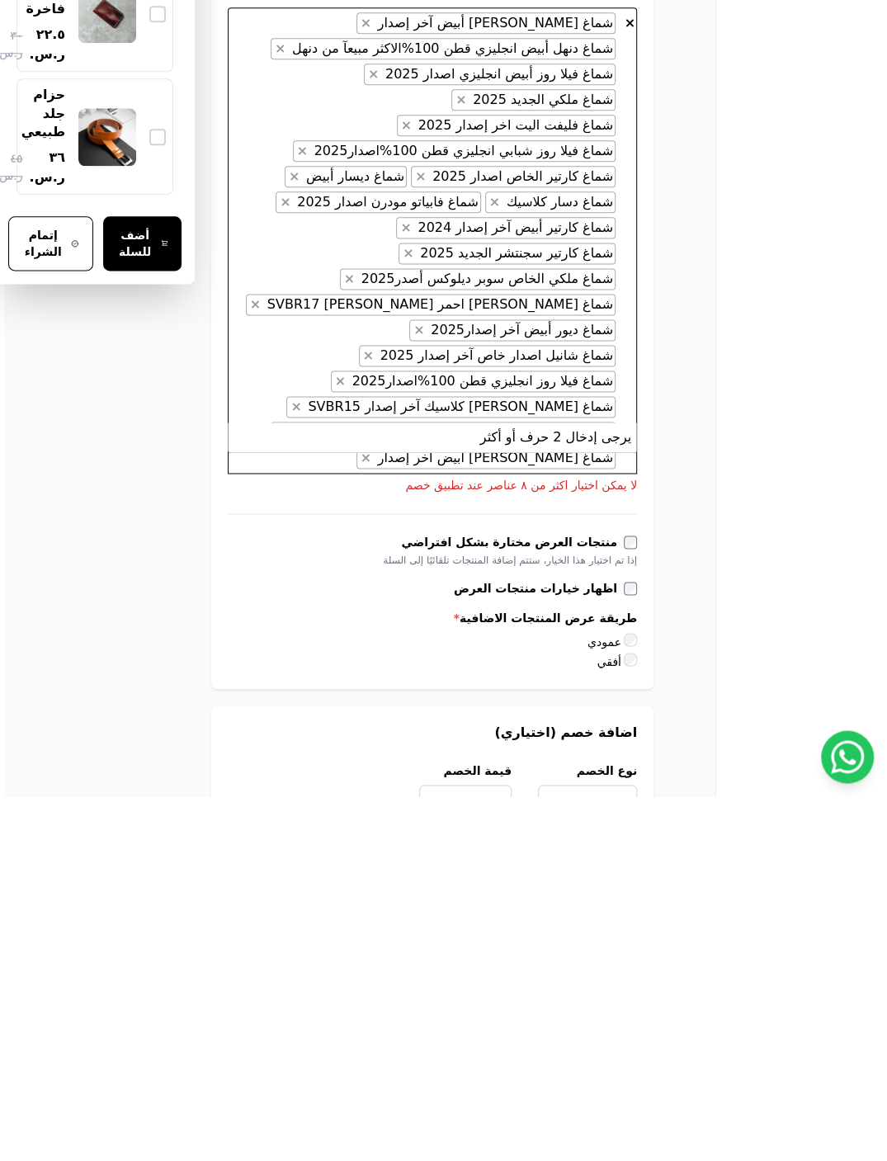
click at [371, 815] on span "×" at bounding box center [366, 823] width 11 height 16
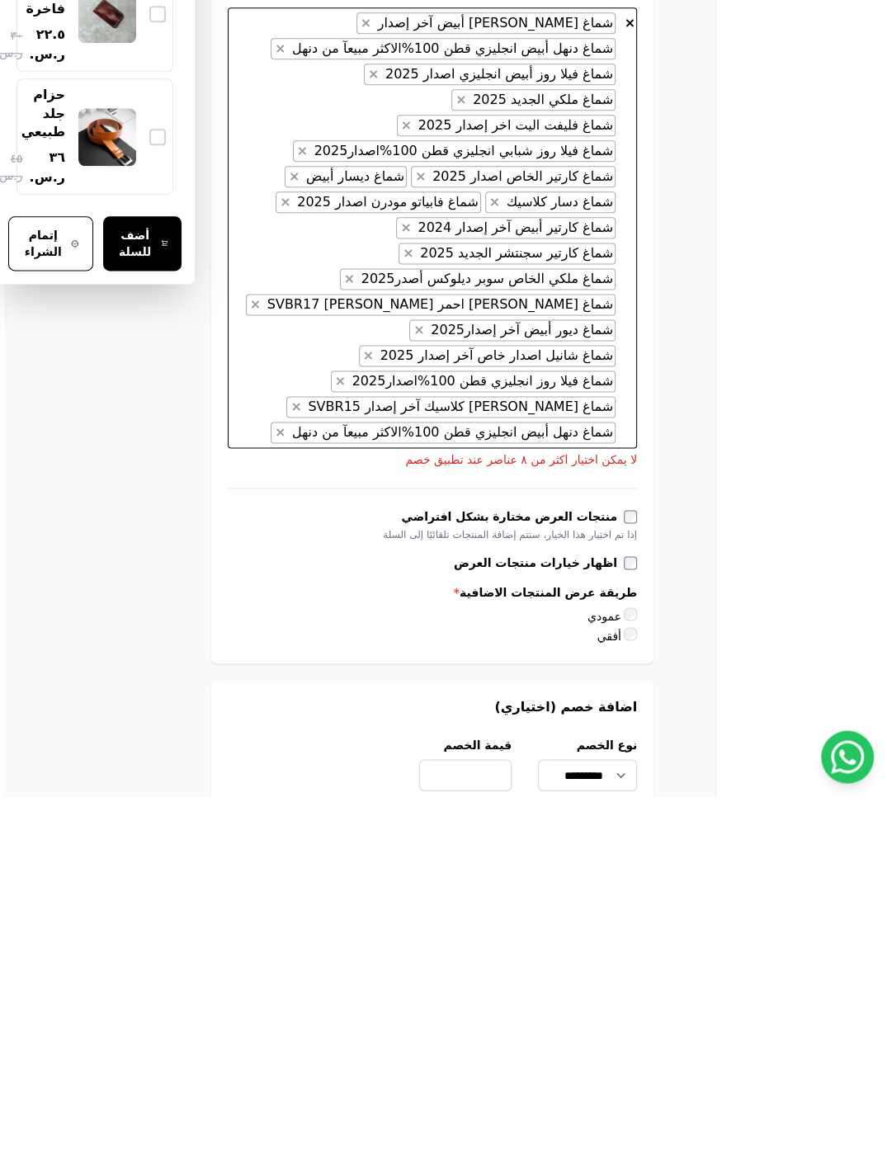
click at [374, 712] on span "×" at bounding box center [368, 720] width 11 height 16
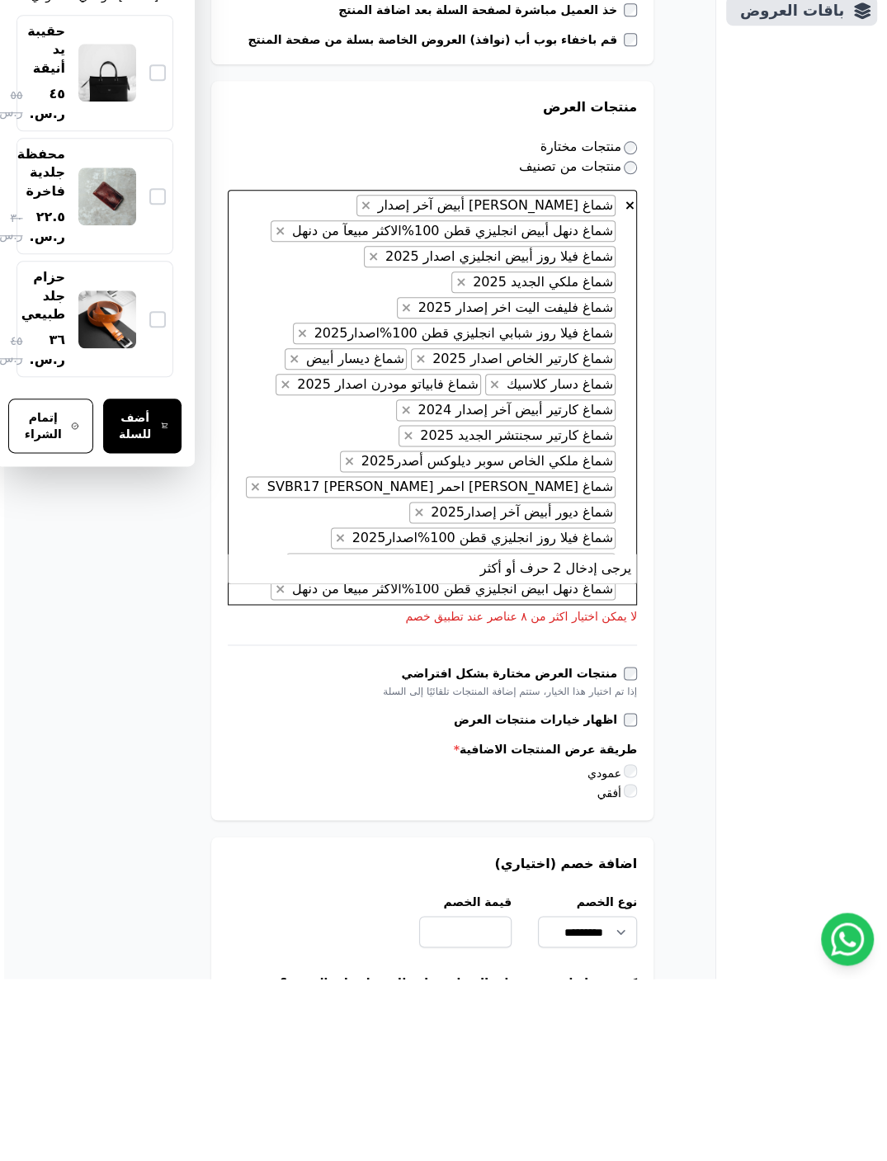
click at [500, 559] on span "×" at bounding box center [494, 567] width 11 height 16
click at [414, 610] on span "×" at bounding box center [408, 618] width 11 height 16
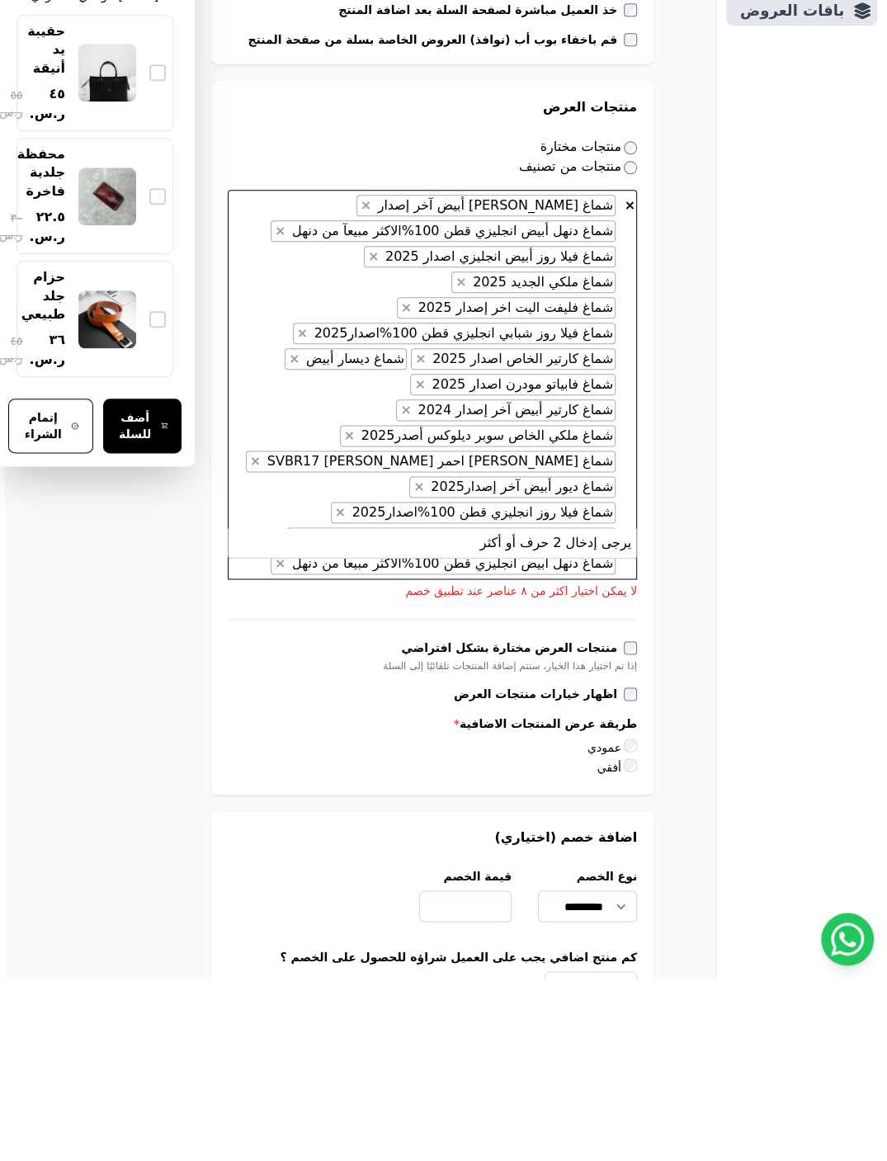
click at [414, 583] on button "×" at bounding box center [405, 593] width 17 height 20
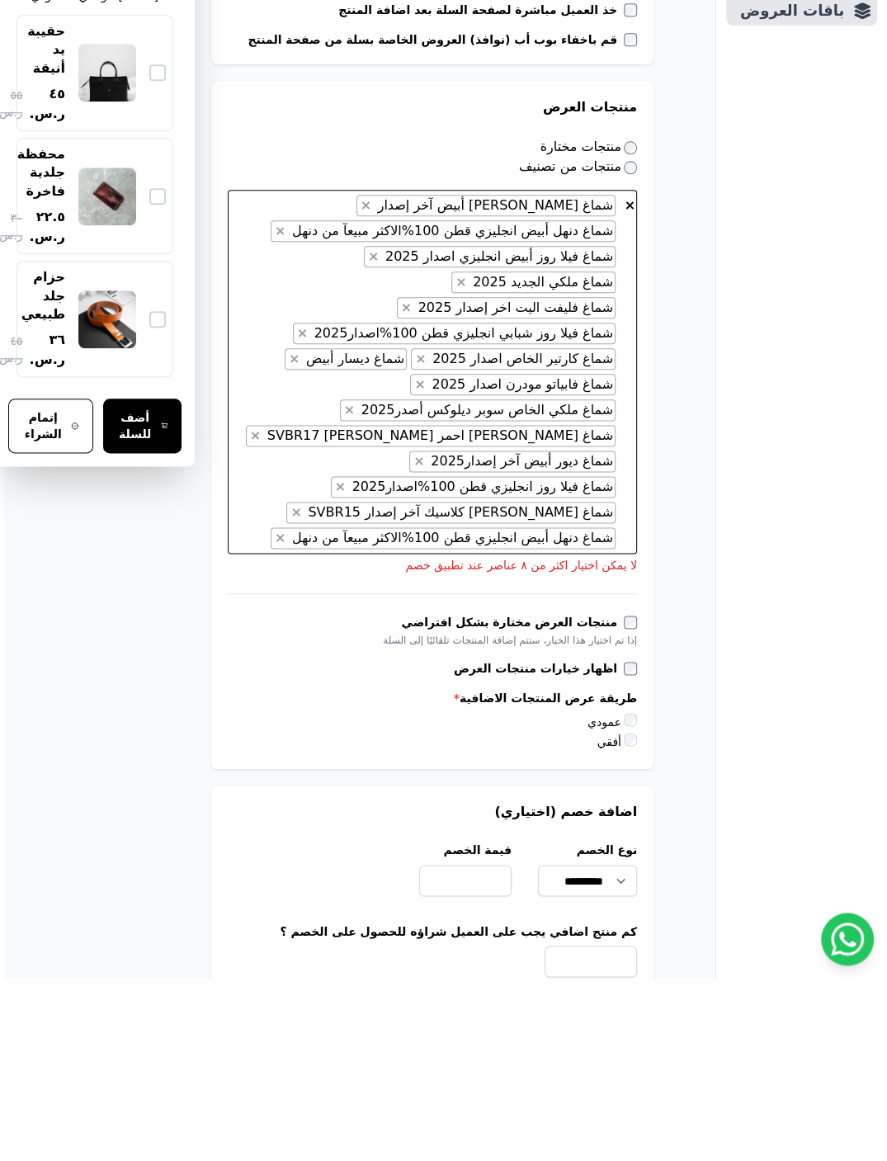
click at [358, 583] on button "×" at bounding box center [349, 593] width 17 height 20
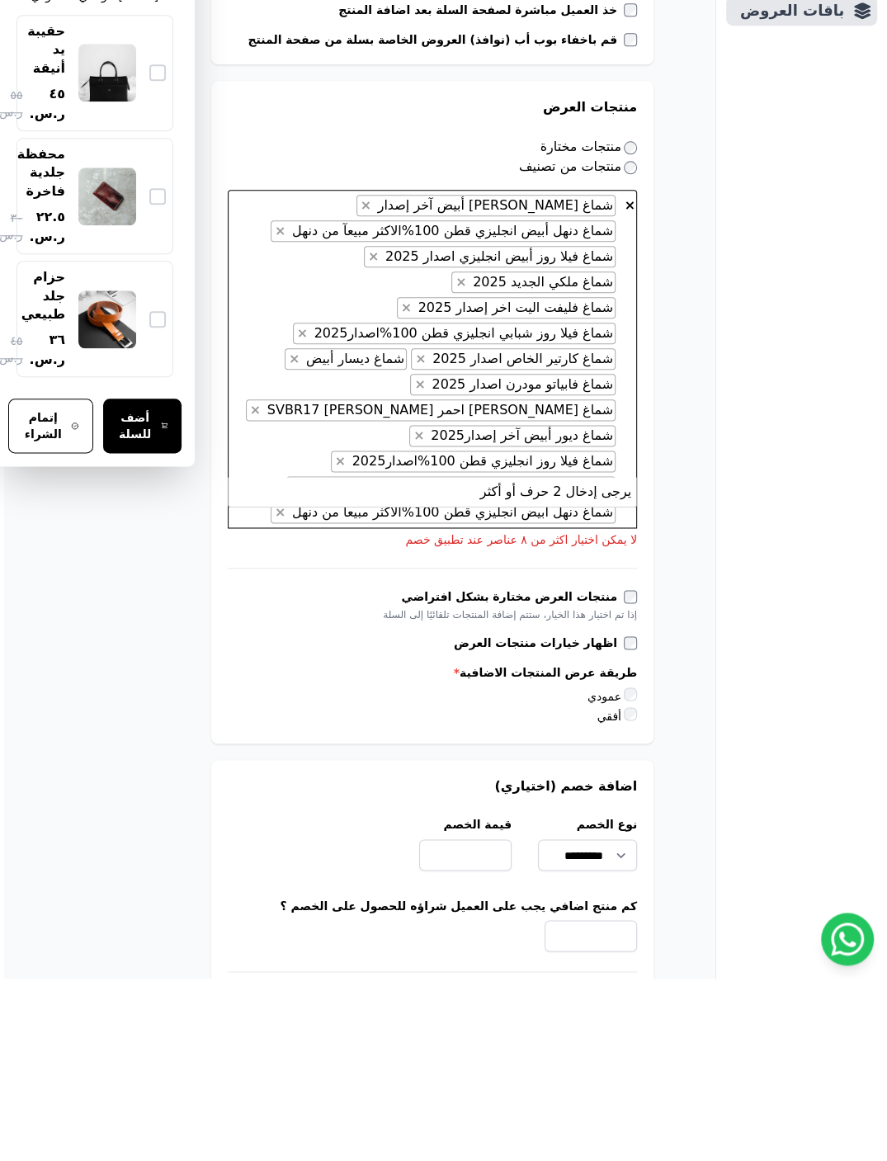
click at [424, 610] on span "×" at bounding box center [419, 618] width 11 height 16
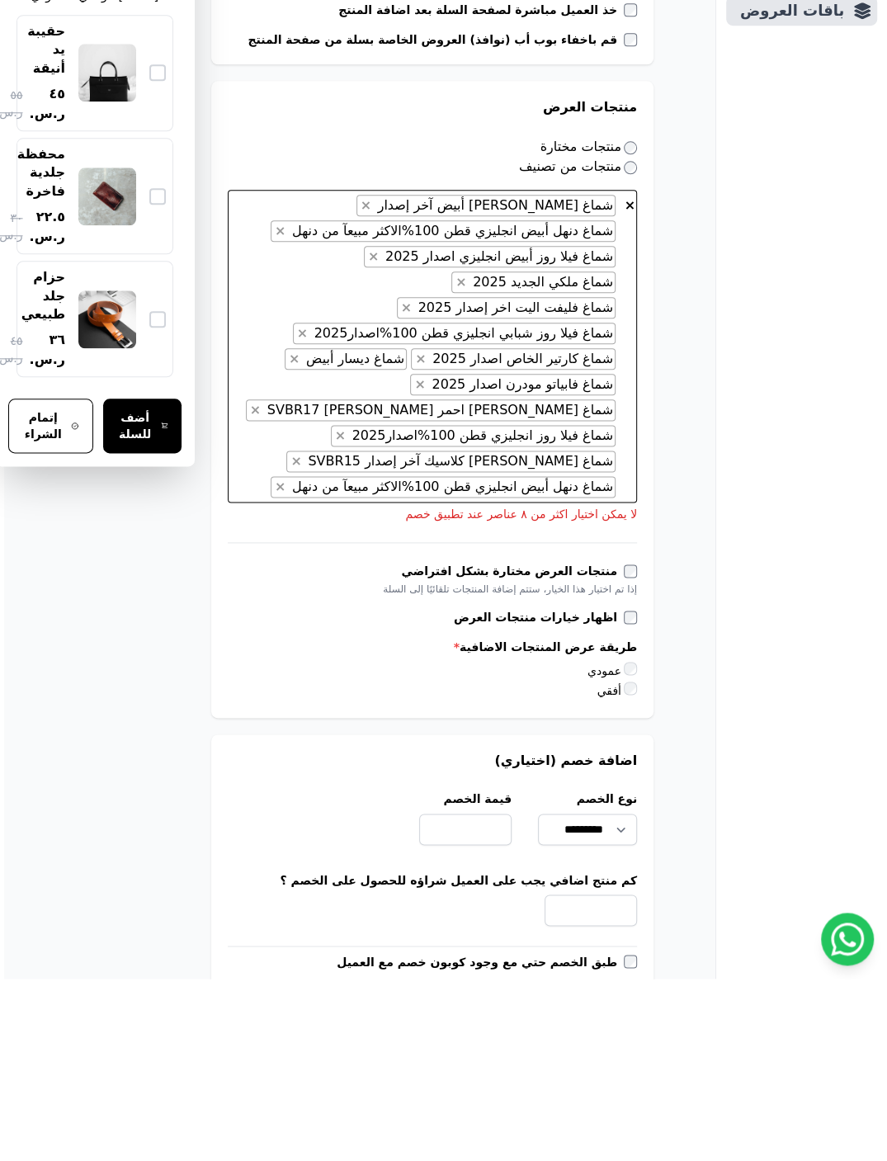
click at [300, 533] on span "×" at bounding box center [294, 541] width 11 height 16
click at [264, 583] on button "×" at bounding box center [255, 593] width 17 height 20
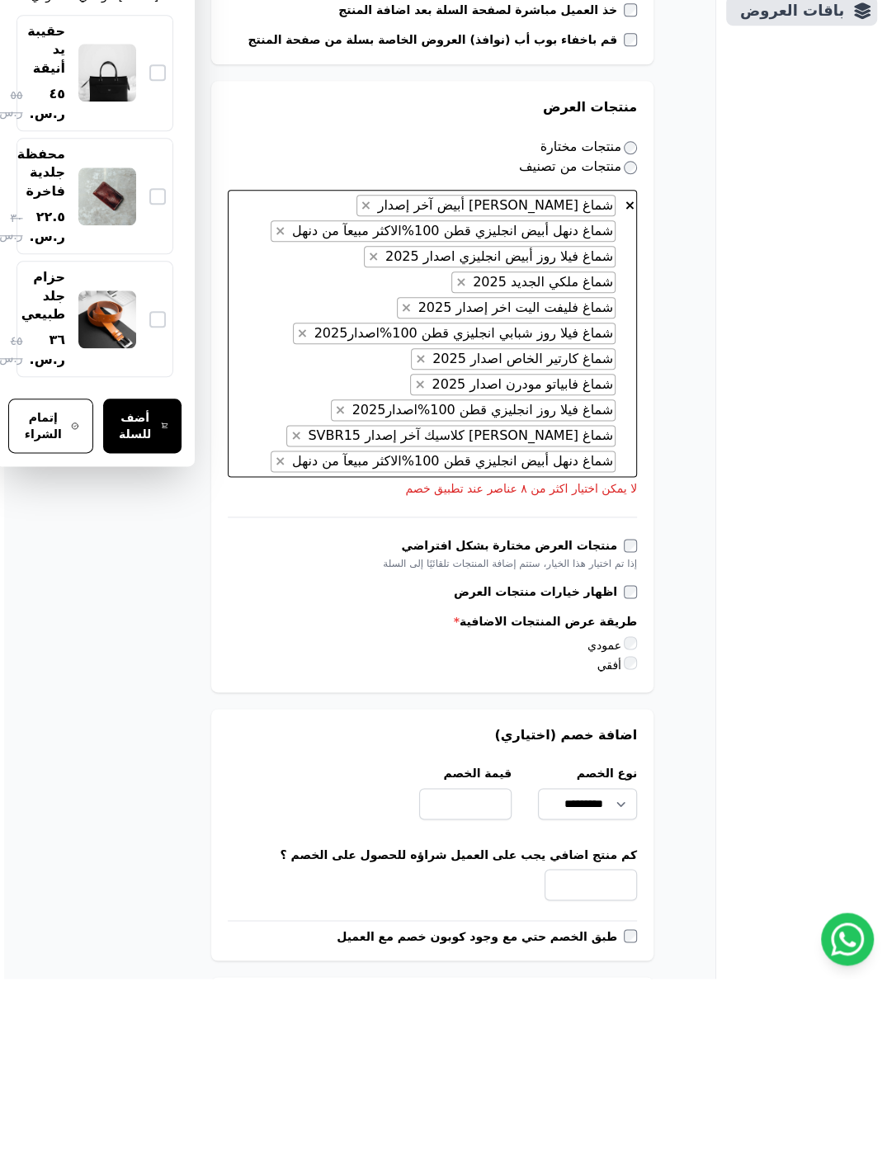
click at [301, 610] on span "×" at bounding box center [296, 618] width 11 height 16
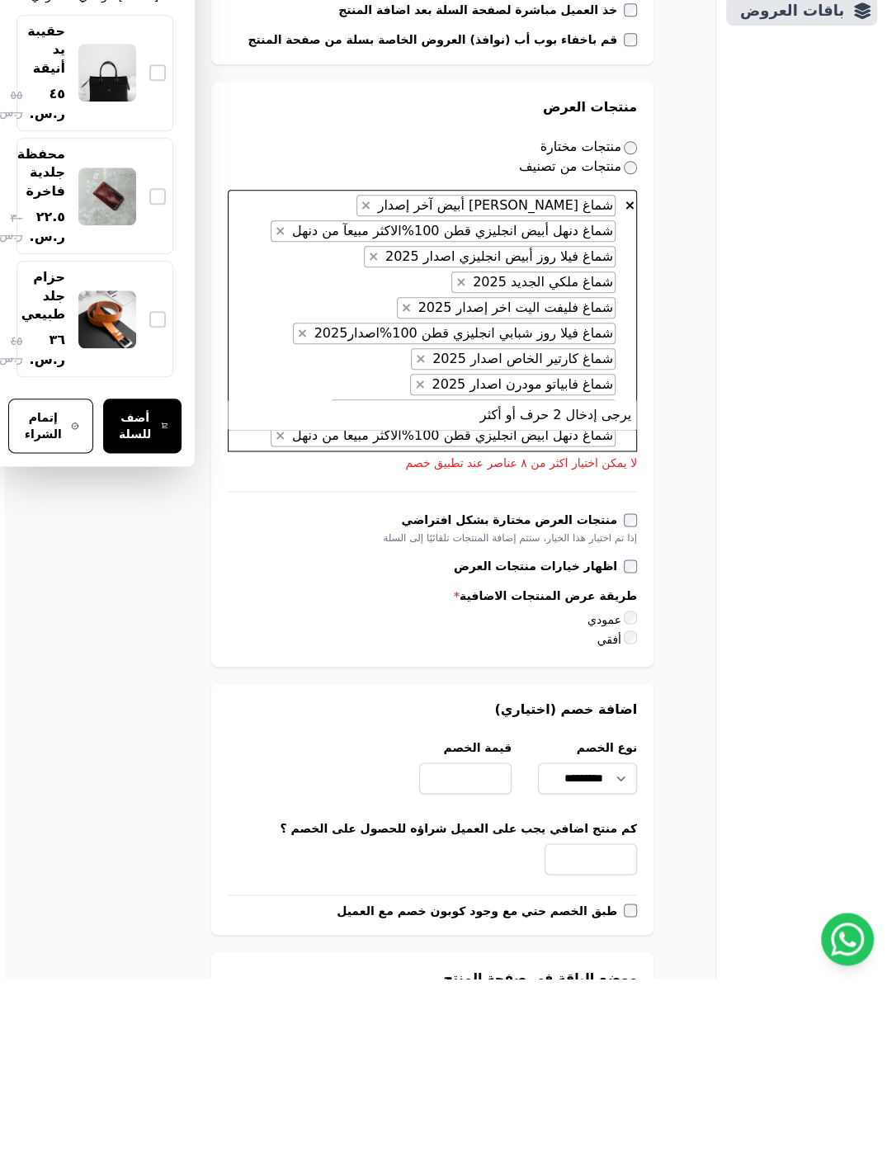
click at [346, 584] on span "×" at bounding box center [340, 592] width 11 height 16
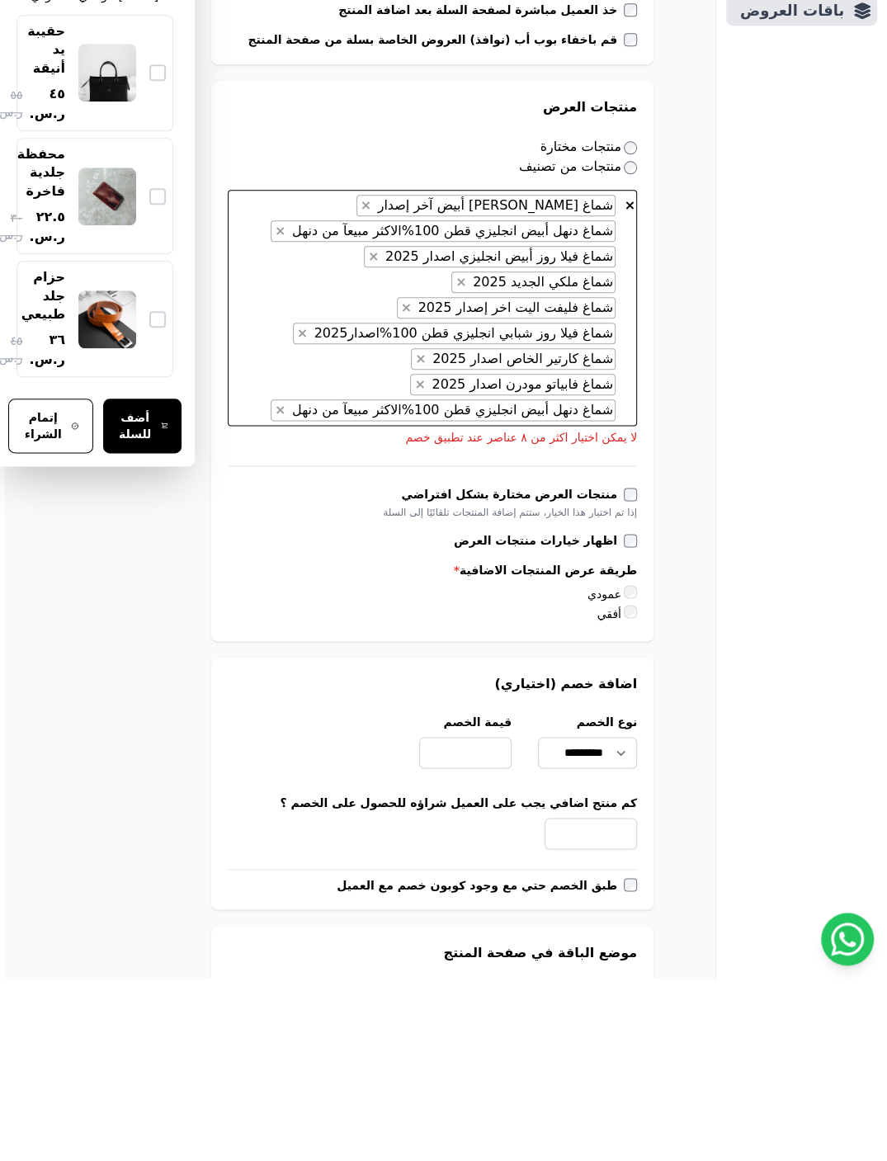
click at [426, 533] on span "×" at bounding box center [420, 541] width 11 height 16
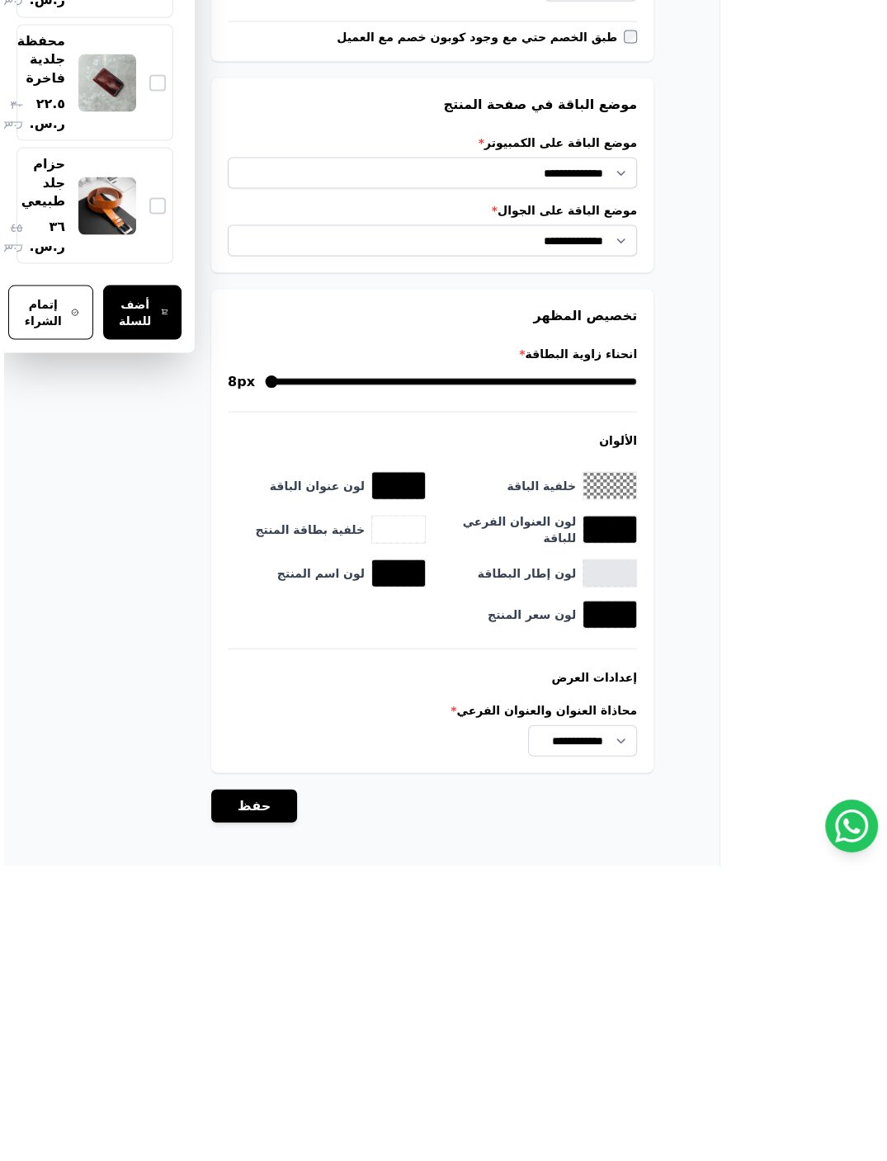
scroll to position [1444, -4]
click at [245, 1064] on button "حفظ" at bounding box center [254, 1101] width 86 height 33
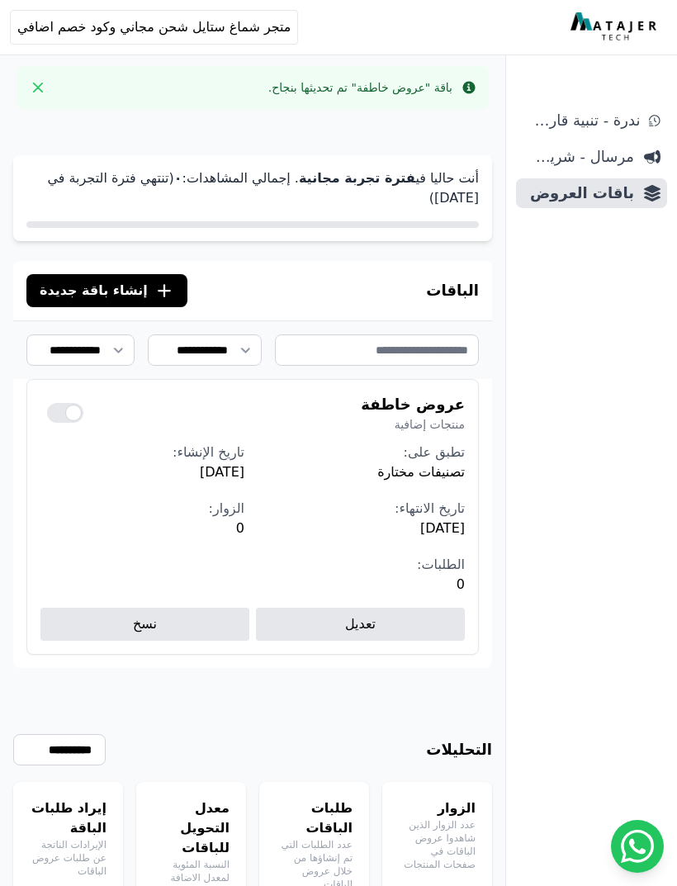
click at [631, 158] on span "مرسال - شريط دعاية" at bounding box center [577, 156] width 111 height 23
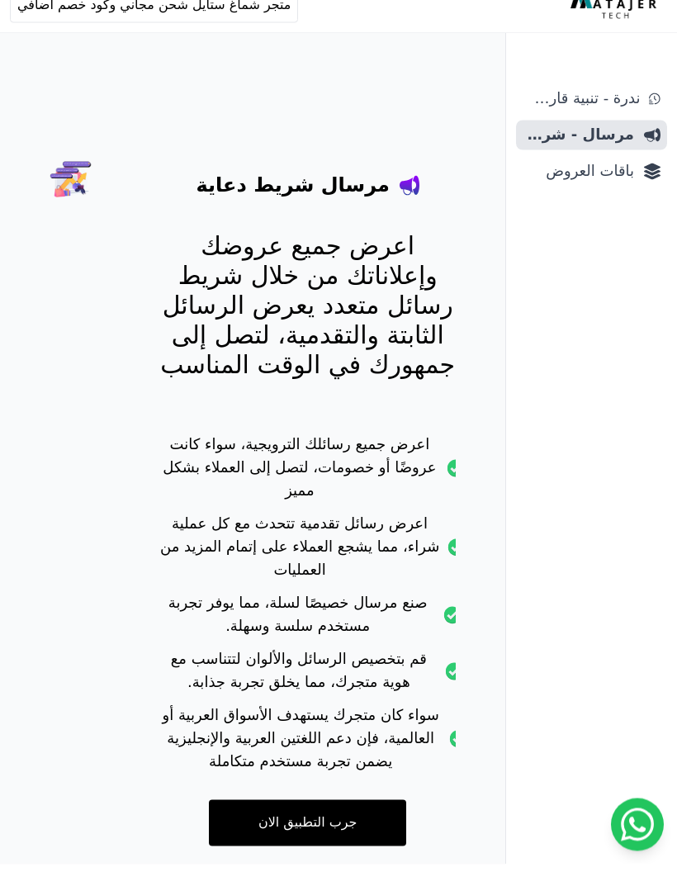
scroll to position [66, 0]
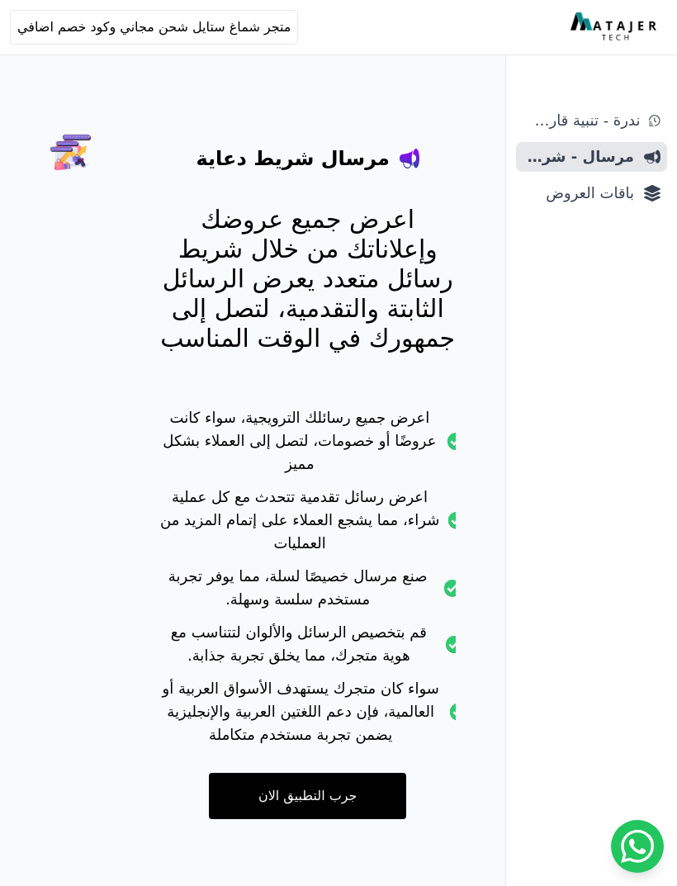
click at [258, 796] on link "جرب التطبيق الان" at bounding box center [307, 796] width 197 height 46
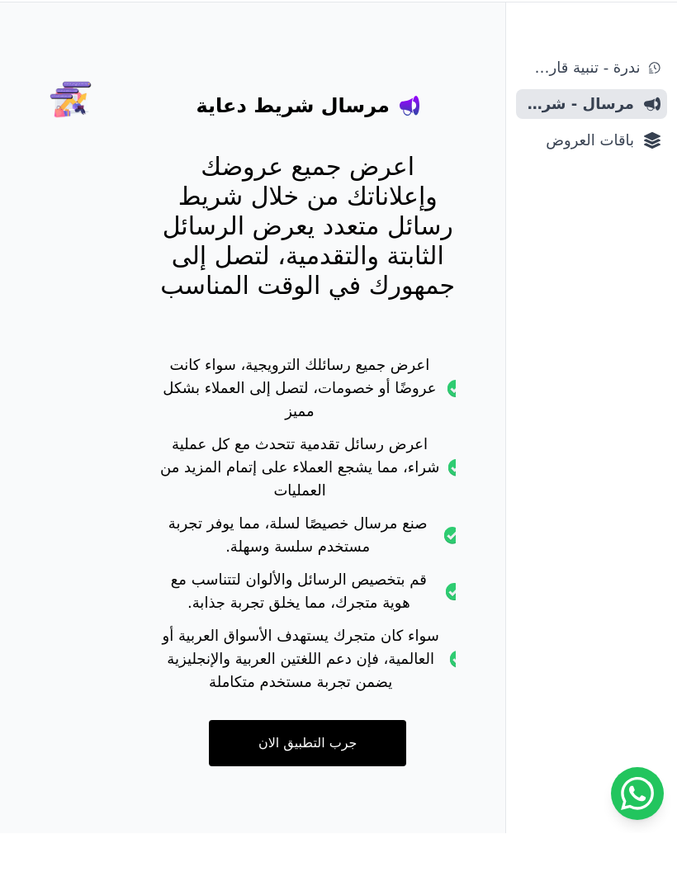
scroll to position [119, 0]
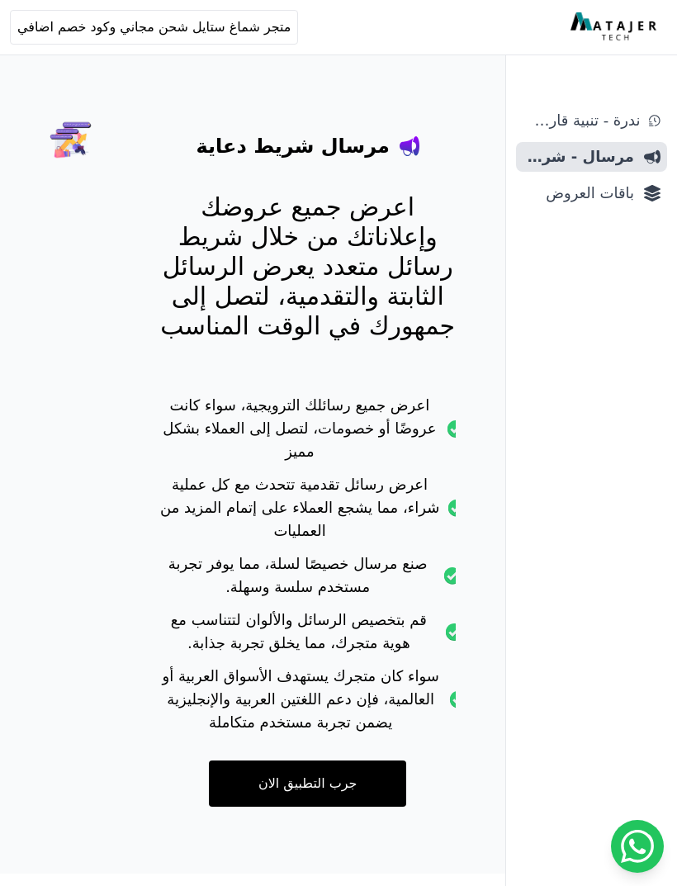
click at [634, 112] on span "ندرة - تنبية قارب علي النفاذ" at bounding box center [580, 120] width 116 height 23
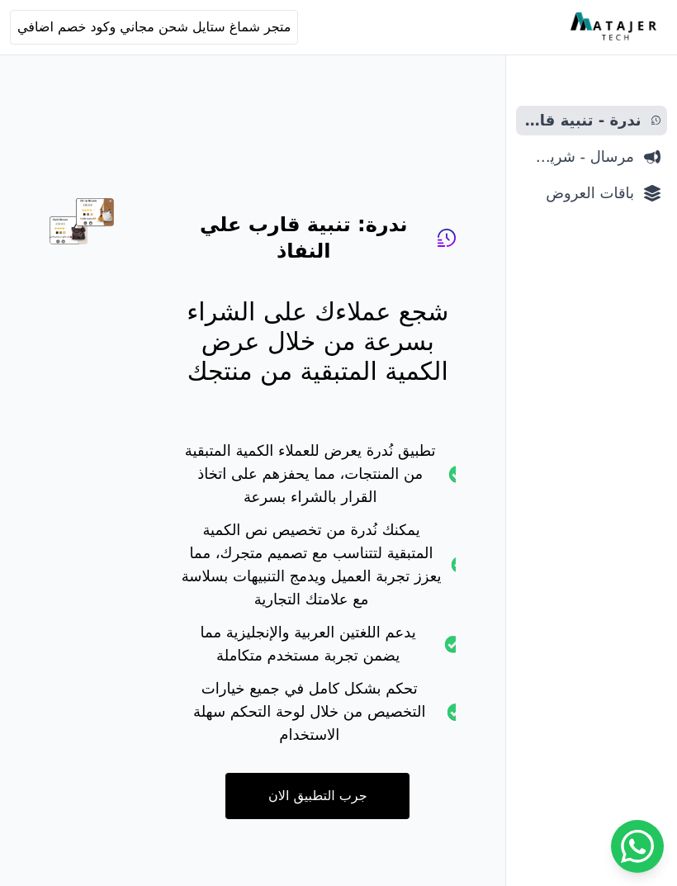
click at [618, 190] on span "باقات العروض" at bounding box center [577, 193] width 111 height 23
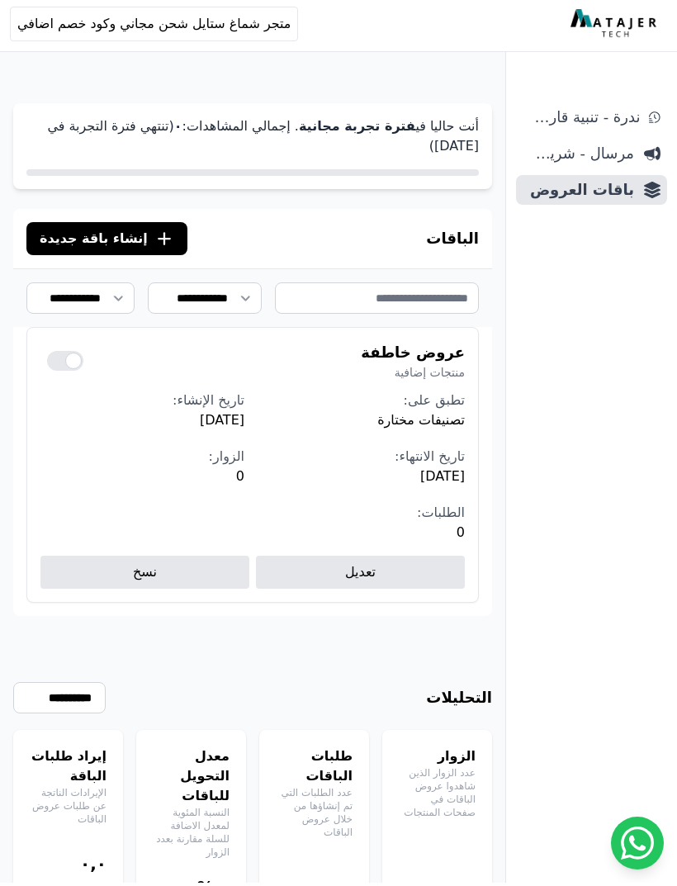
scroll to position [8, 0]
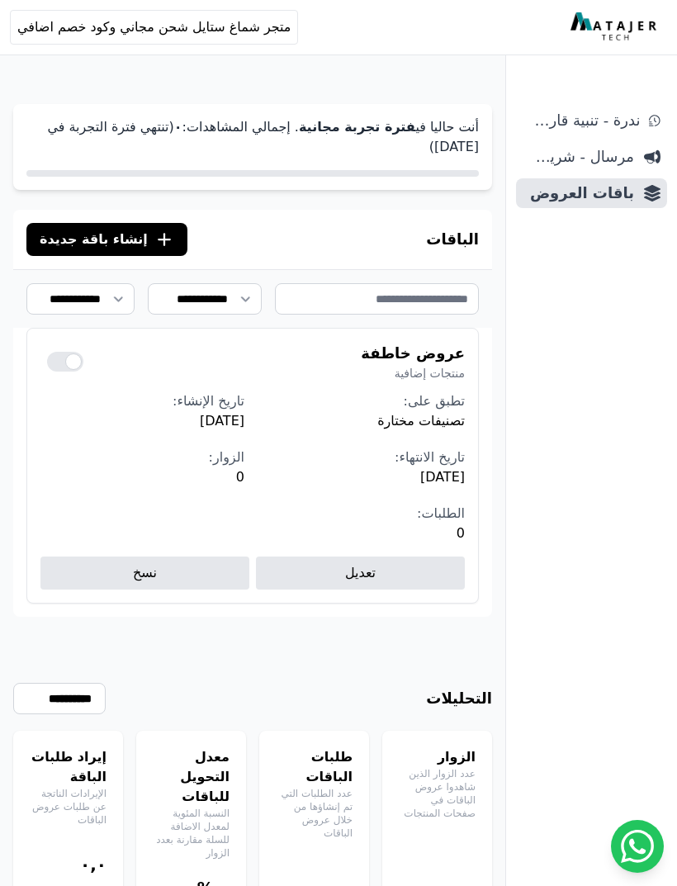
click at [94, 238] on span "إنشاء باقة جديدة" at bounding box center [94, 239] width 108 height 20
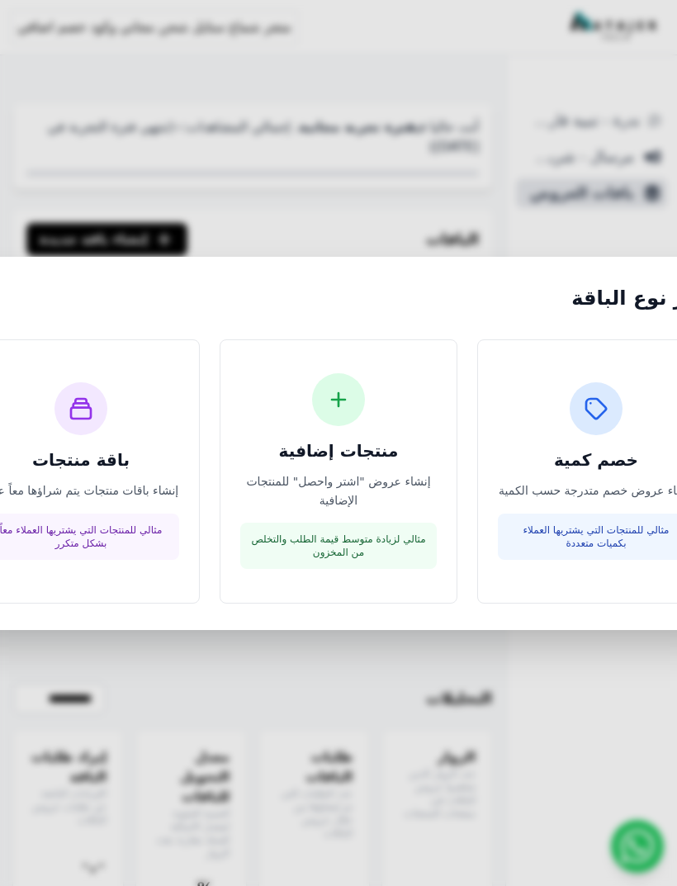
click at [102, 461] on div "باقة منتجات إنشاء باقات منتجات يتم شراؤها معاً عادة مثالي للمنتجات التي يشتريها…" at bounding box center [81, 470] width 196 height 177
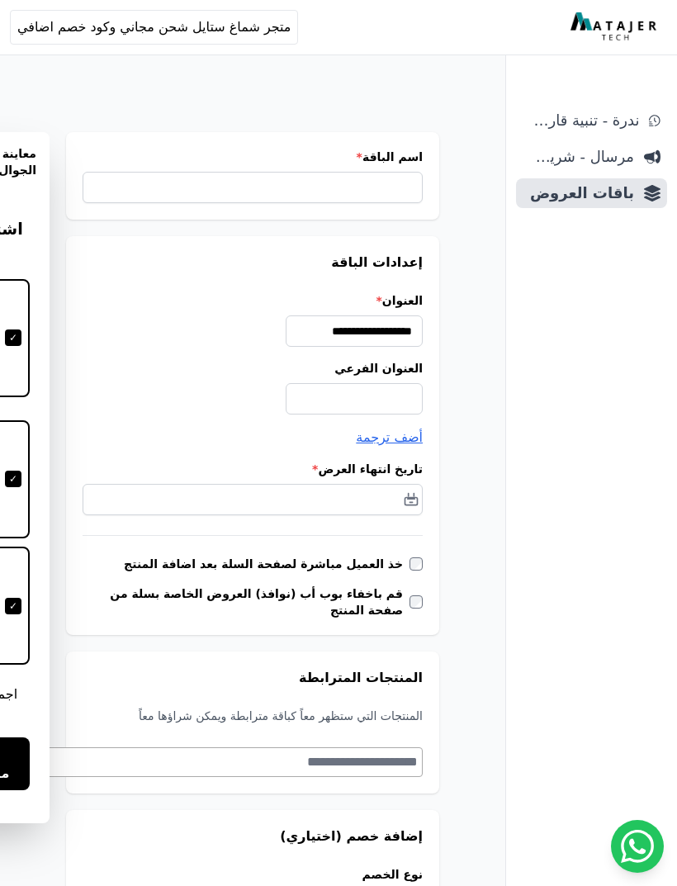
scroll to position [0, -1]
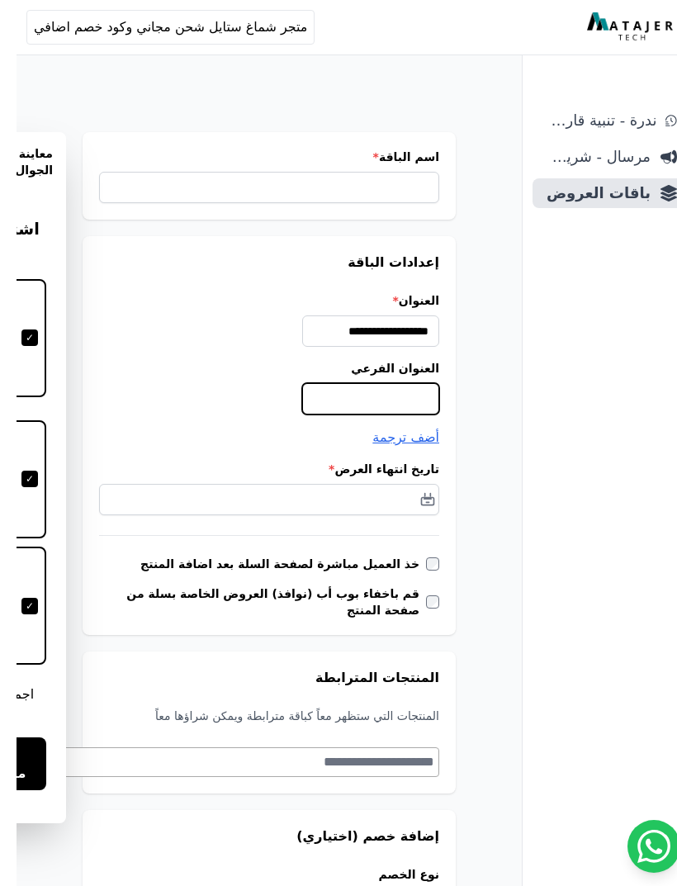
click at [329, 401] on input "العنوان الفرعي" at bounding box center [354, 398] width 137 height 31
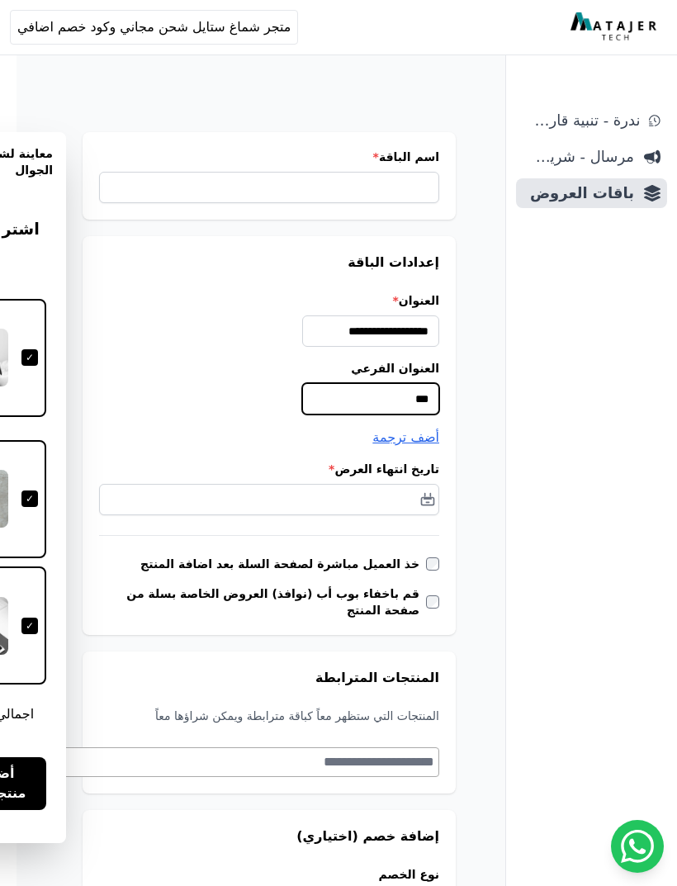
type input "****"
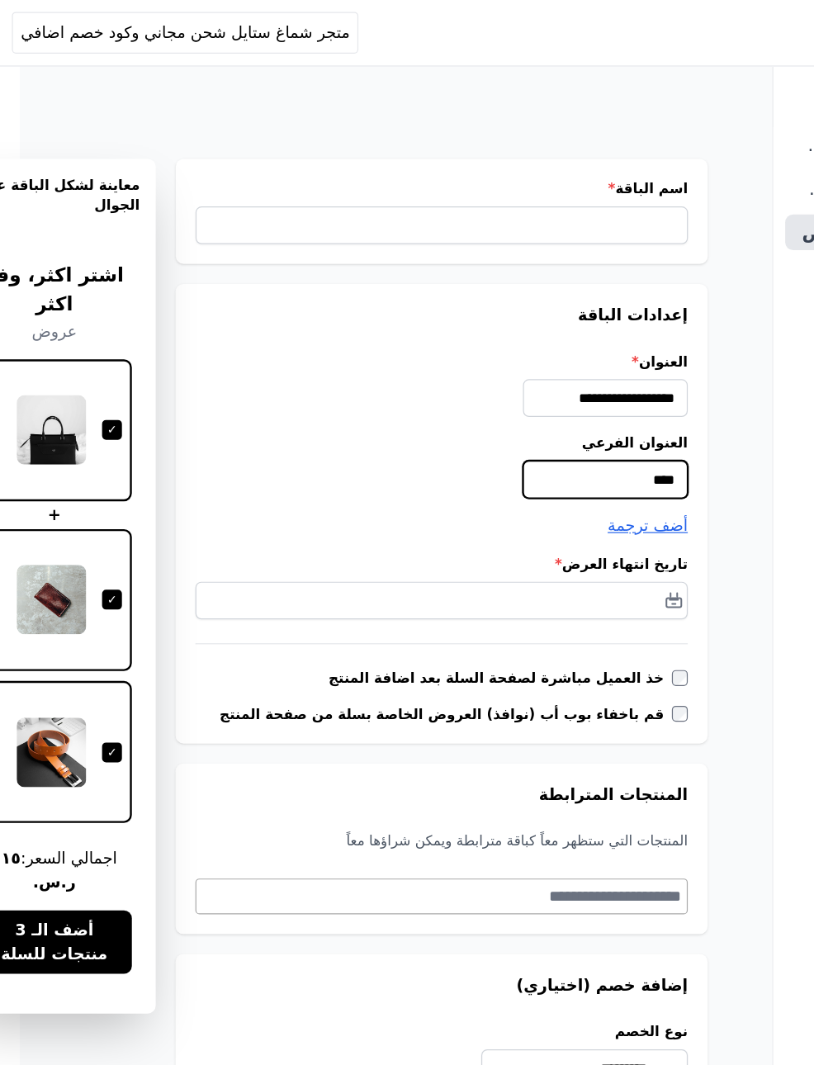
scroll to position [0, -73]
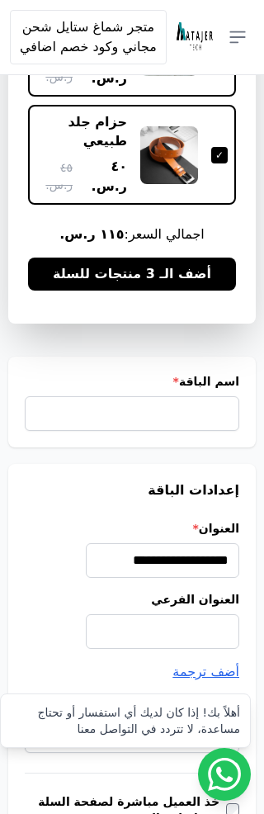
scroll to position [355, 0]
